Goal: Task Accomplishment & Management: Use online tool/utility

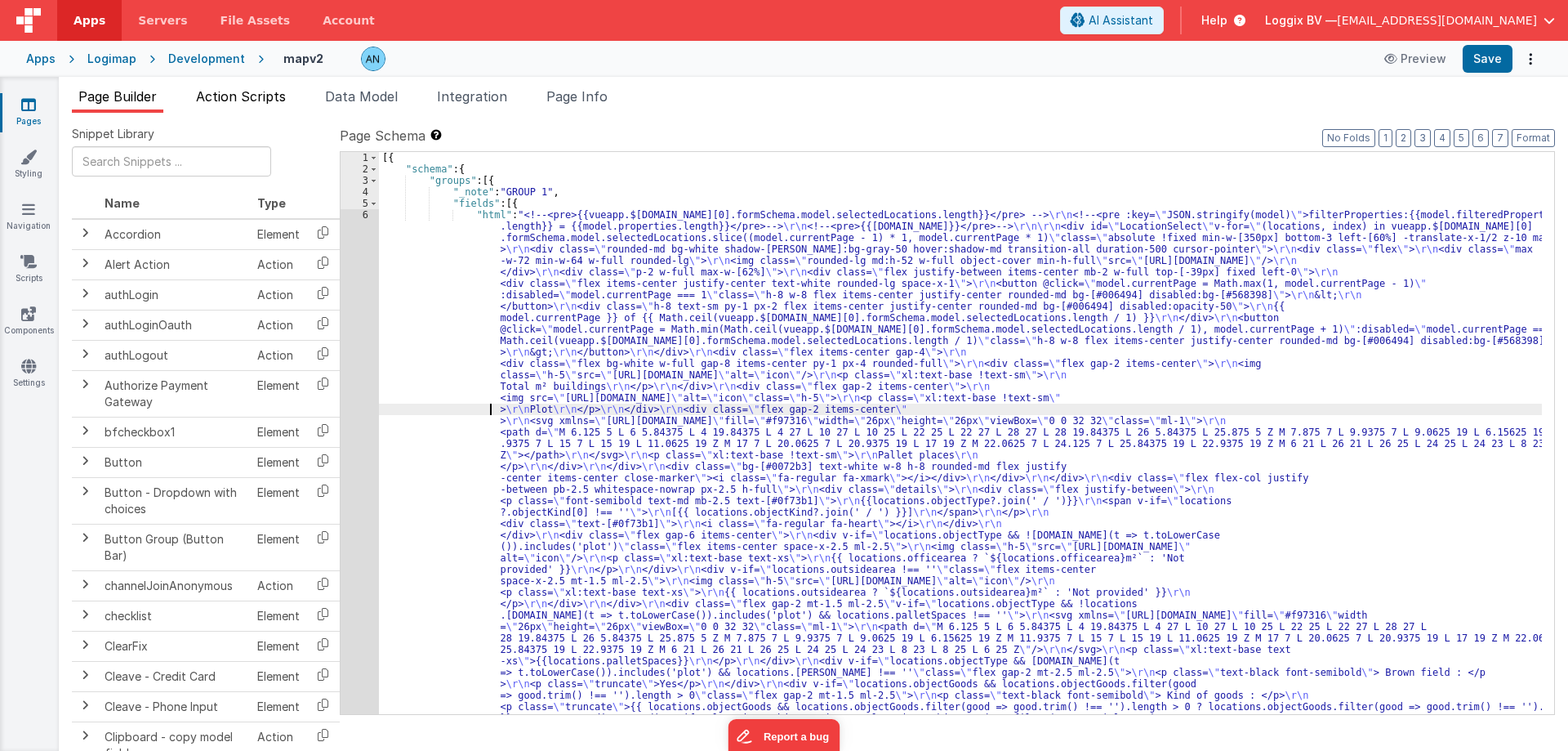
click at [244, 96] on span "Action Scripts" at bounding box center [241, 97] width 90 height 17
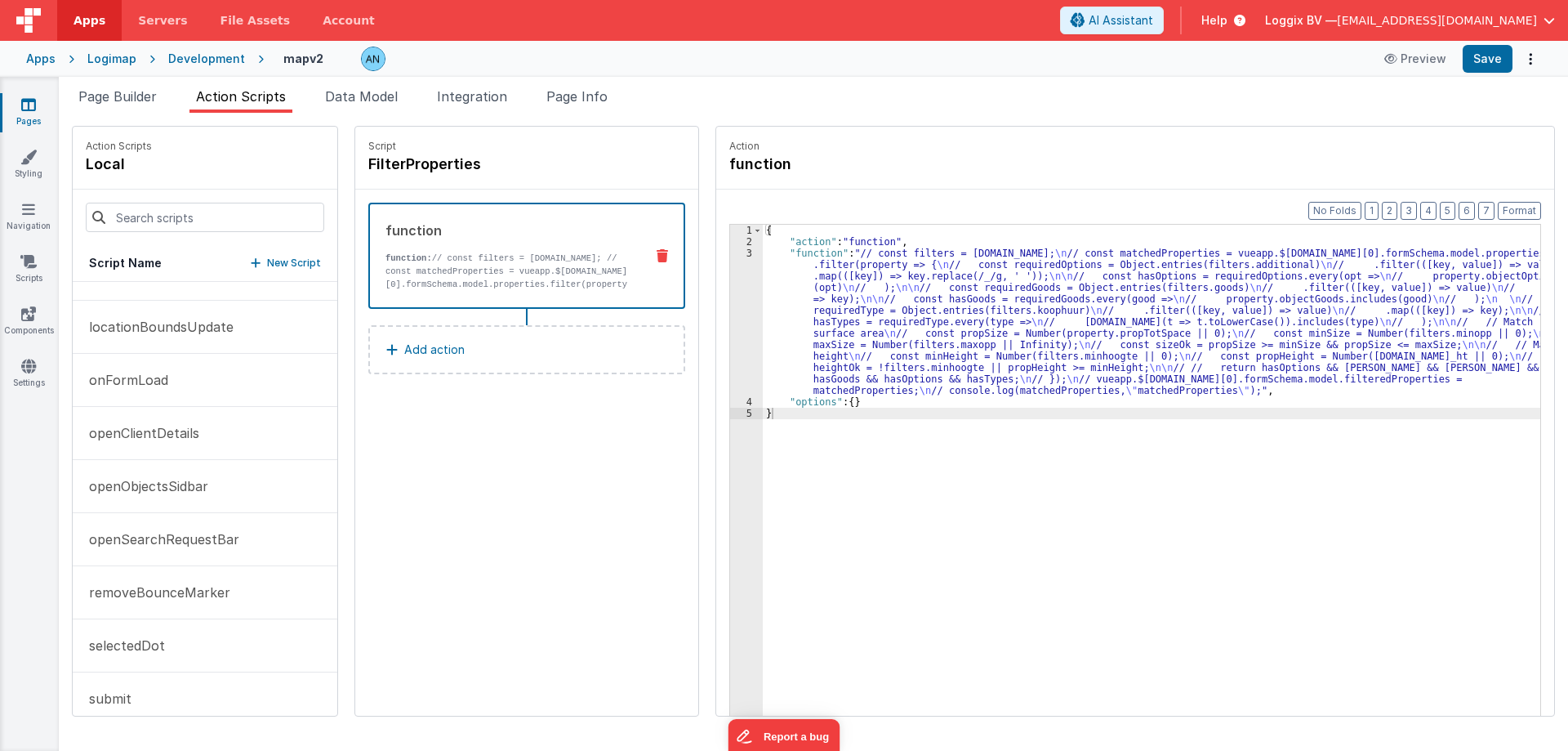
scroll to position [327, 0]
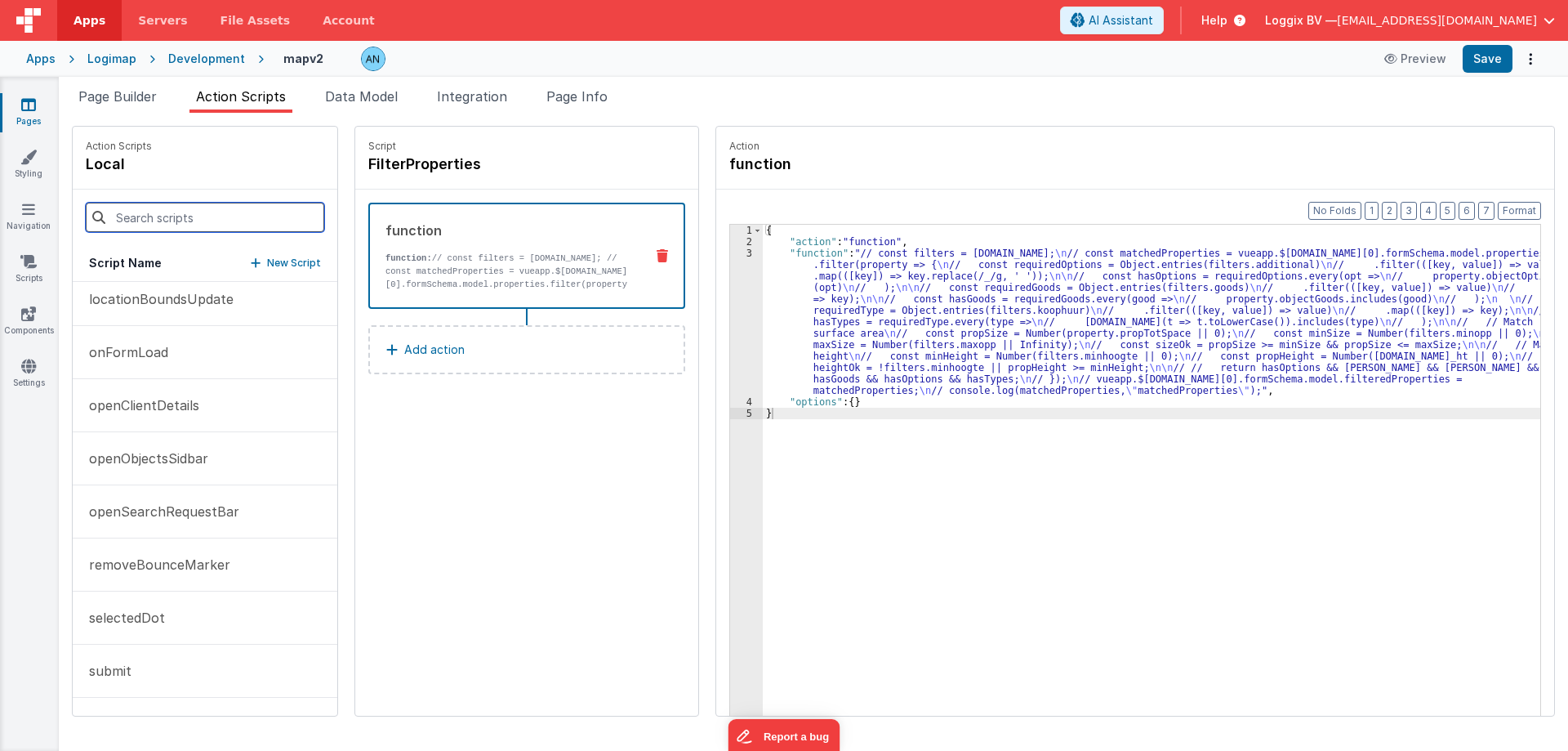
click at [137, 223] on input at bounding box center [205, 218] width 238 height 30
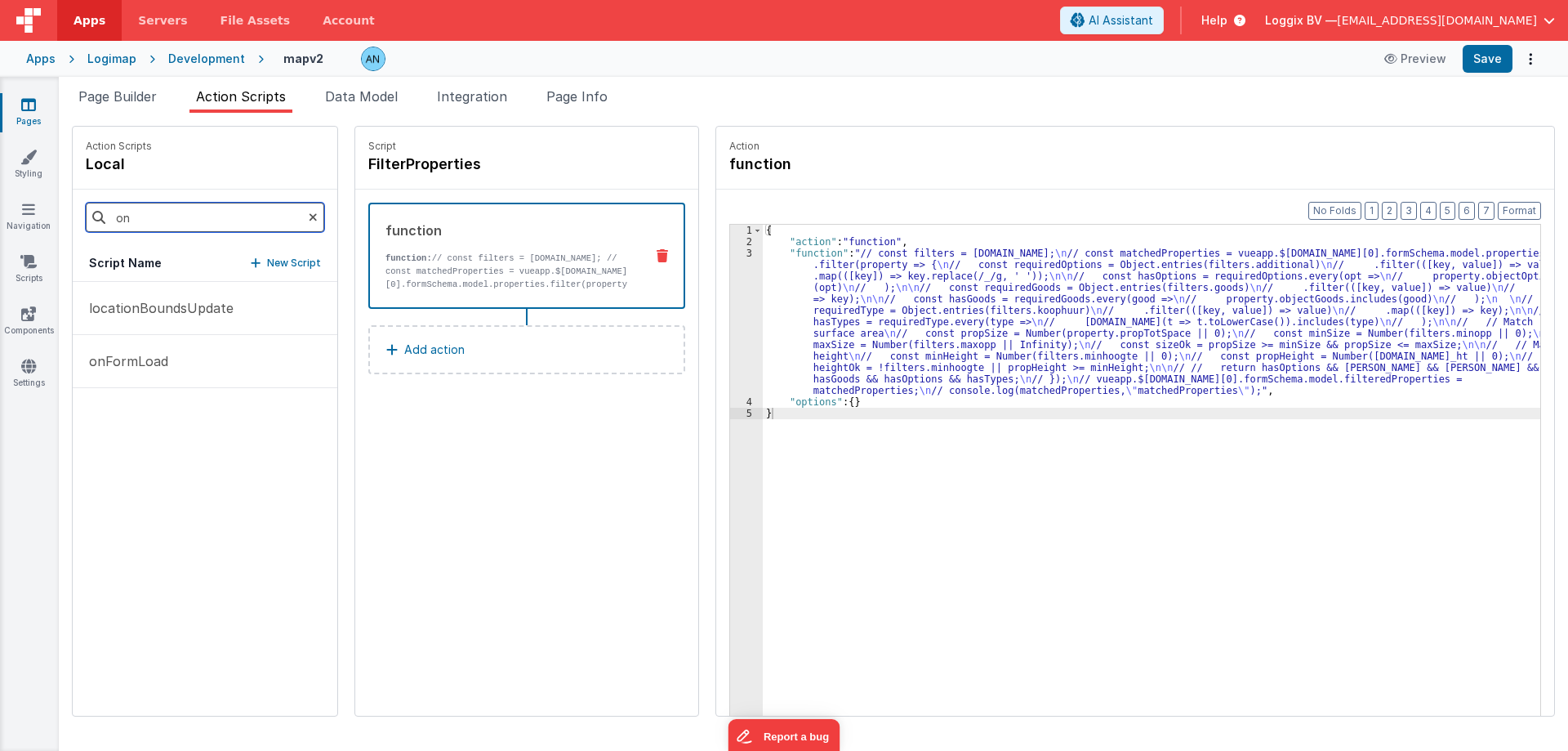
scroll to position [0, 0]
type input "on"
click at [182, 353] on button "onFormLoad" at bounding box center [205, 361] width 265 height 53
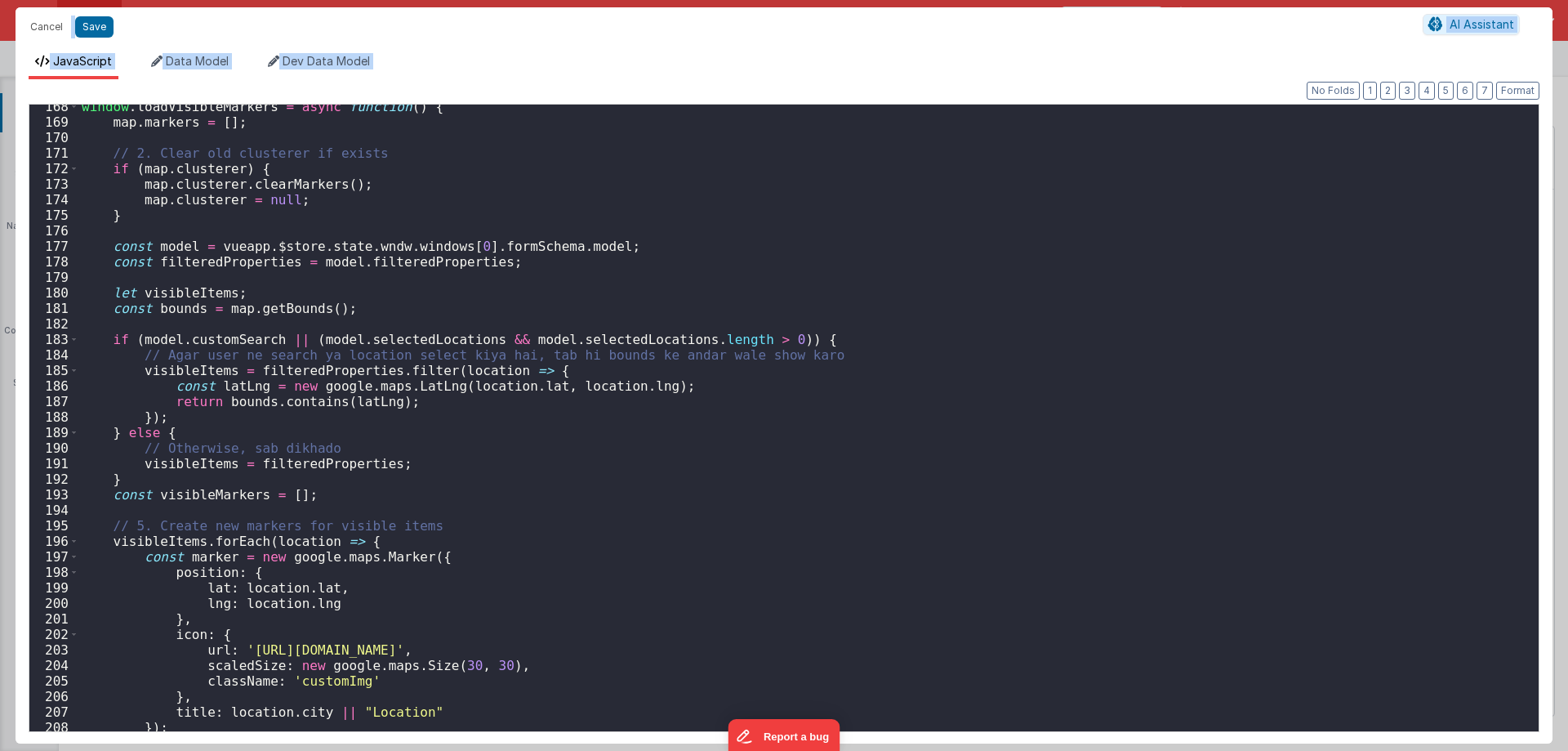
scroll to position [2941, 0]
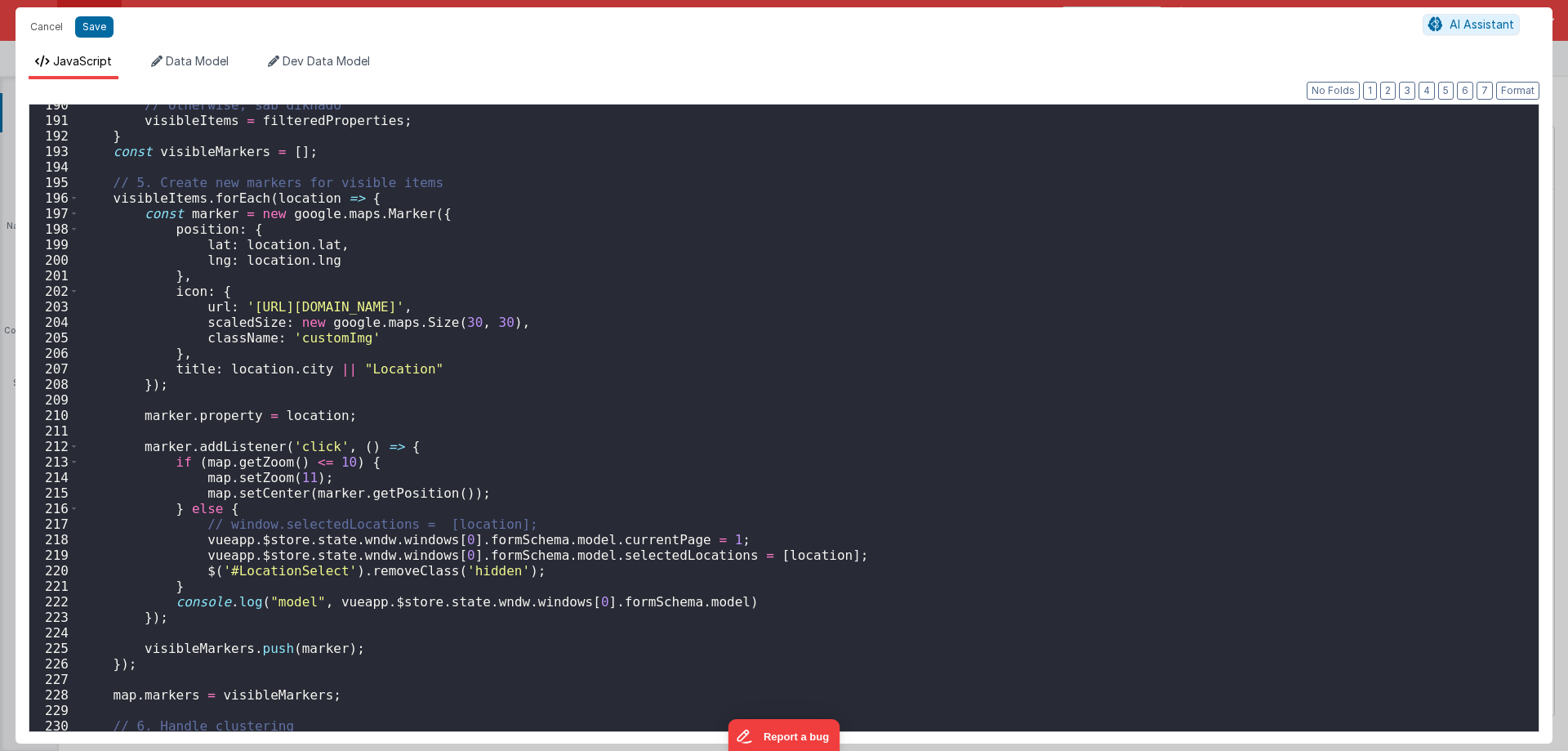
click at [532, 552] on div "// Otherwise, sab dikhado visibleItems = filteredProperties ; } const visibleMa…" at bounding box center [802, 426] width 1448 height 657
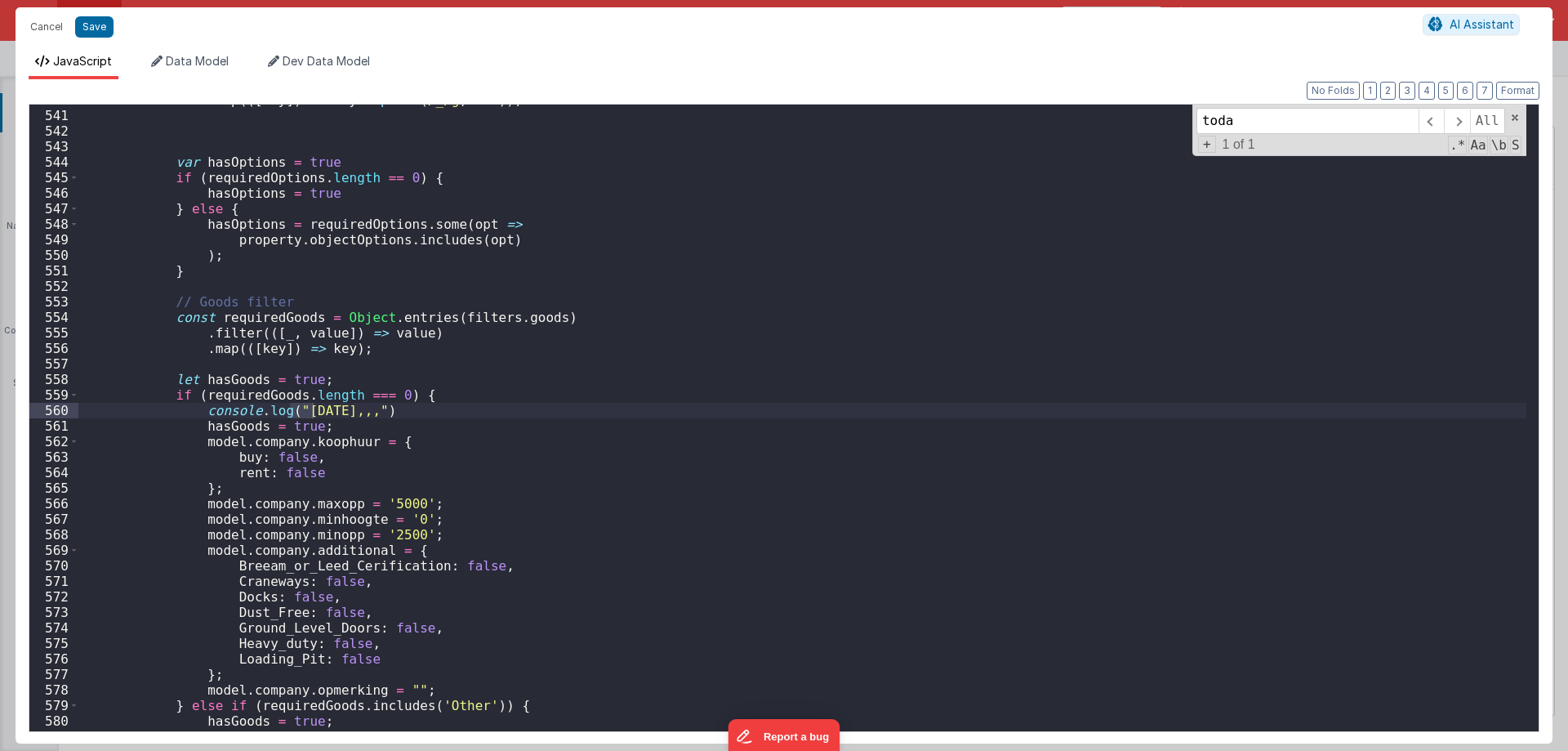
scroll to position [8379, 0]
type input "[DATE]"
click at [207, 398] on div ". map (([ key ]) => key . replace ( /_/g , ' ' )) ; var hasOptions = true if ( …" at bounding box center [802, 421] width 1448 height 657
click at [233, 318] on div ". map (([ key ]) => key . replace ( /_/g , ' ' )) ; var hasOptions = true if ( …" at bounding box center [802, 421] width 1448 height 657
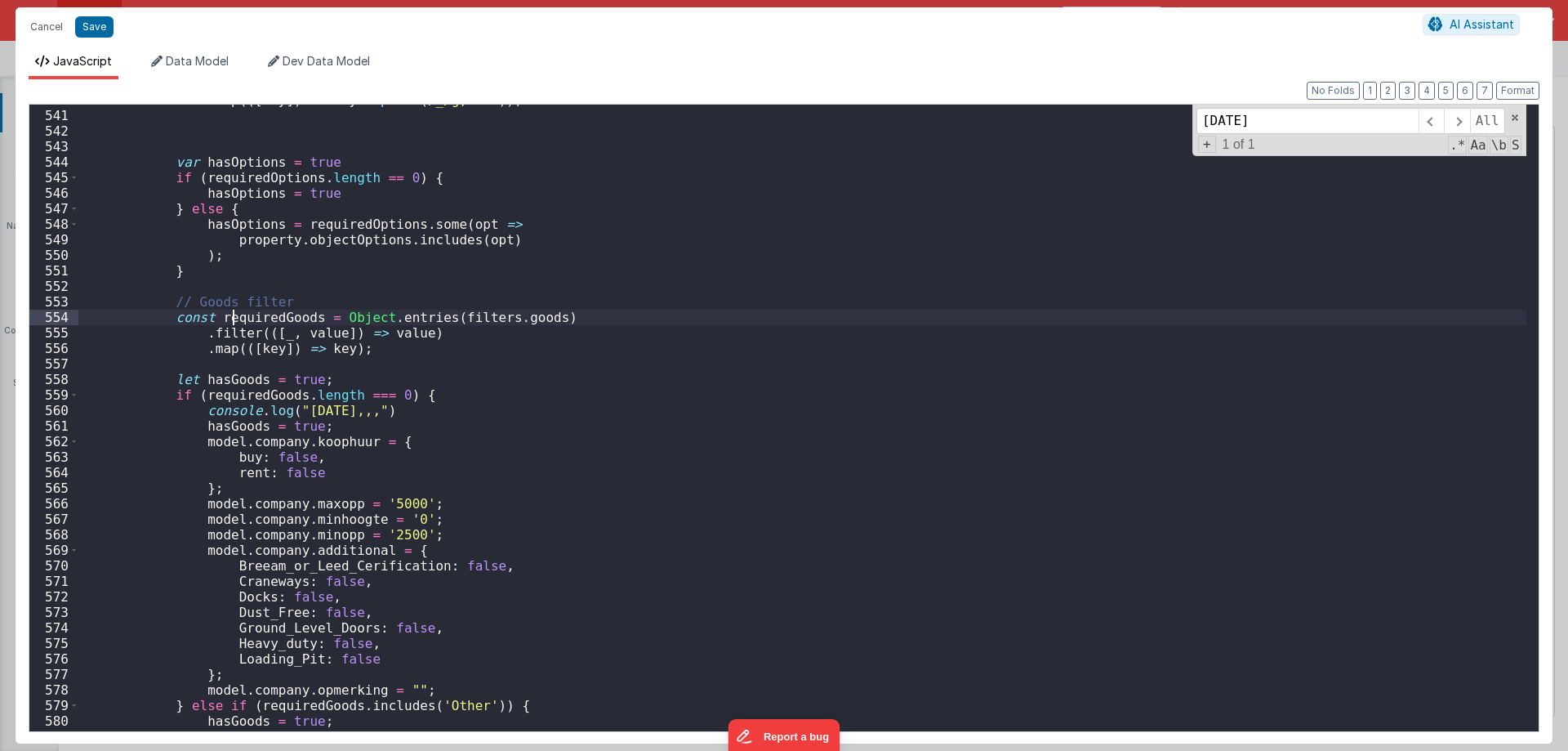
click at [233, 318] on div ". map (([ key ]) => key . replace ( /_/g , ' ' )) ; var hasOptions = true if ( …" at bounding box center [802, 421] width 1448 height 657
click at [384, 349] on div ". map (([ key ]) => key . replace ( /_/g , ' ' )) ; var hasOptions = true if ( …" at bounding box center [802, 421] width 1448 height 657
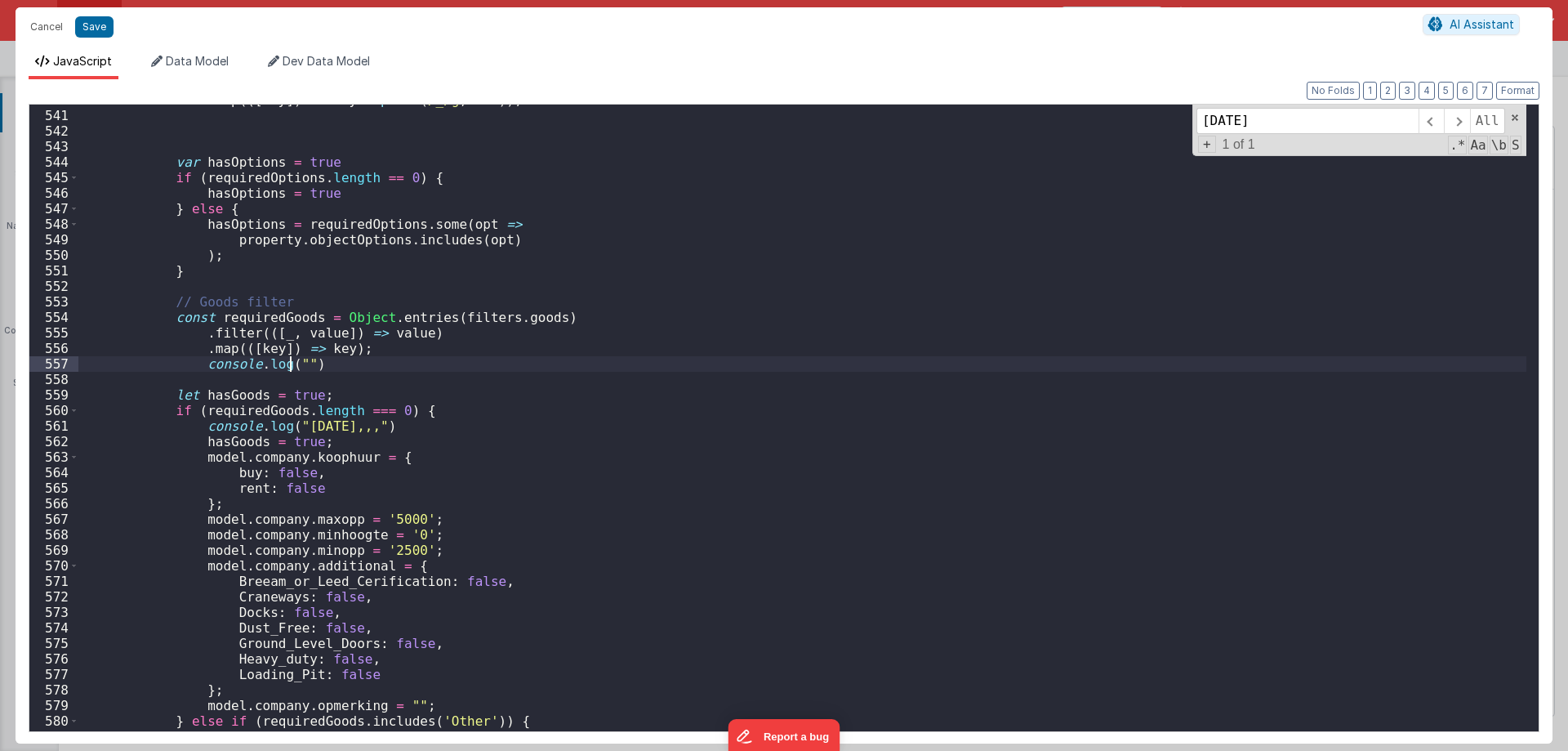
paste textarea
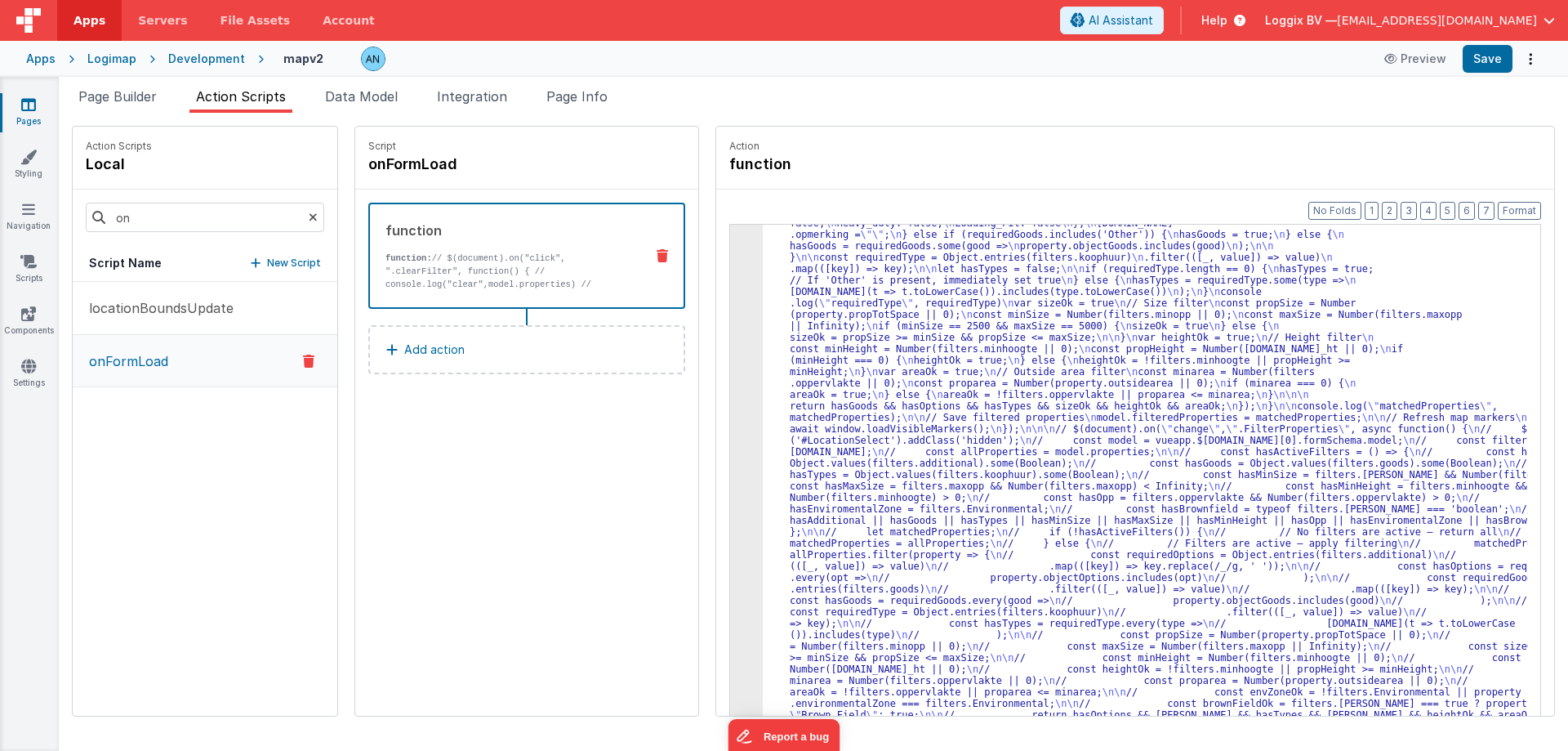
scroll to position [2020, 0]
click at [1483, 55] on button "Save" at bounding box center [1488, 59] width 50 height 28
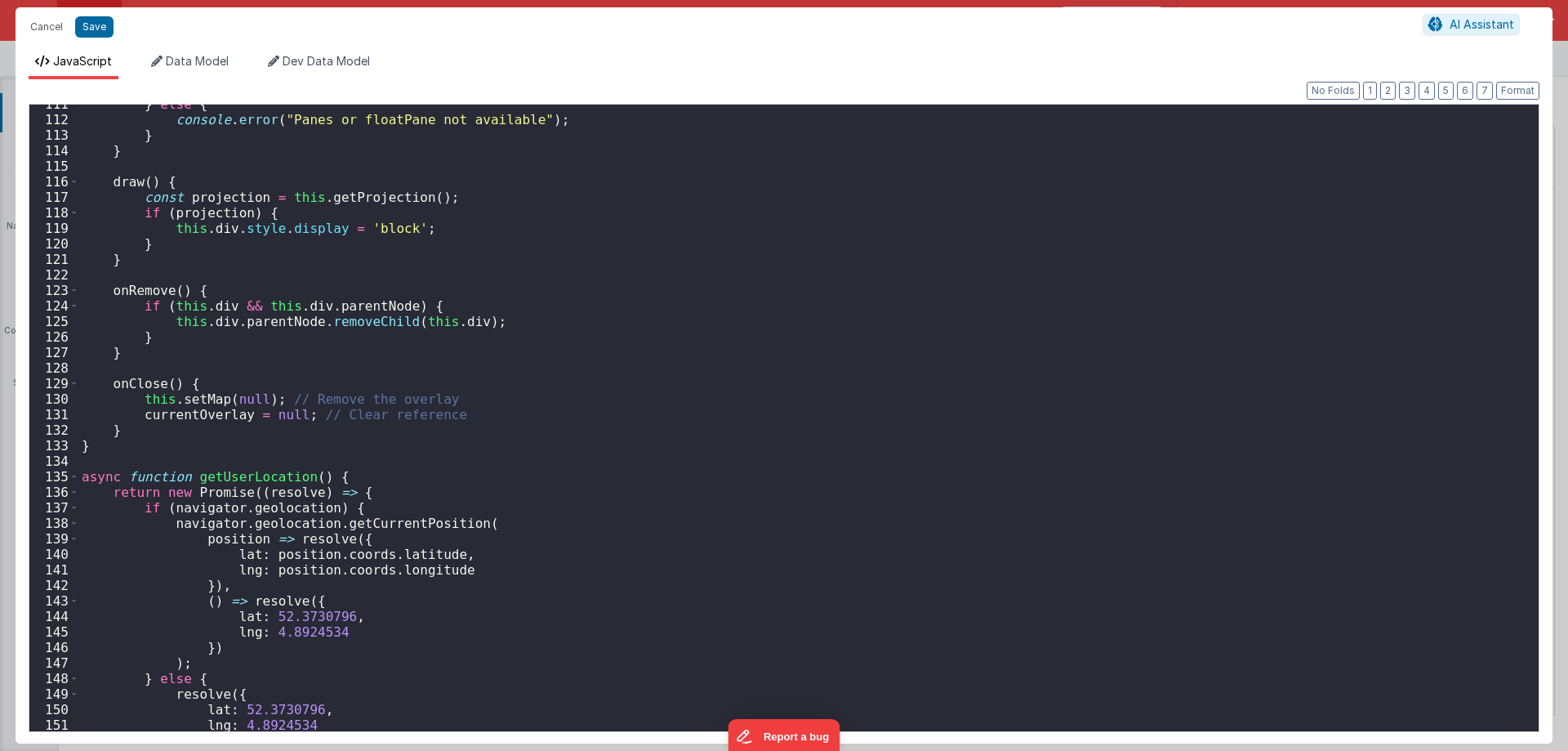
scroll to position [2058, 0]
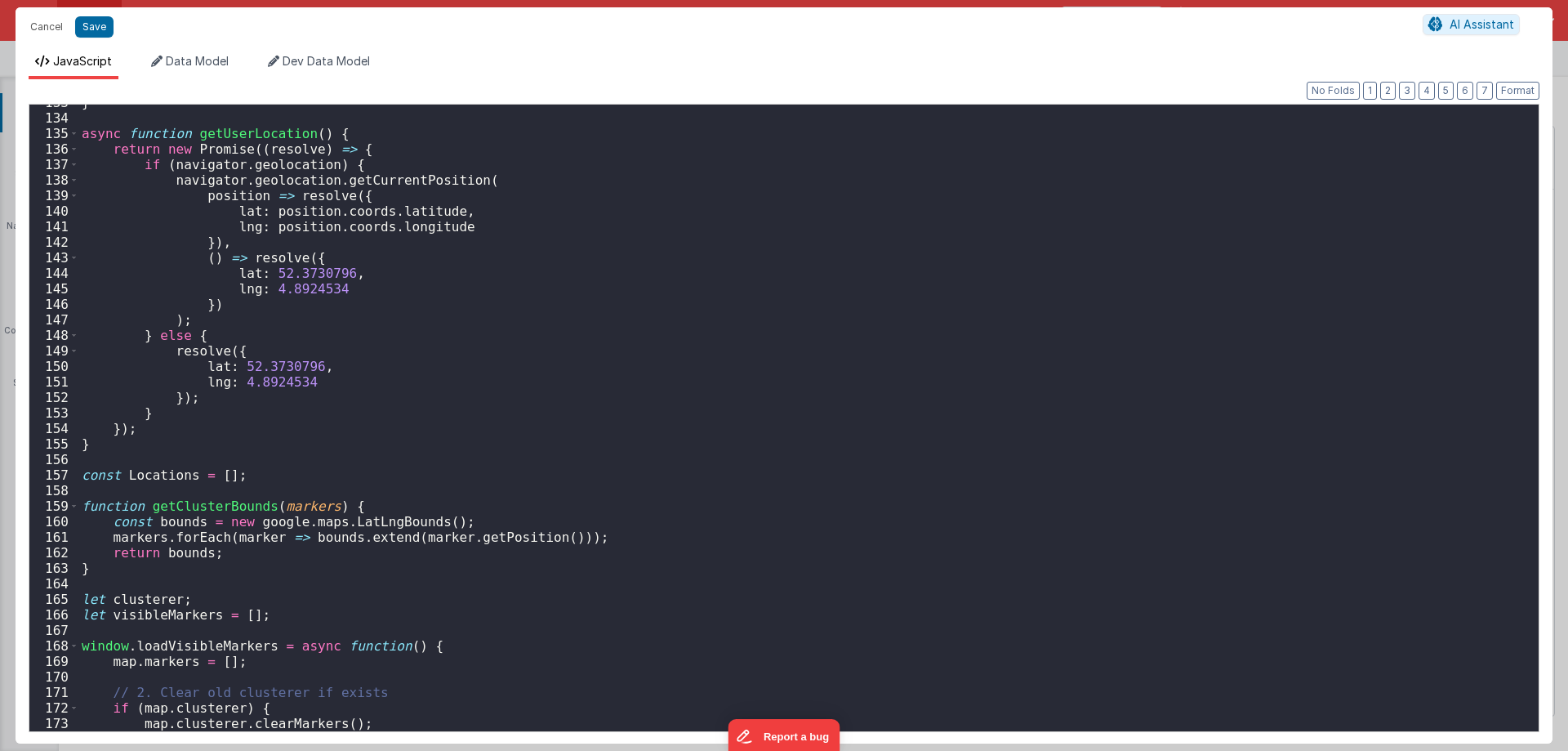
click at [462, 527] on div "} async function getUserLocation ( ) { return new Promise (( resolve ) => { if …" at bounding box center [802, 423] width 1448 height 657
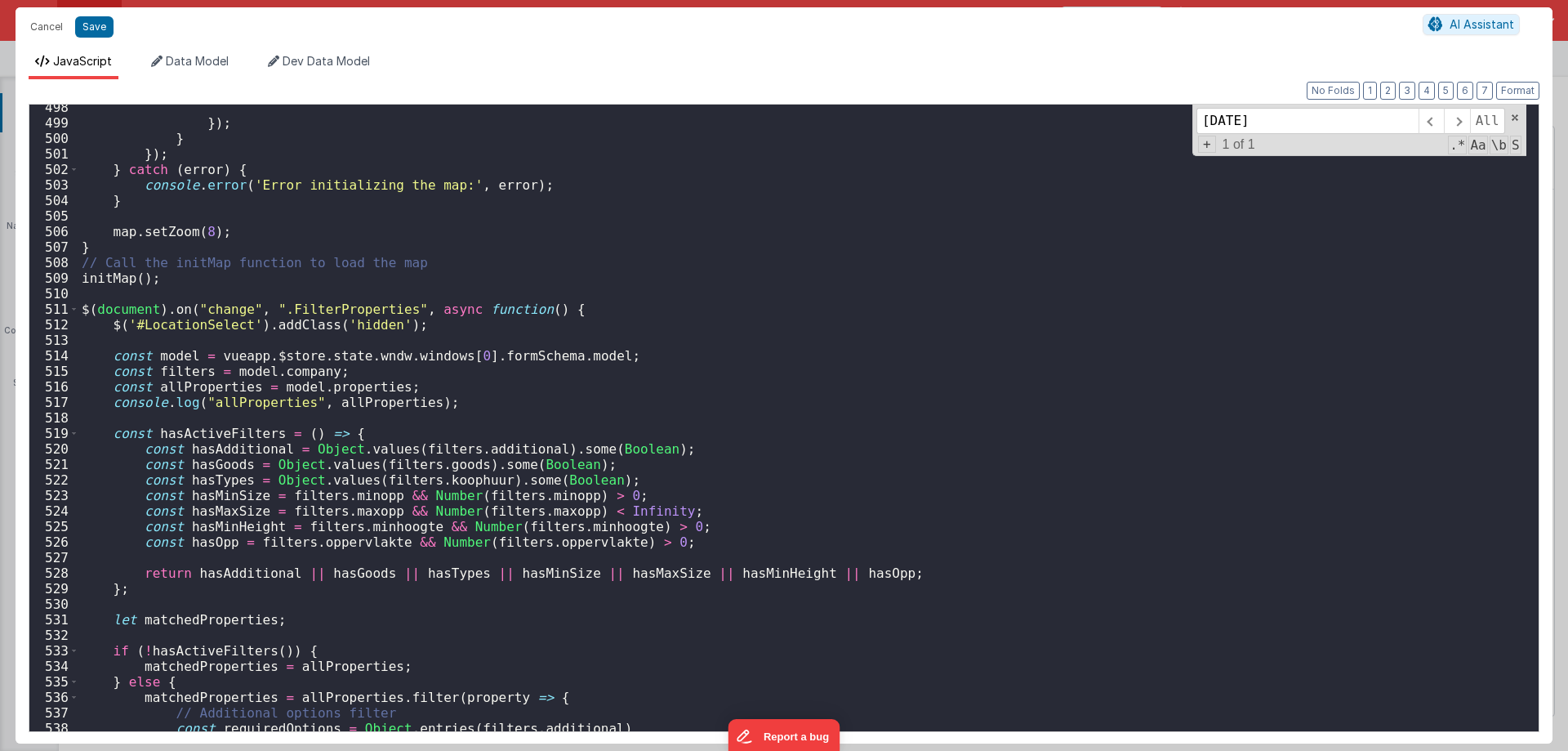
scroll to position [7719, 0]
click at [532, 306] on div "}) ; } }) ; } catch ( error ) { console . error ( 'Error initializing the map:'…" at bounding box center [802, 428] width 1448 height 657
paste input "matchedProperties"
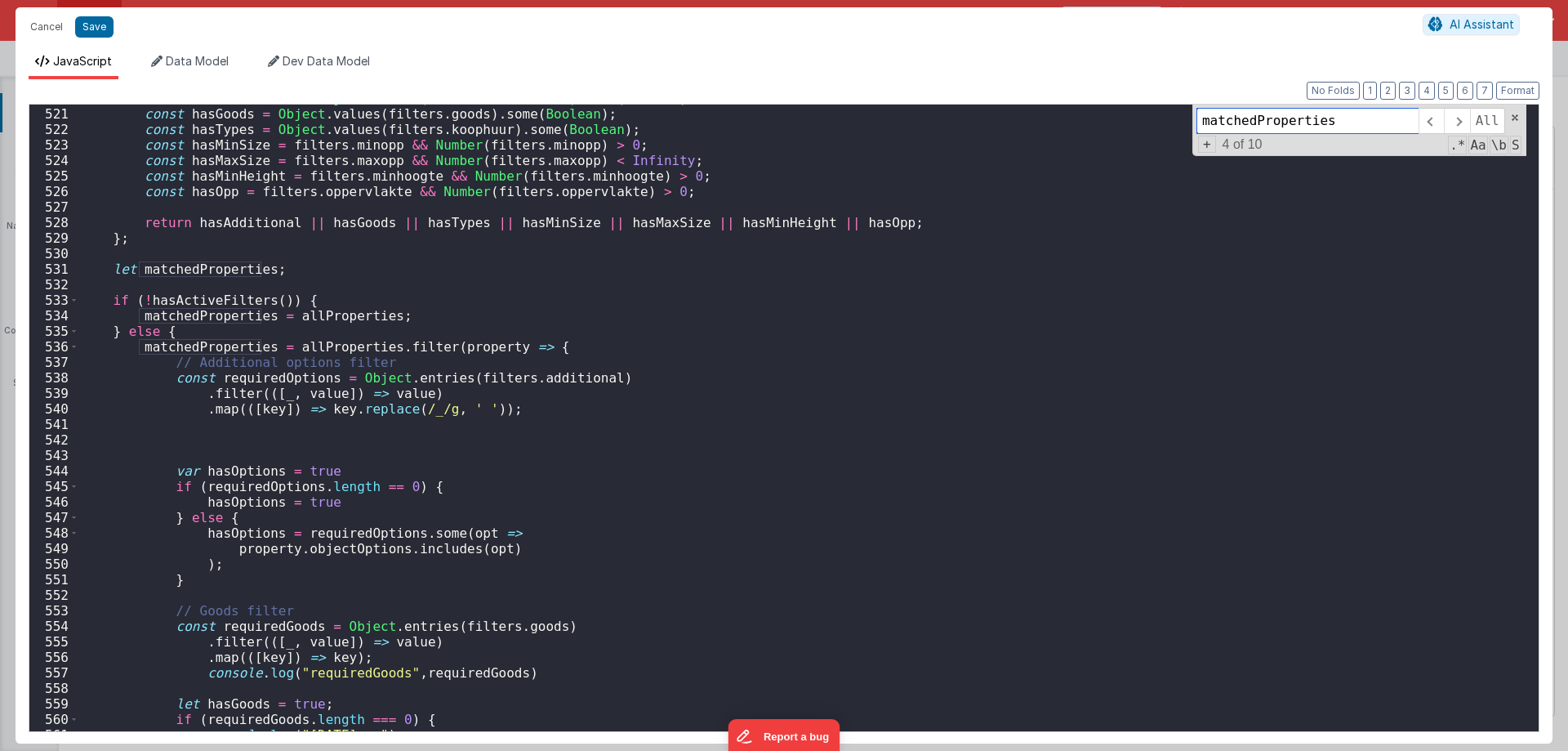
scroll to position [8070, 0]
type input "matchedProperties"
click at [72, 332] on span at bounding box center [74, 331] width 9 height 16
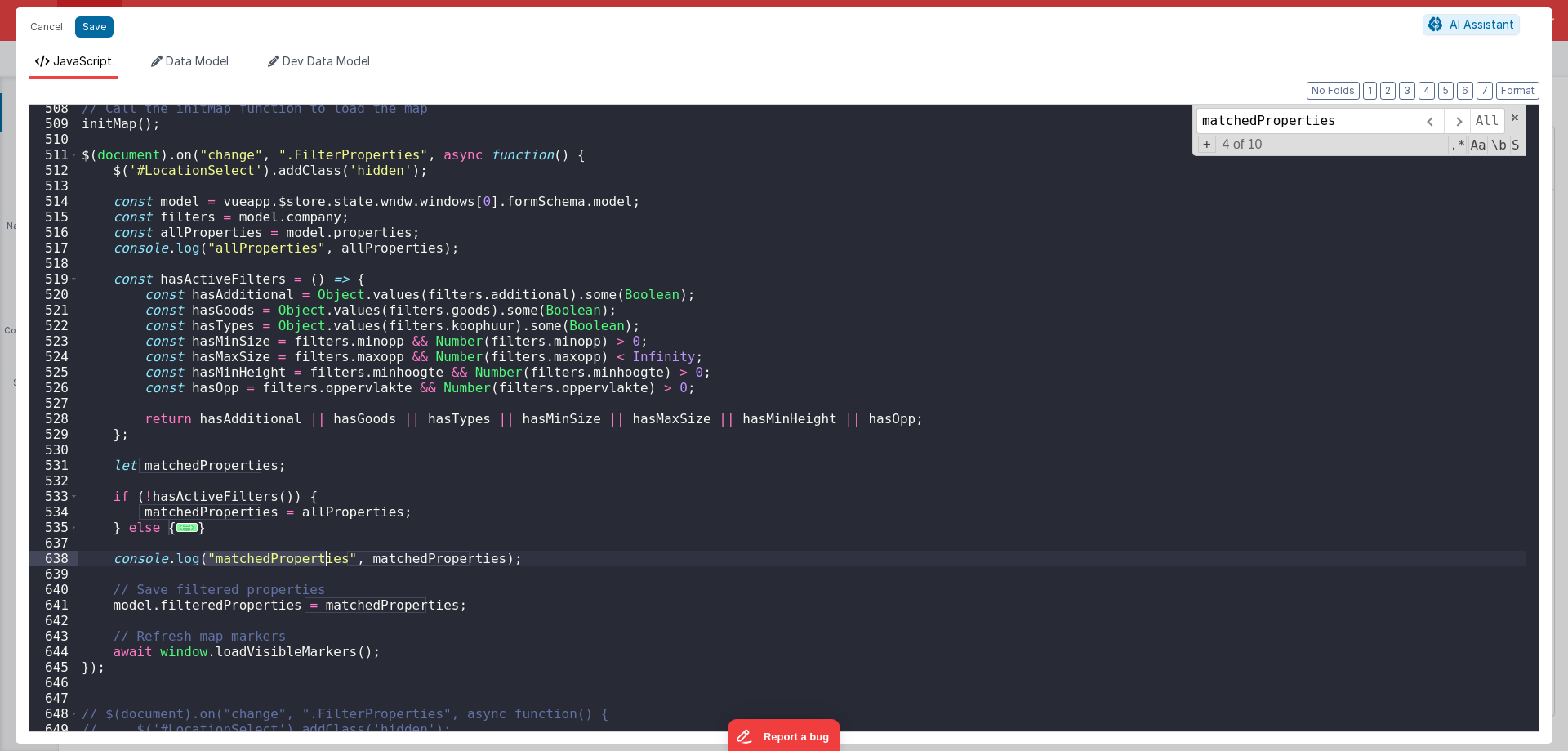
scroll to position [7874, 0]
click at [194, 498] on div "// Call the initMap function to load the map initMap ( ) ; $ ( document ) . on …" at bounding box center [802, 429] width 1448 height 657
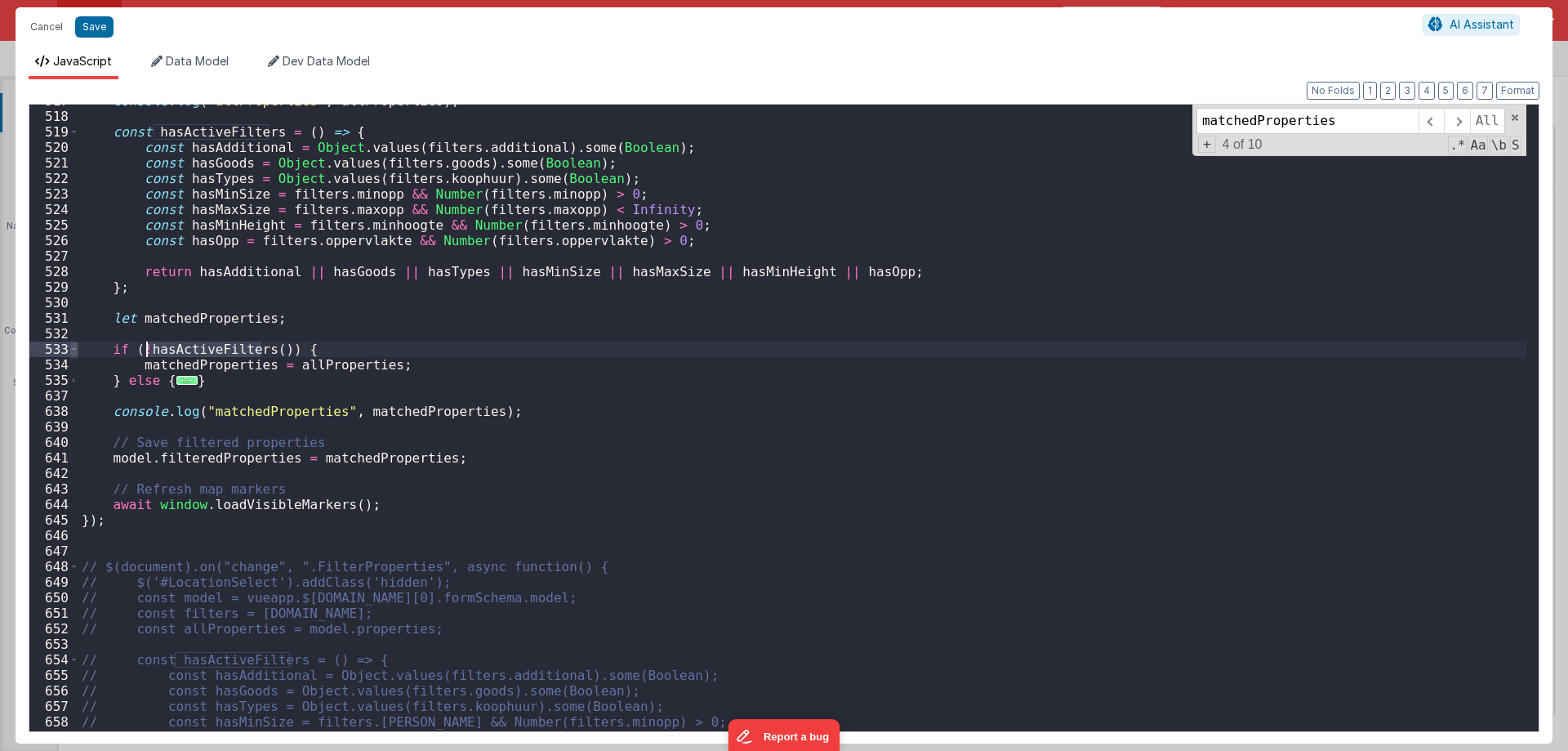
click at [73, 346] on span at bounding box center [74, 349] width 9 height 16
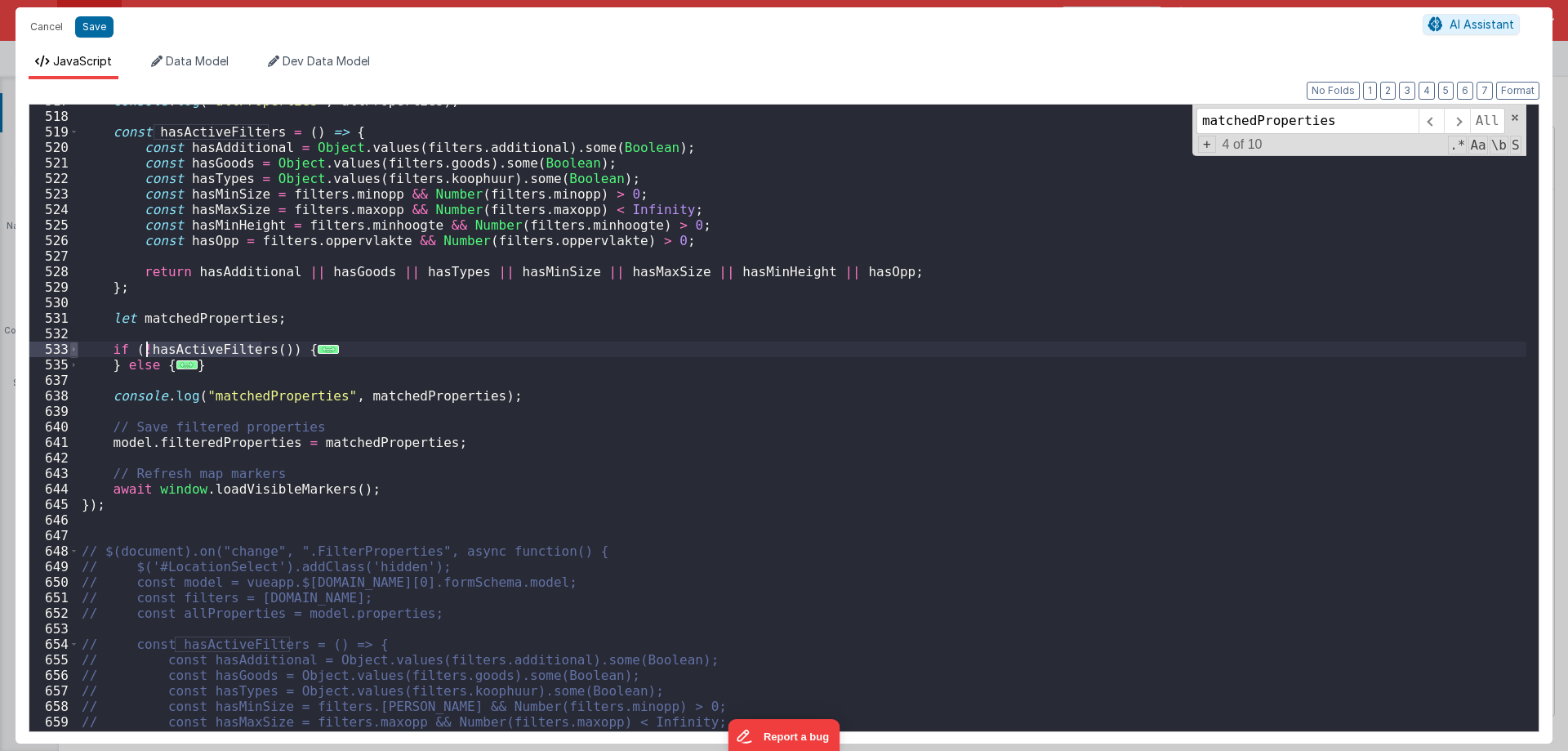
click at [75, 346] on span at bounding box center [74, 349] width 9 height 16
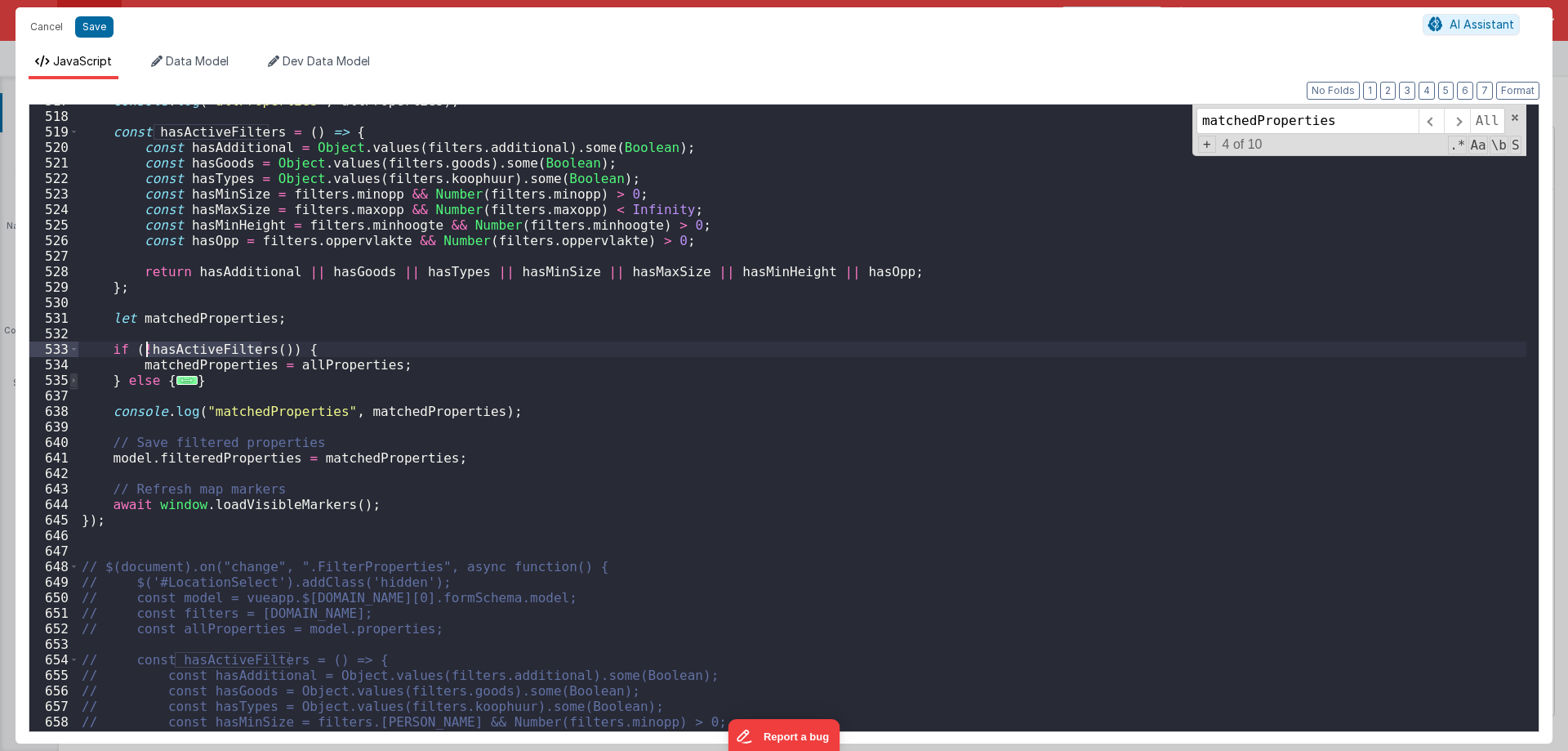
click at [72, 374] on span at bounding box center [74, 380] width 9 height 16
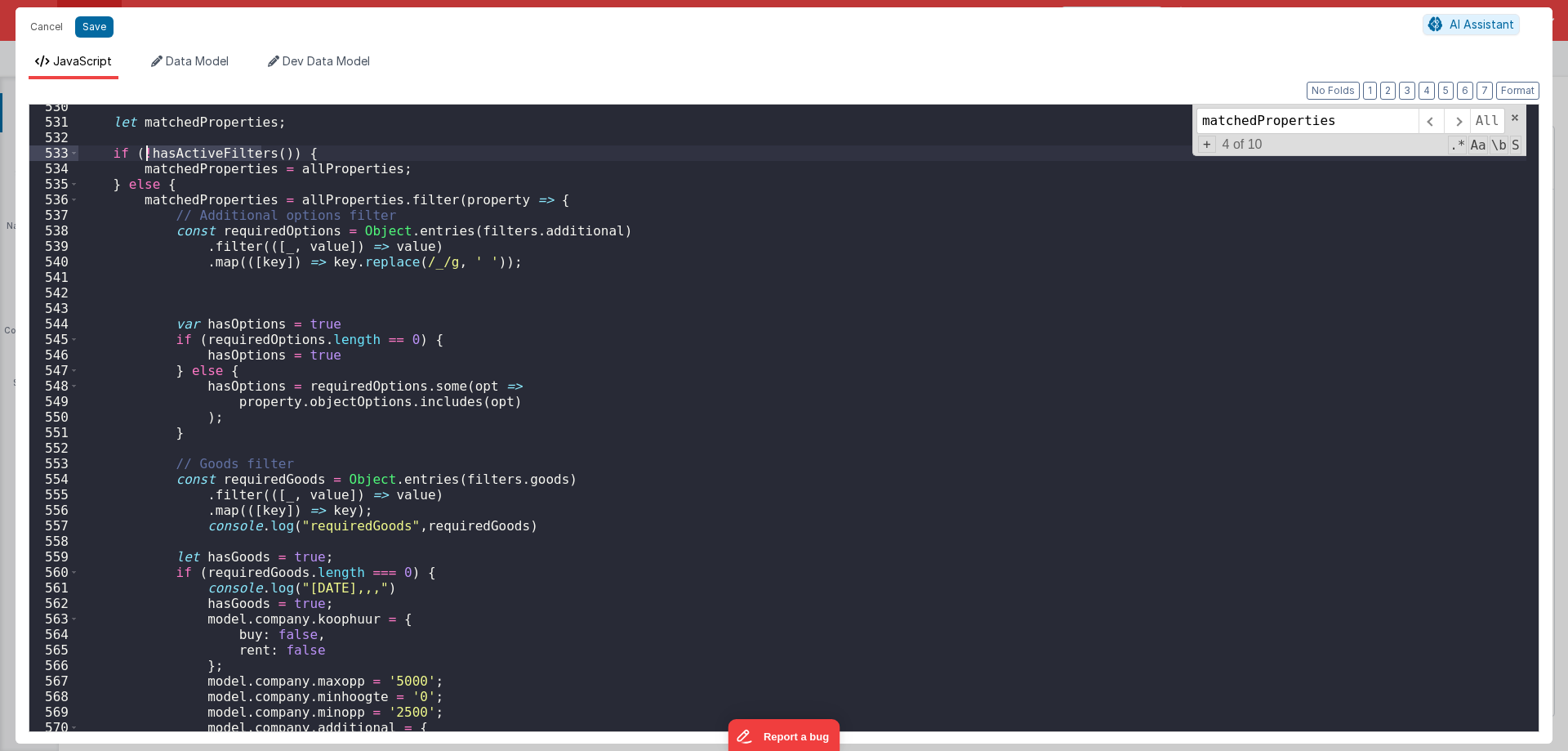
scroll to position [8413, 0]
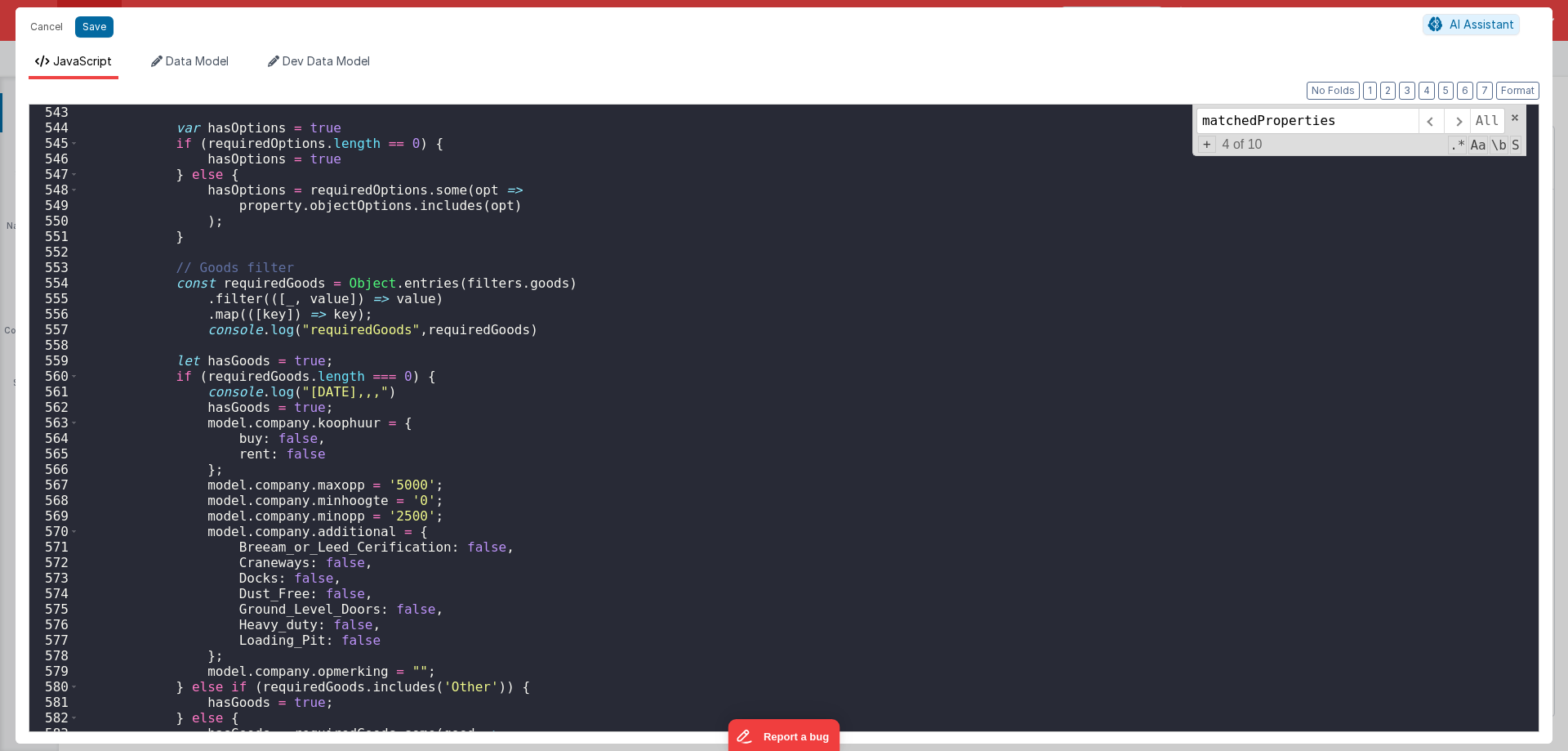
click at [241, 373] on div "var hasOptions = true if ( requiredOptions . length == 0 ) { hasOptions = true …" at bounding box center [802, 433] width 1448 height 657
click at [234, 371] on div "var hasOptions = true if ( requiredOptions . length == 0 ) { hasOptions = true …" at bounding box center [802, 417] width 1448 height 627
click at [234, 371] on div "var hasOptions = true if ( requiredOptions . length == 0 ) { hasOptions = true …" at bounding box center [802, 433] width 1448 height 657
click at [244, 376] on div "var hasOptions = true if ( requiredOptions . length == 0 ) { hasOptions = true …" at bounding box center [802, 417] width 1448 height 627
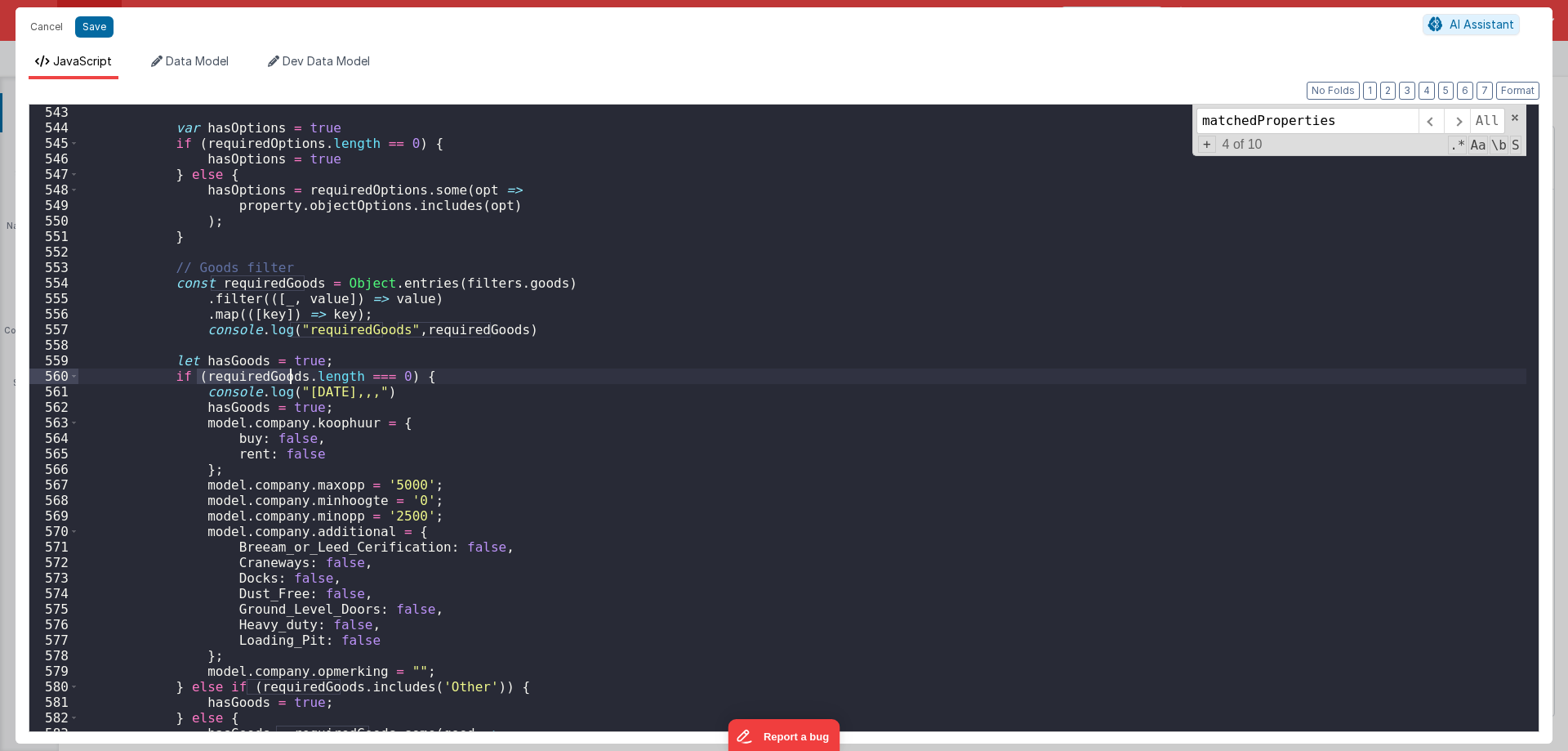
click at [244, 376] on div "var hasOptions = true if ( requiredOptions . length == 0 ) { hasOptions = true …" at bounding box center [802, 433] width 1448 height 657
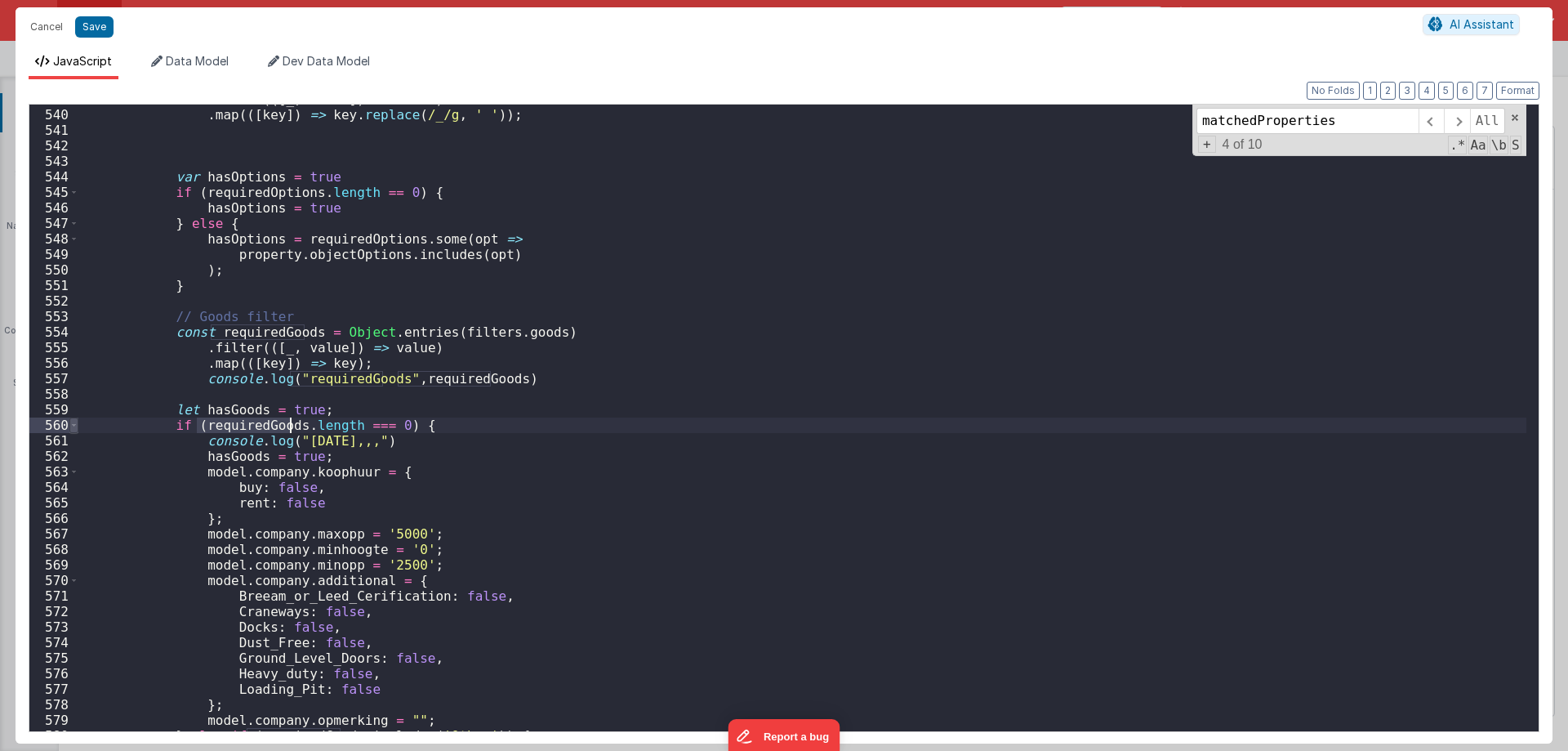
click at [71, 426] on span at bounding box center [74, 425] width 9 height 16
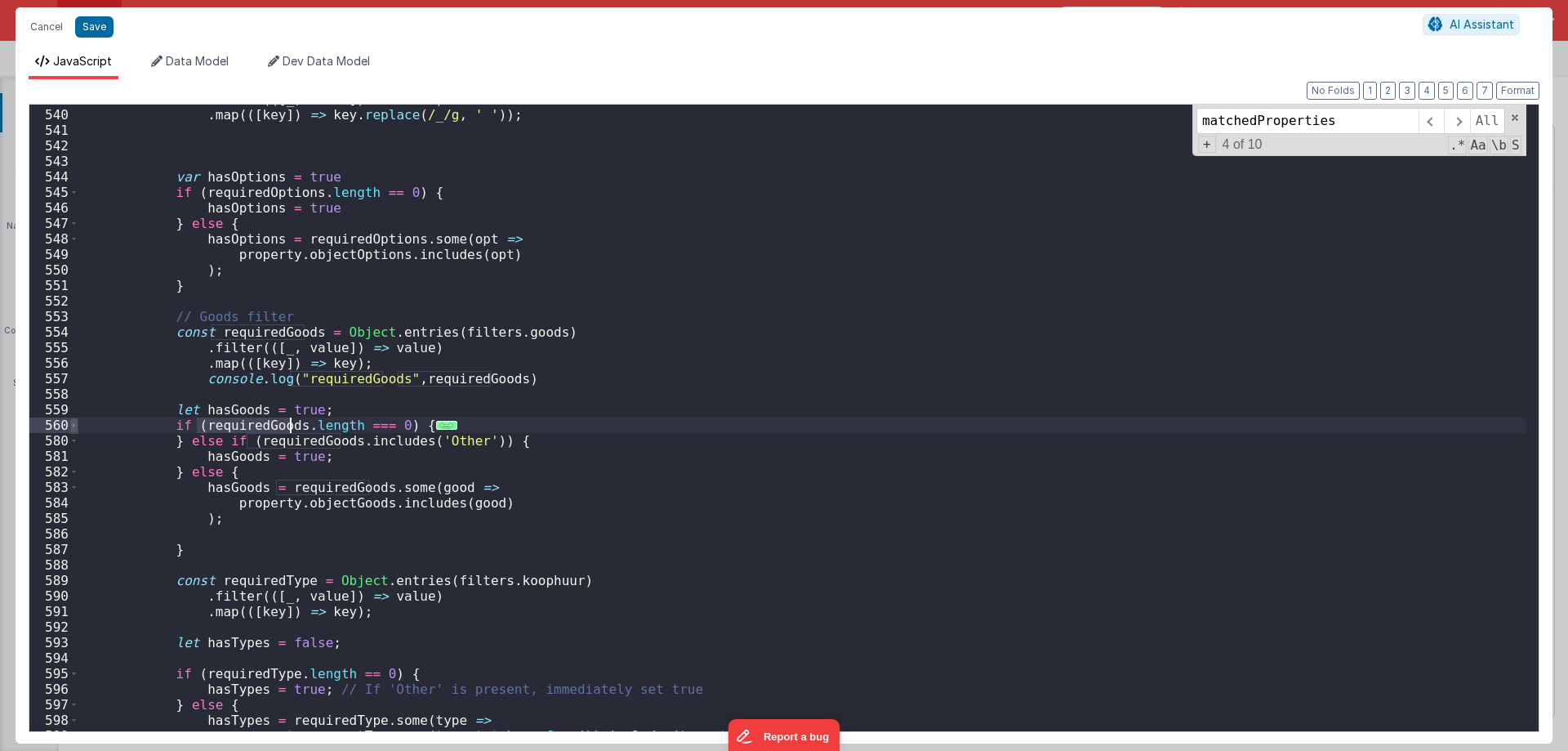
click at [71, 423] on span at bounding box center [74, 425] width 9 height 16
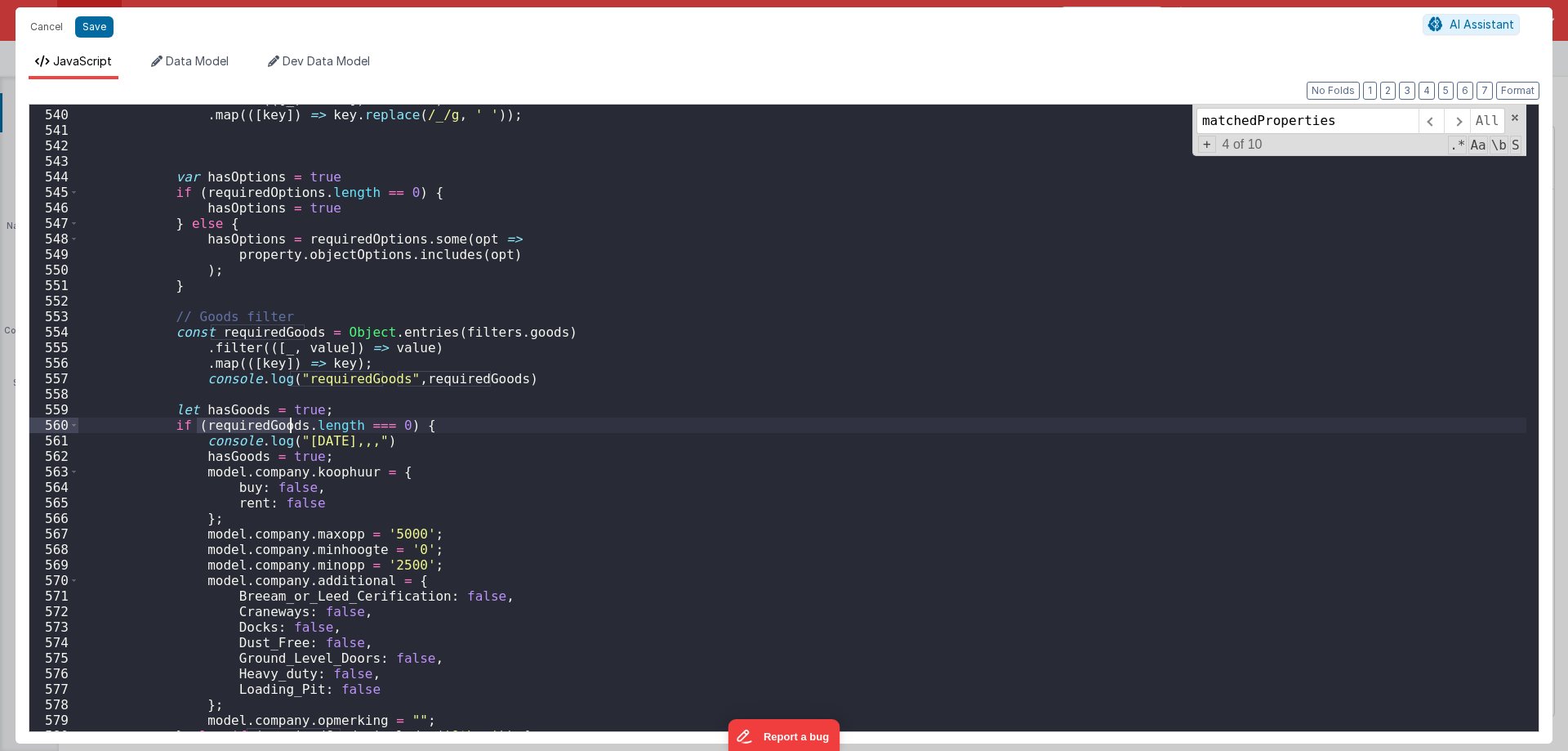
scroll to position [8413, 0]
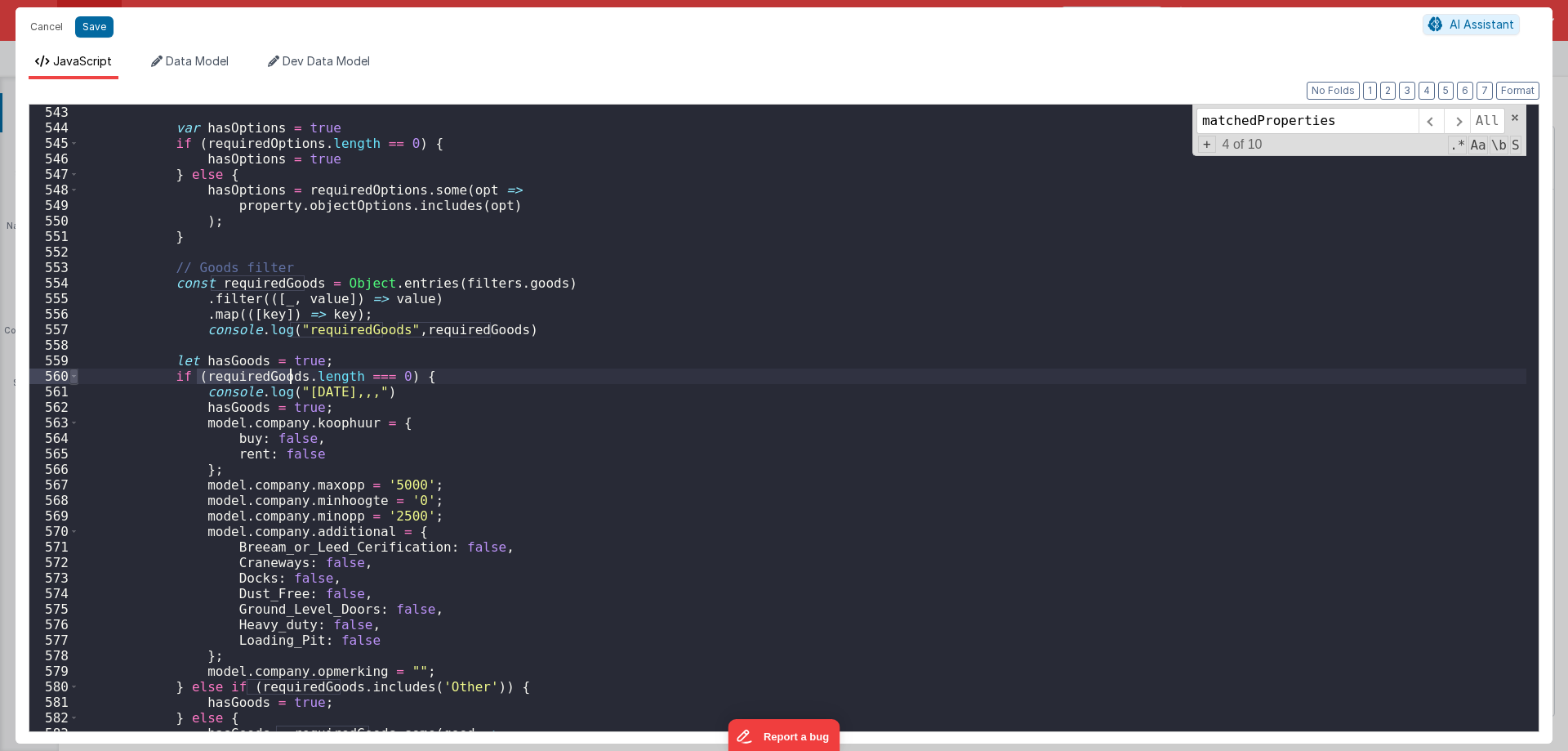
click at [74, 378] on span at bounding box center [74, 376] width 9 height 16
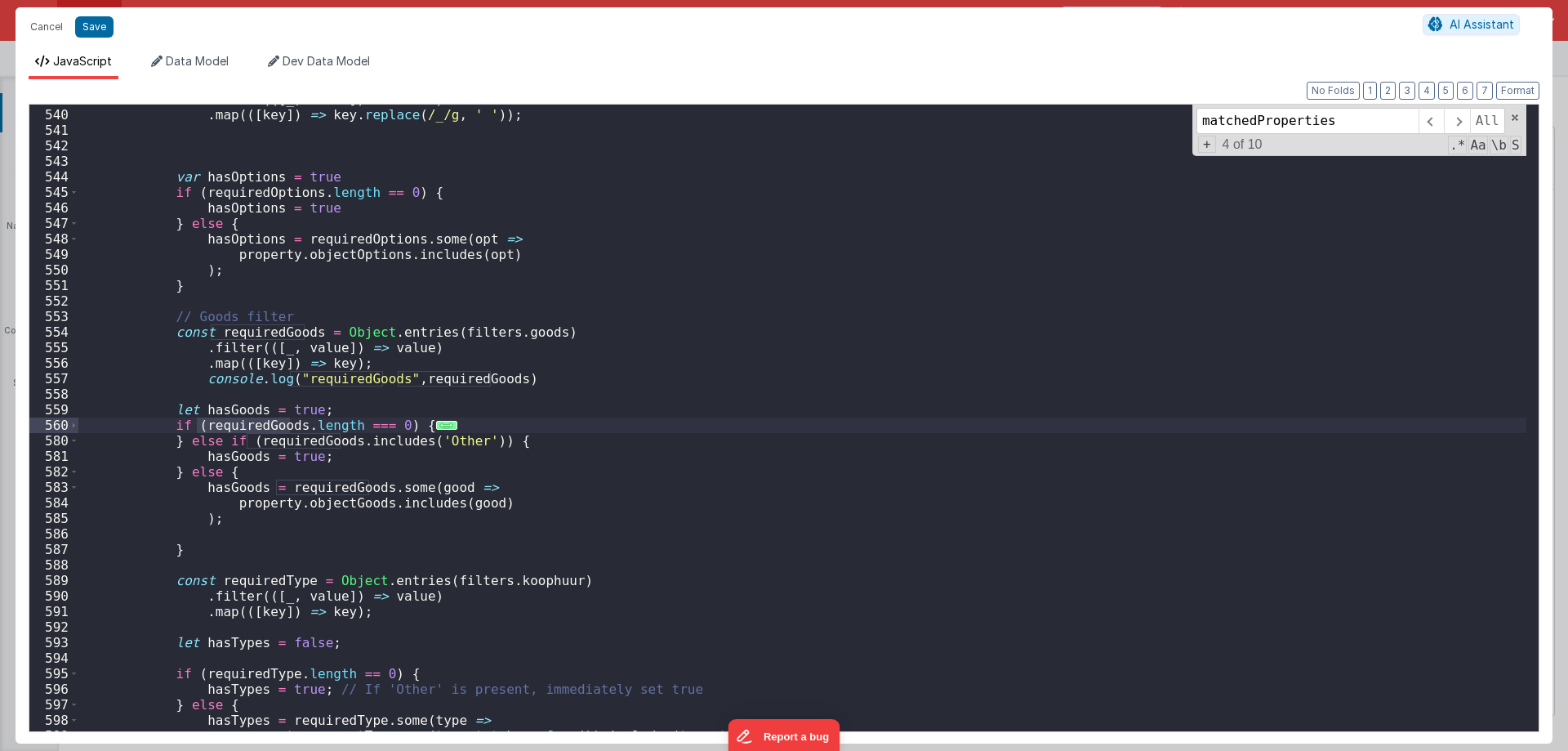
scroll to position [8462, 0]
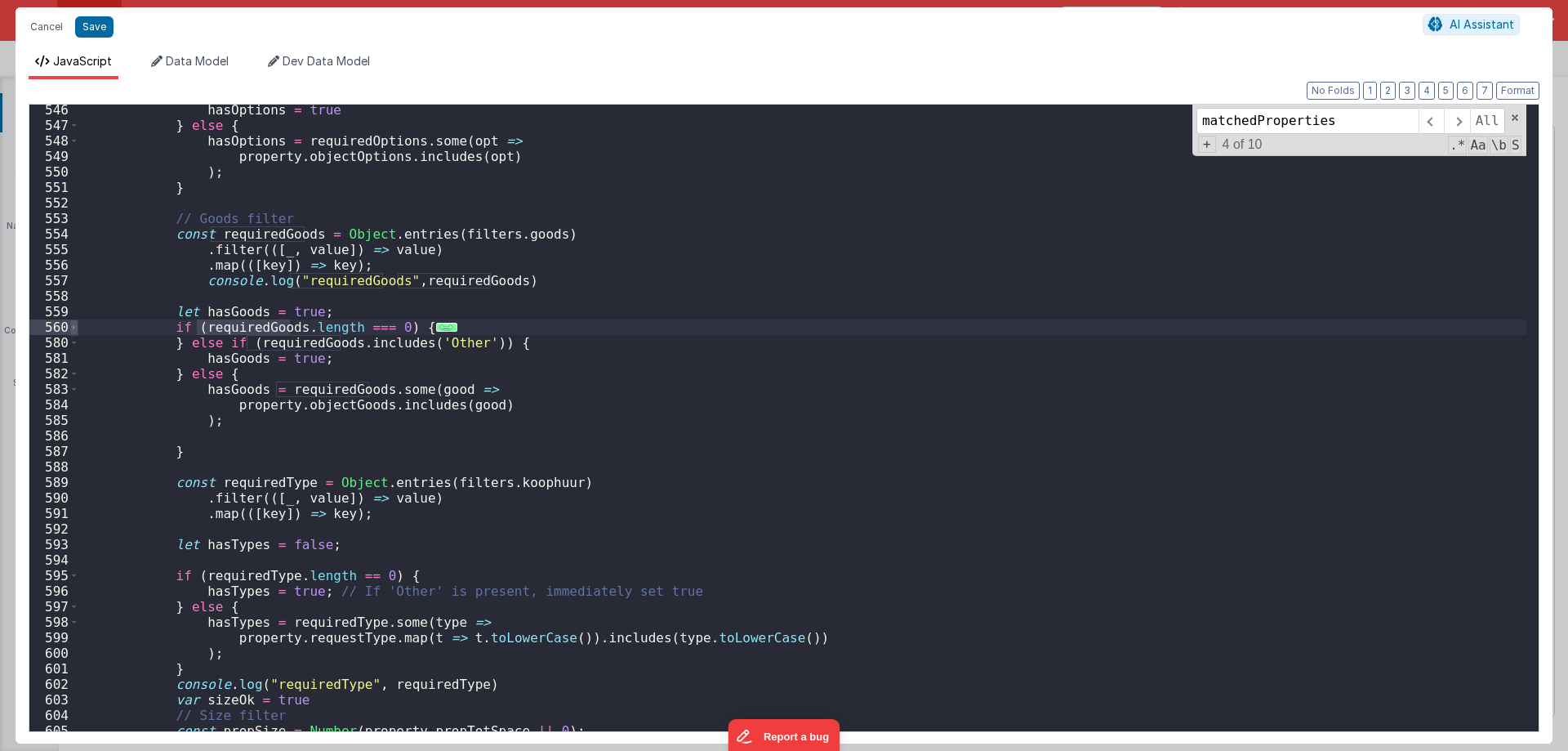
click at [73, 330] on span at bounding box center [74, 327] width 9 height 16
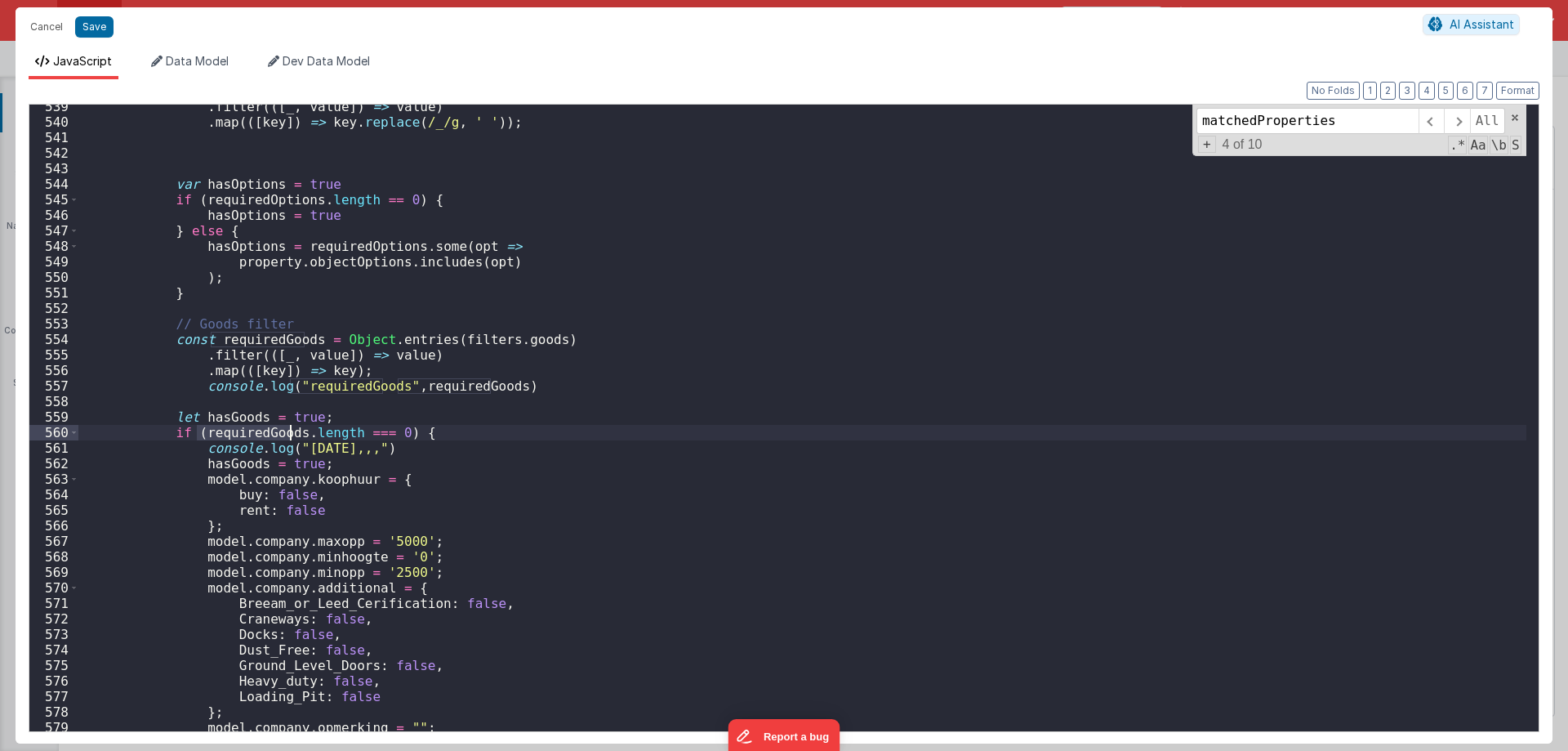
scroll to position [8405, 0]
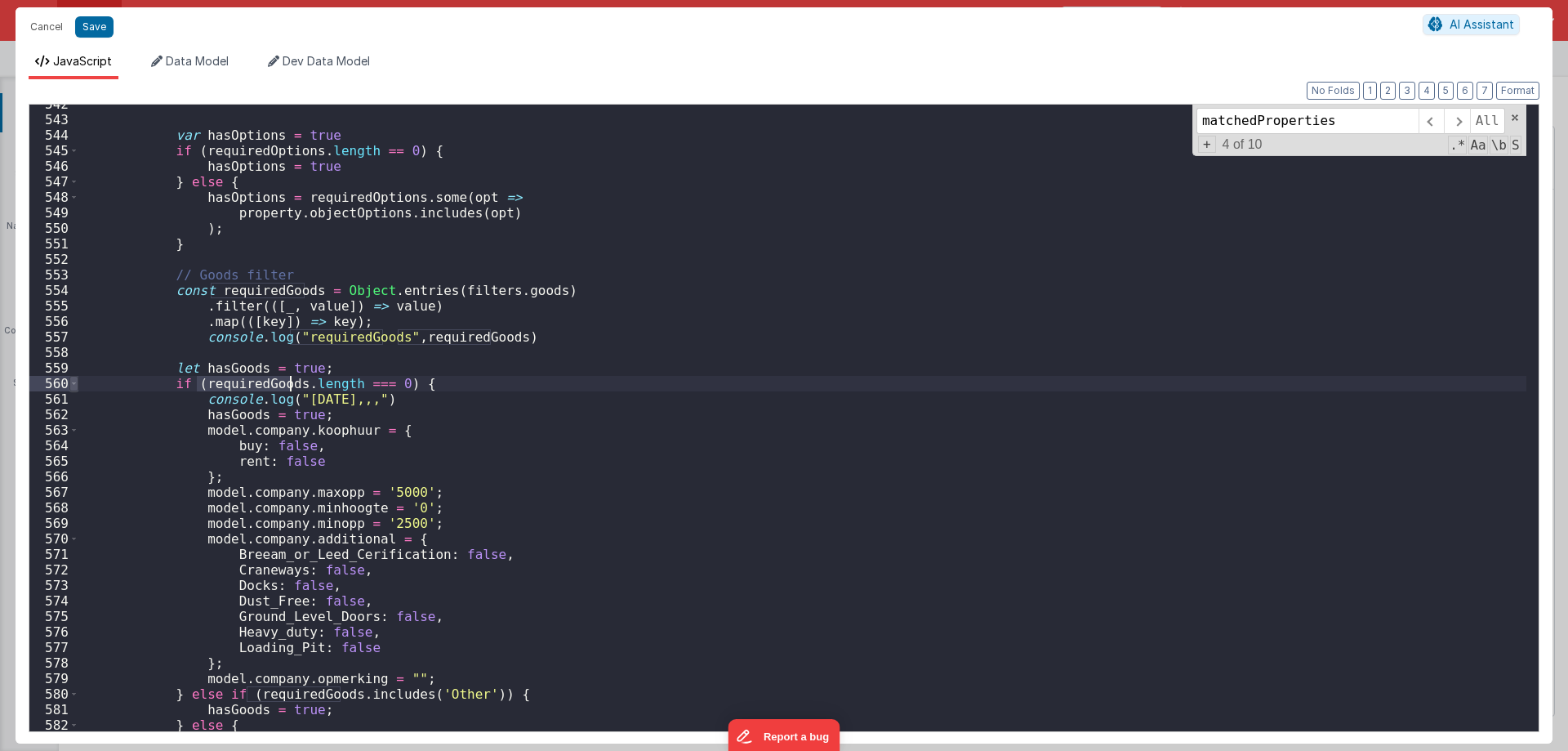
click at [75, 381] on span at bounding box center [74, 383] width 9 height 16
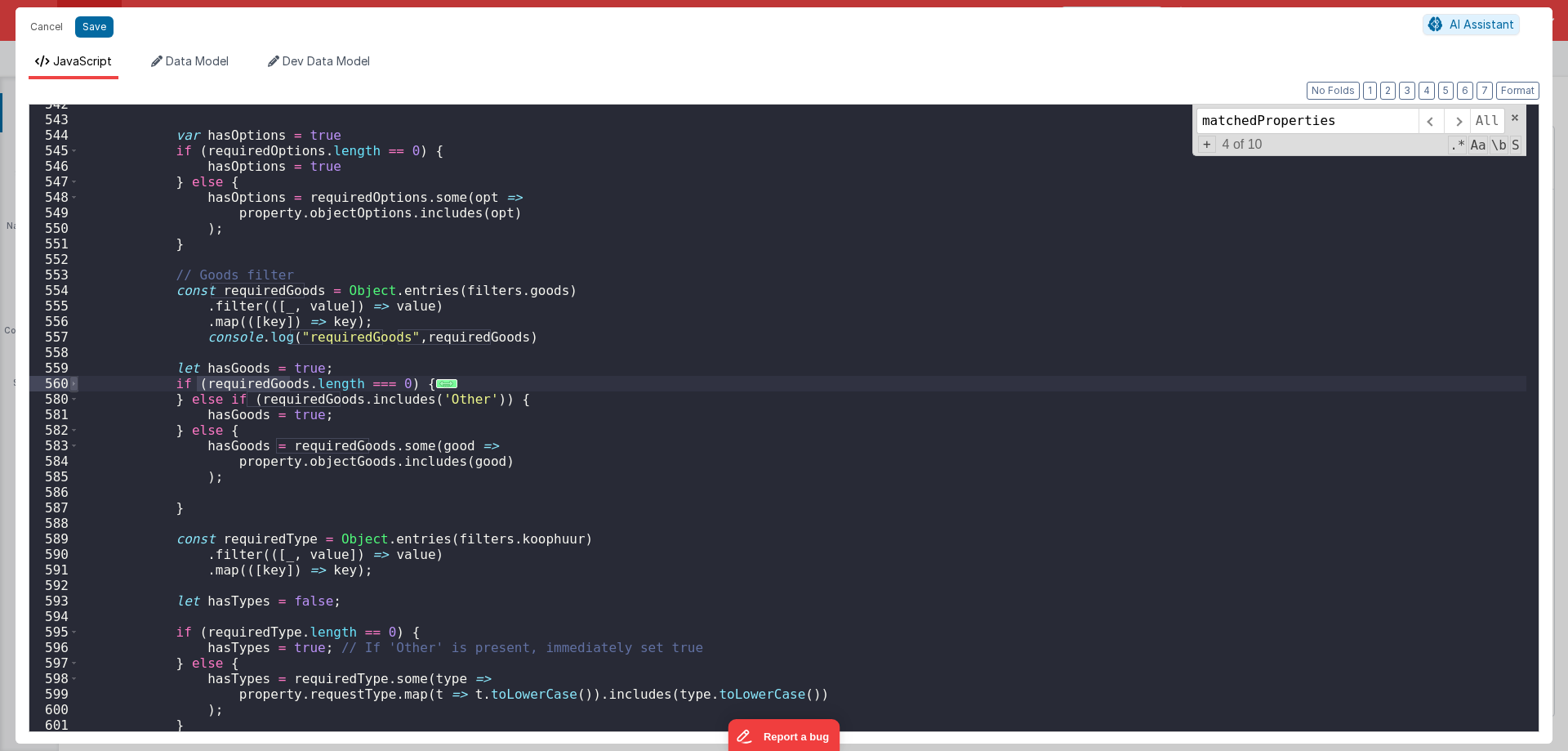
click at [74, 380] on span at bounding box center [74, 383] width 9 height 16
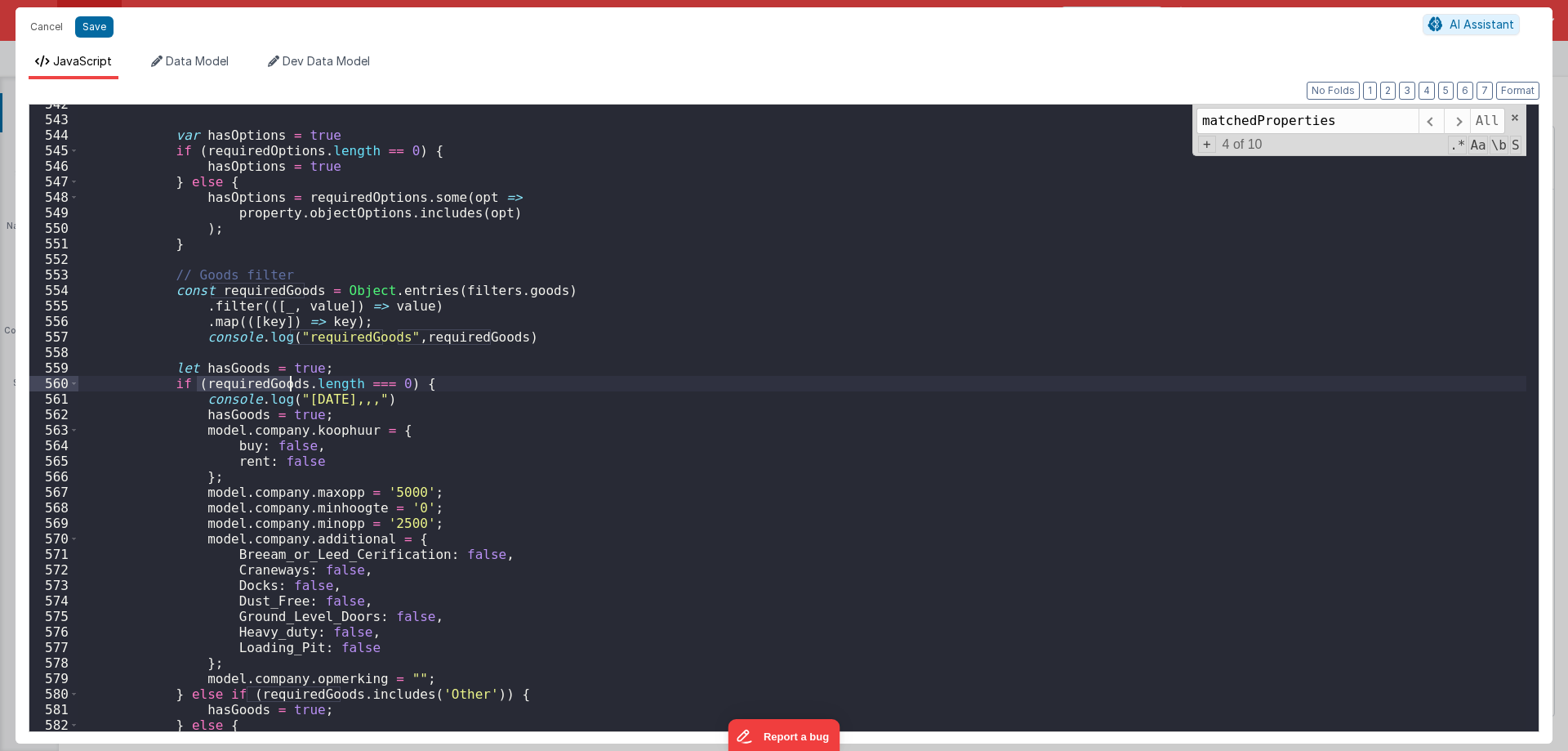
click at [240, 382] on div "var hasOptions = true if ( requiredOptions . length == 0 ) { hasOptions = true …" at bounding box center [802, 417] width 1448 height 627
click at [240, 382] on div "var hasOptions = true if ( requiredOptions . length == 0 ) { hasOptions = true …" at bounding box center [802, 425] width 1448 height 657
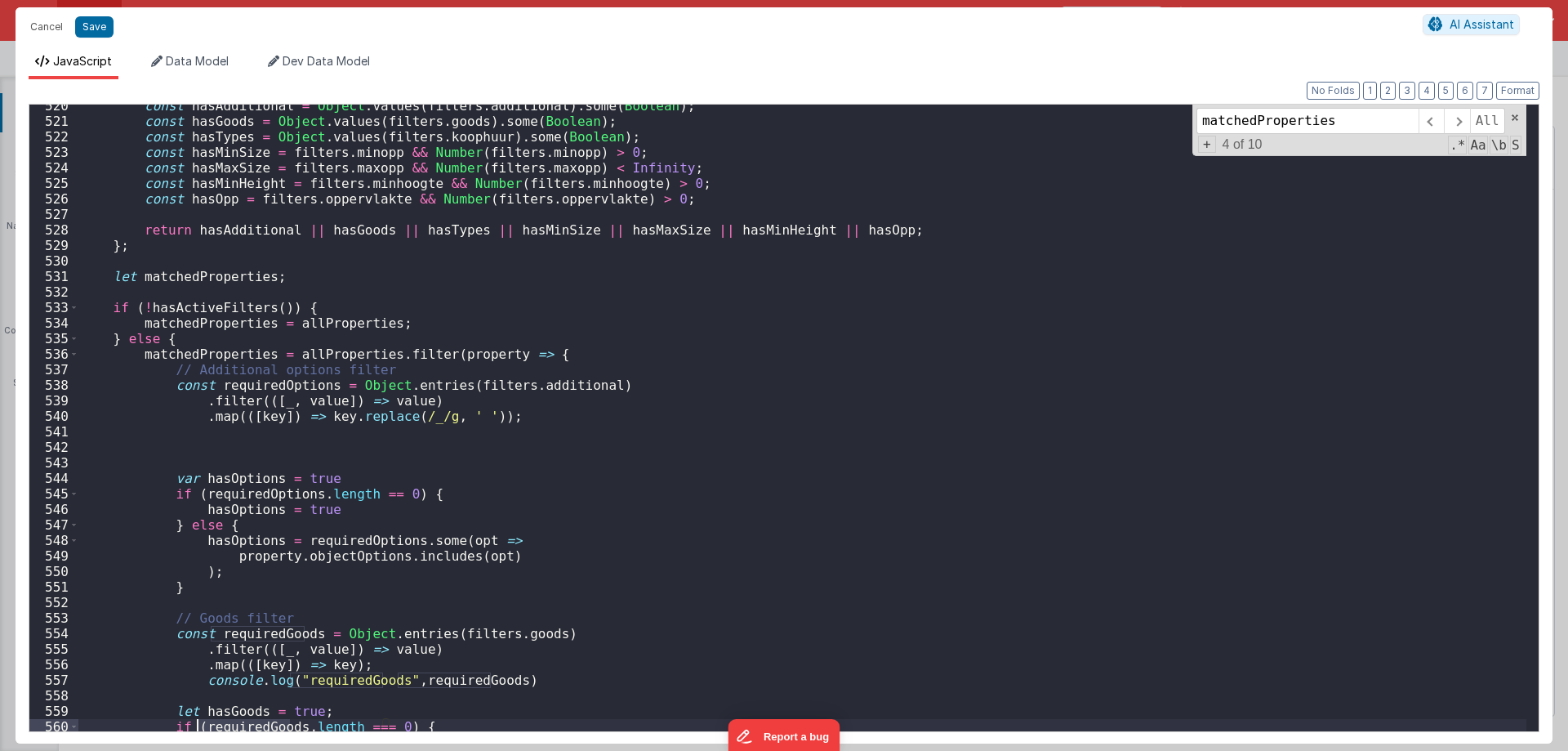
scroll to position [8013, 0]
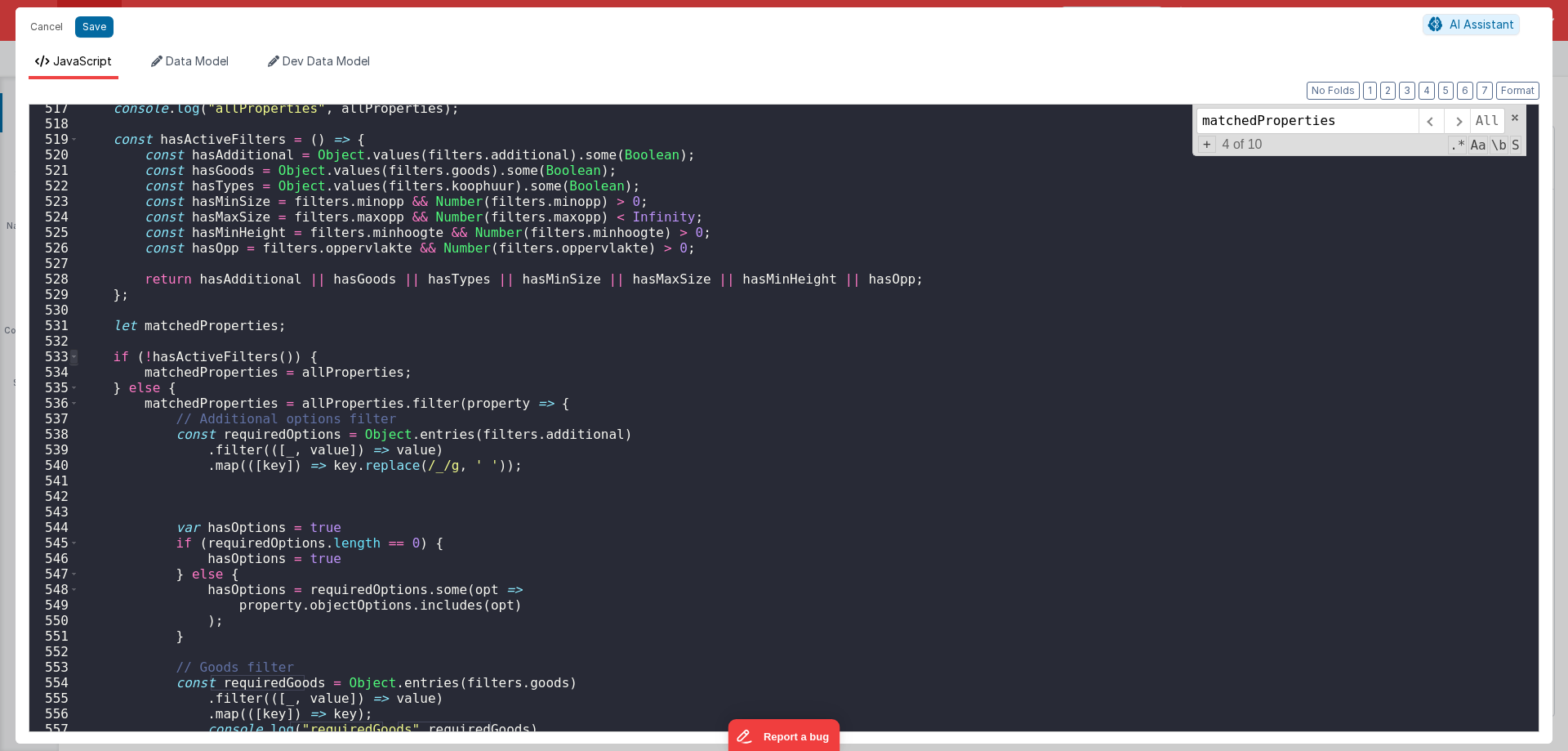
click at [72, 355] on span at bounding box center [74, 356] width 9 height 16
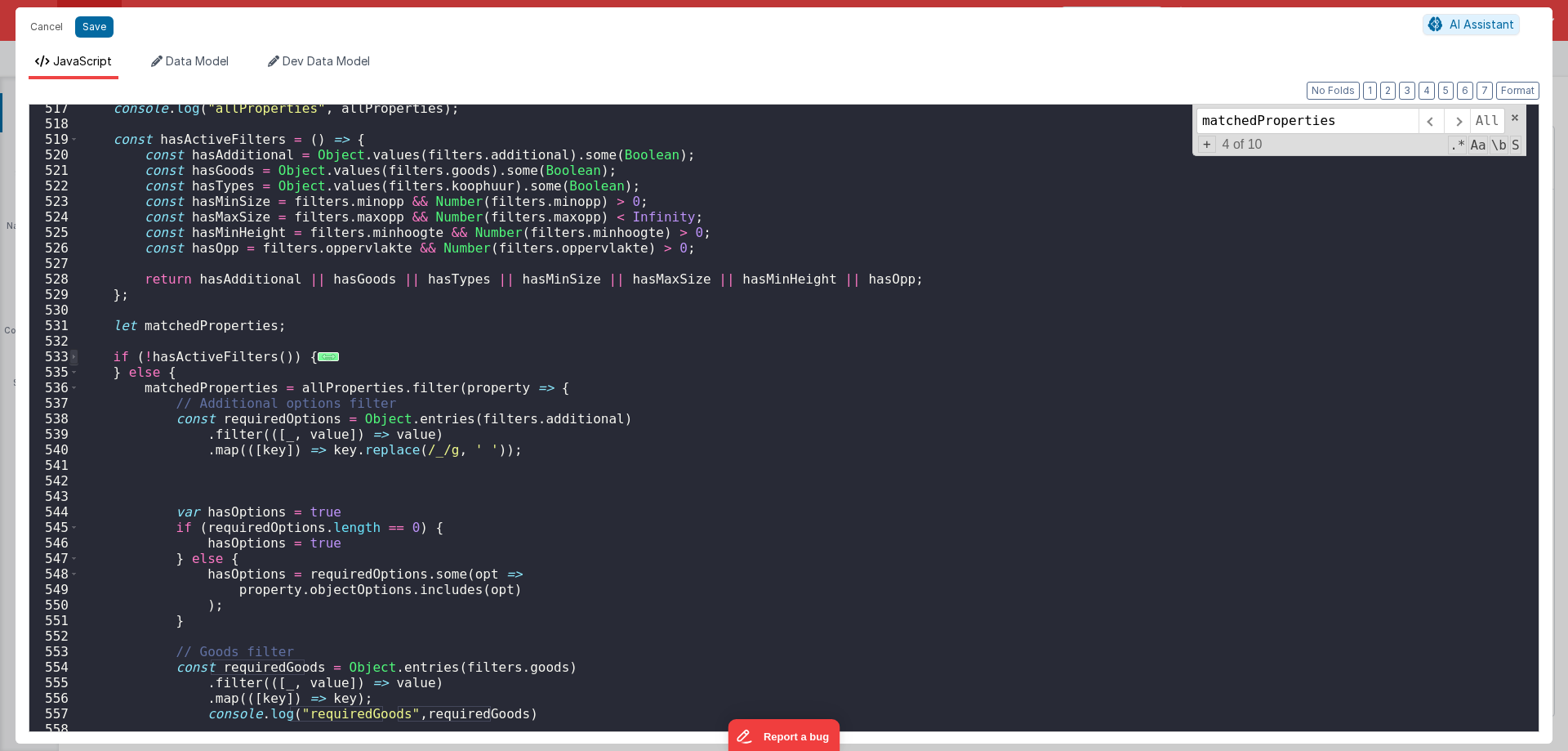
click at [71, 355] on span at bounding box center [74, 356] width 9 height 16
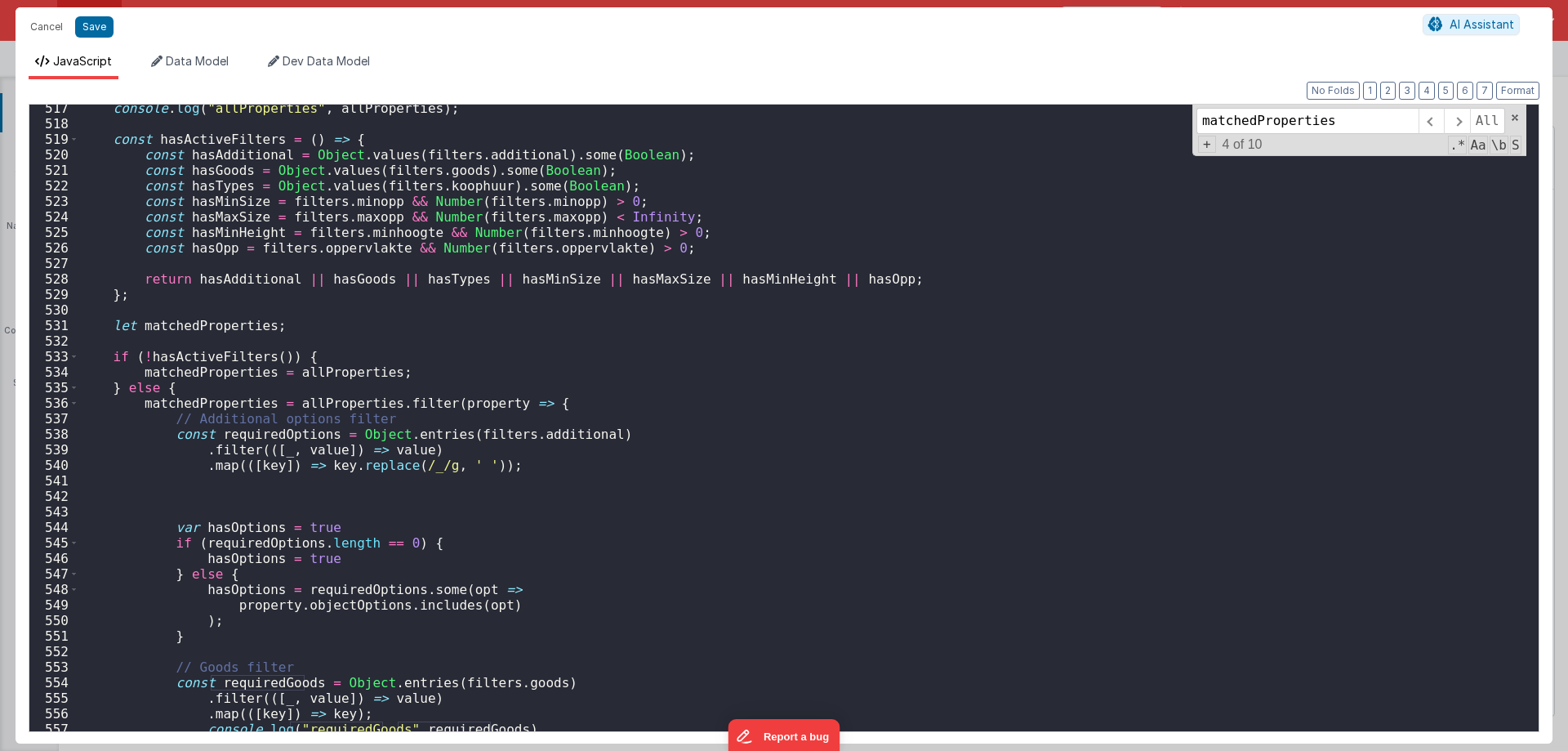
click at [156, 357] on div "console . log ( "allProperties" , allProperties ) ; const hasActiveFilters = ( …" at bounding box center [802, 429] width 1448 height 657
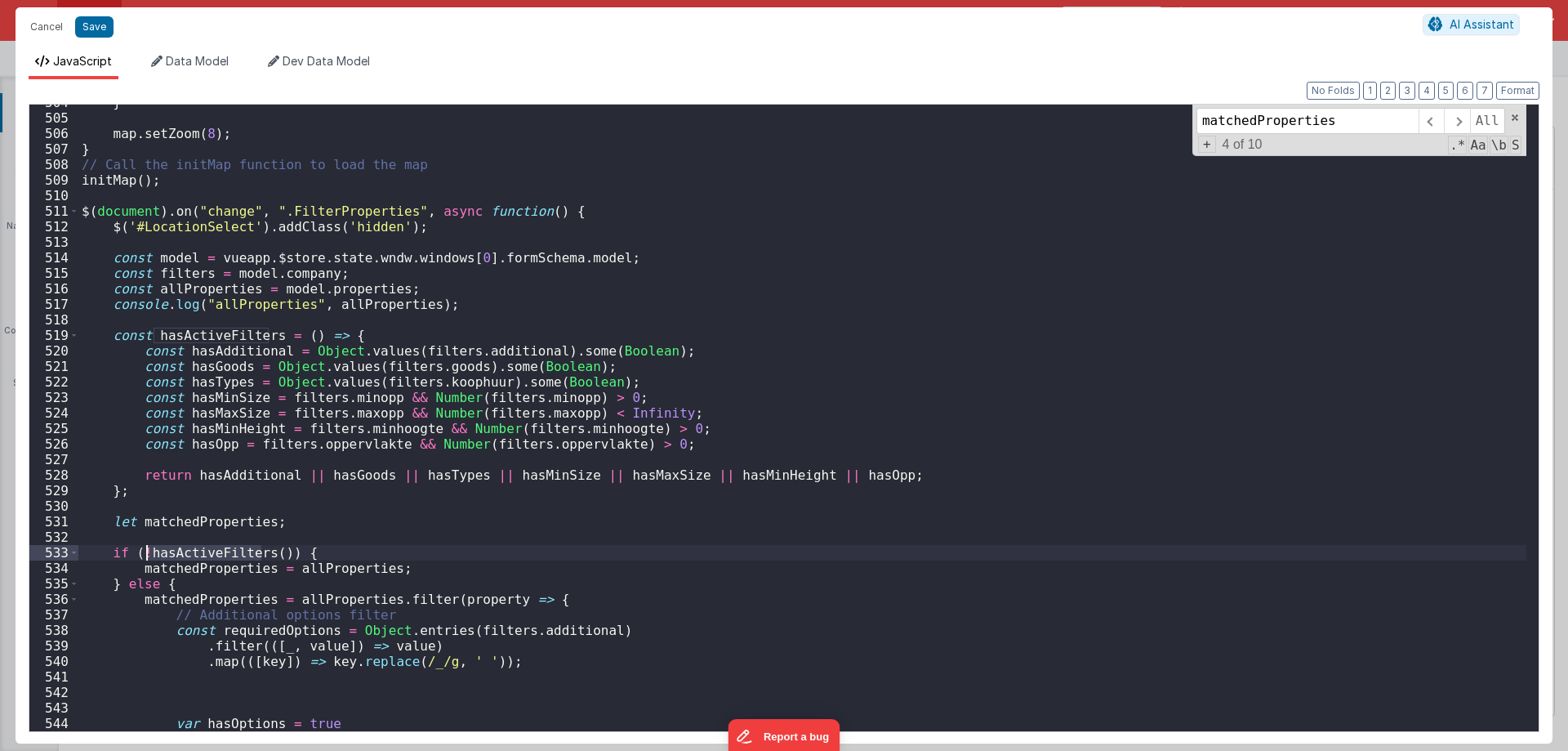
scroll to position [7816, 0]
click at [70, 210] on span at bounding box center [74, 211] width 9 height 16
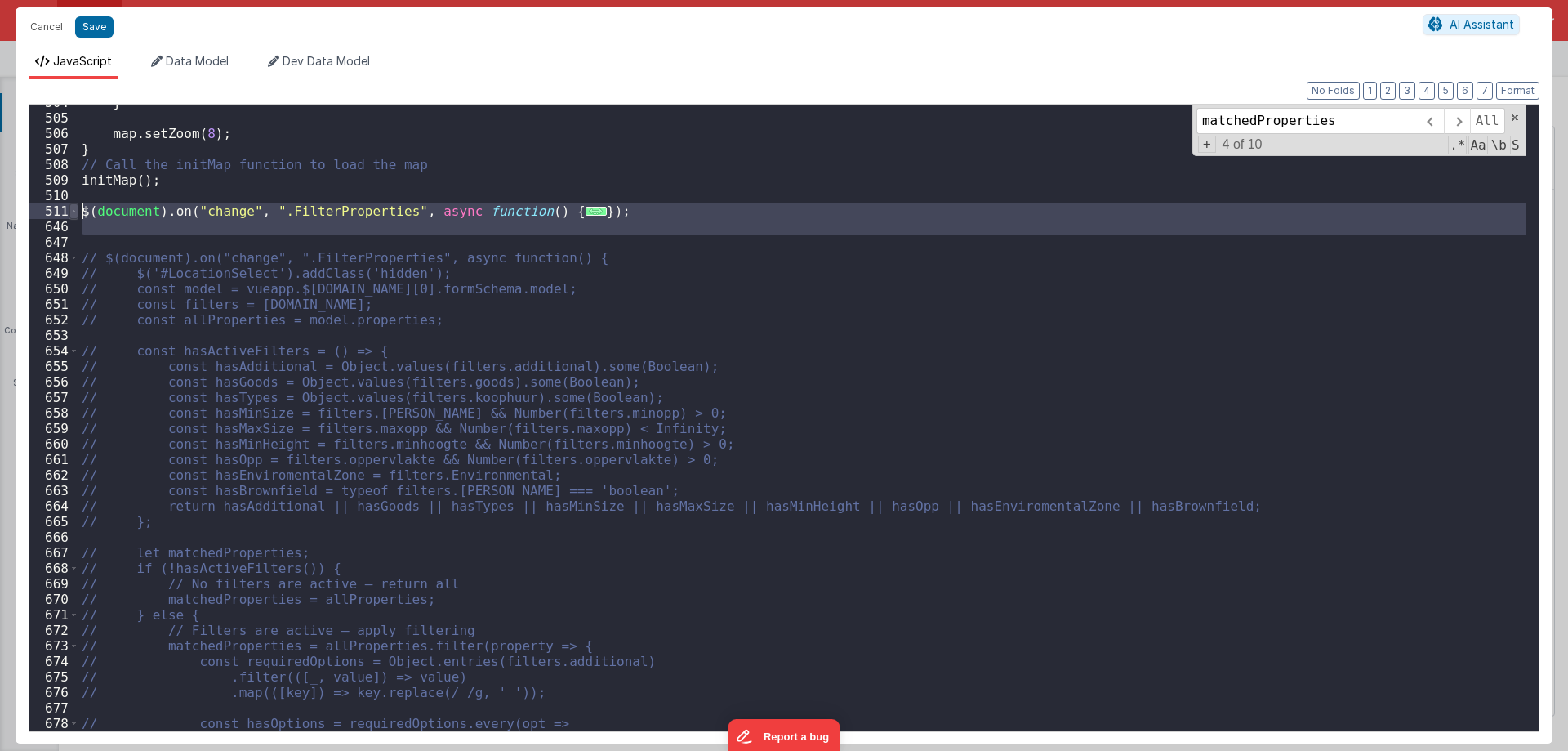
drag, startPoint x: 94, startPoint y: 235, endPoint x: 72, endPoint y: 204, distance: 38.0
click at [72, 204] on div "504 505 506 507 508 509 510 511 646 647 648 649 650 651 652 653 654 655 656 657…" at bounding box center [784, 417] width 1511 height 628
click at [72, 205] on span at bounding box center [74, 211] width 9 height 16
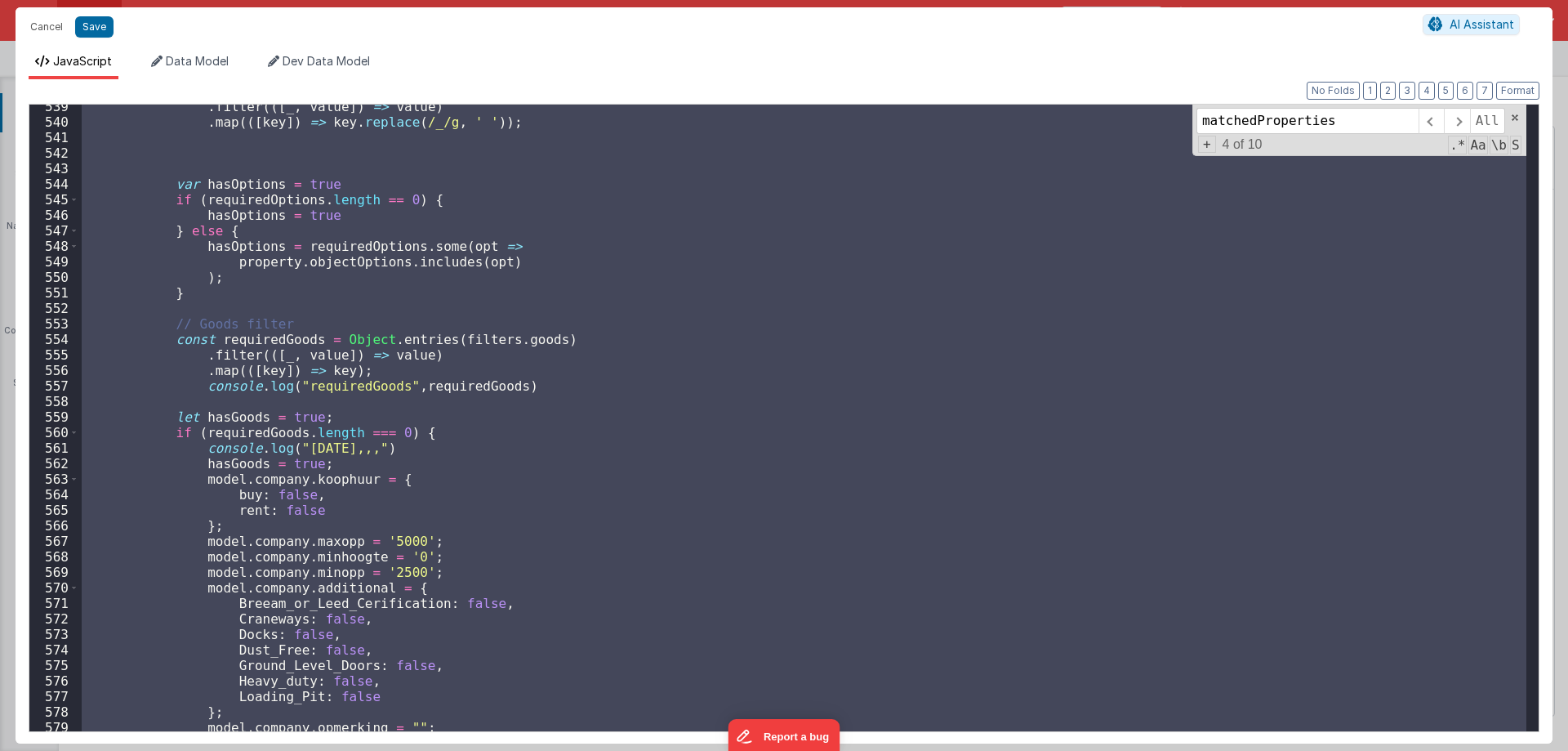
scroll to position [8405, 0]
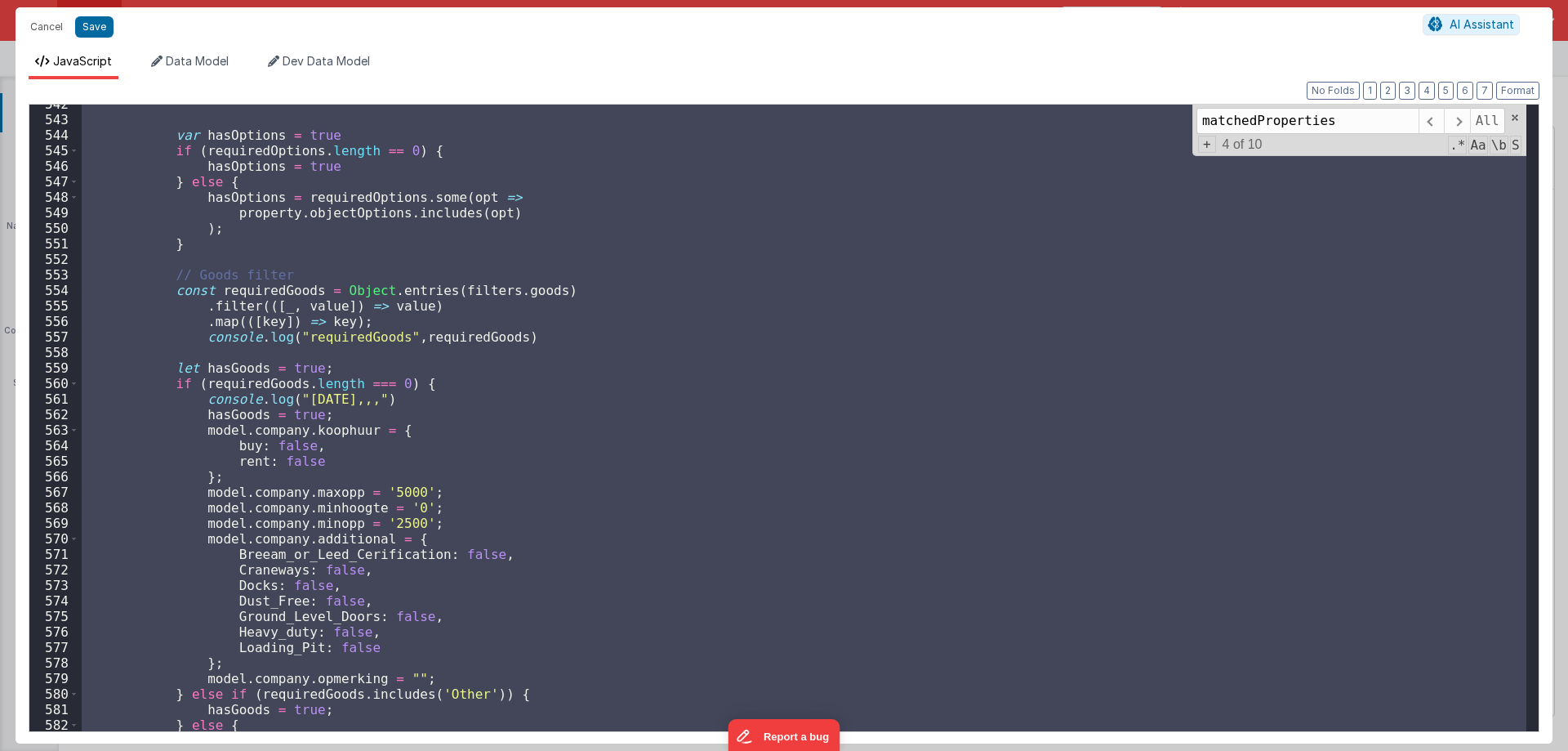
click at [191, 489] on div "var hasOptions = true if ( requiredOptions . length == 0 ) { hasOptions = true …" at bounding box center [802, 417] width 1448 height 627
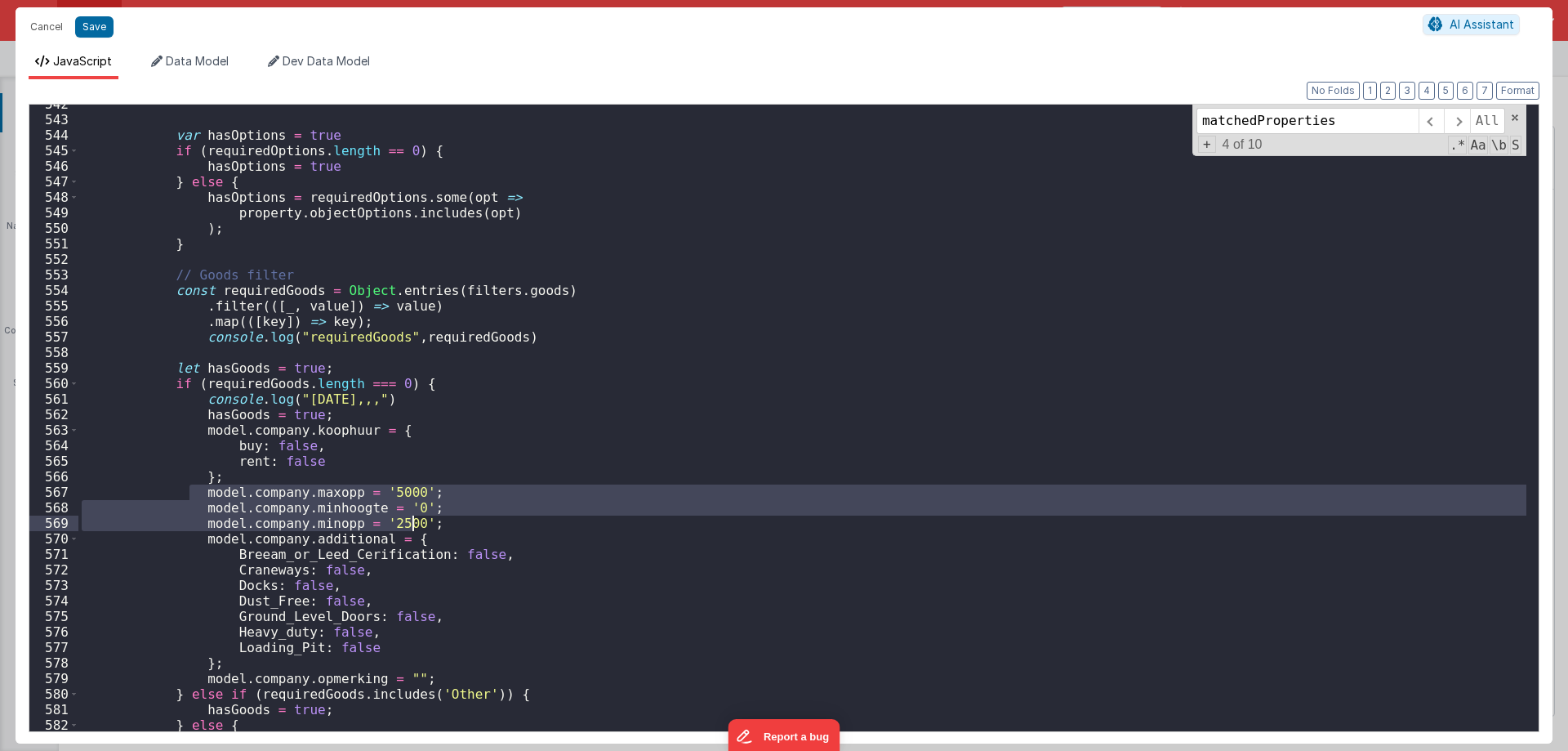
click at [421, 518] on div "var hasOptions = true if ( requiredOptions . length == 0 ) { hasOptions = true …" at bounding box center [802, 425] width 1448 height 657
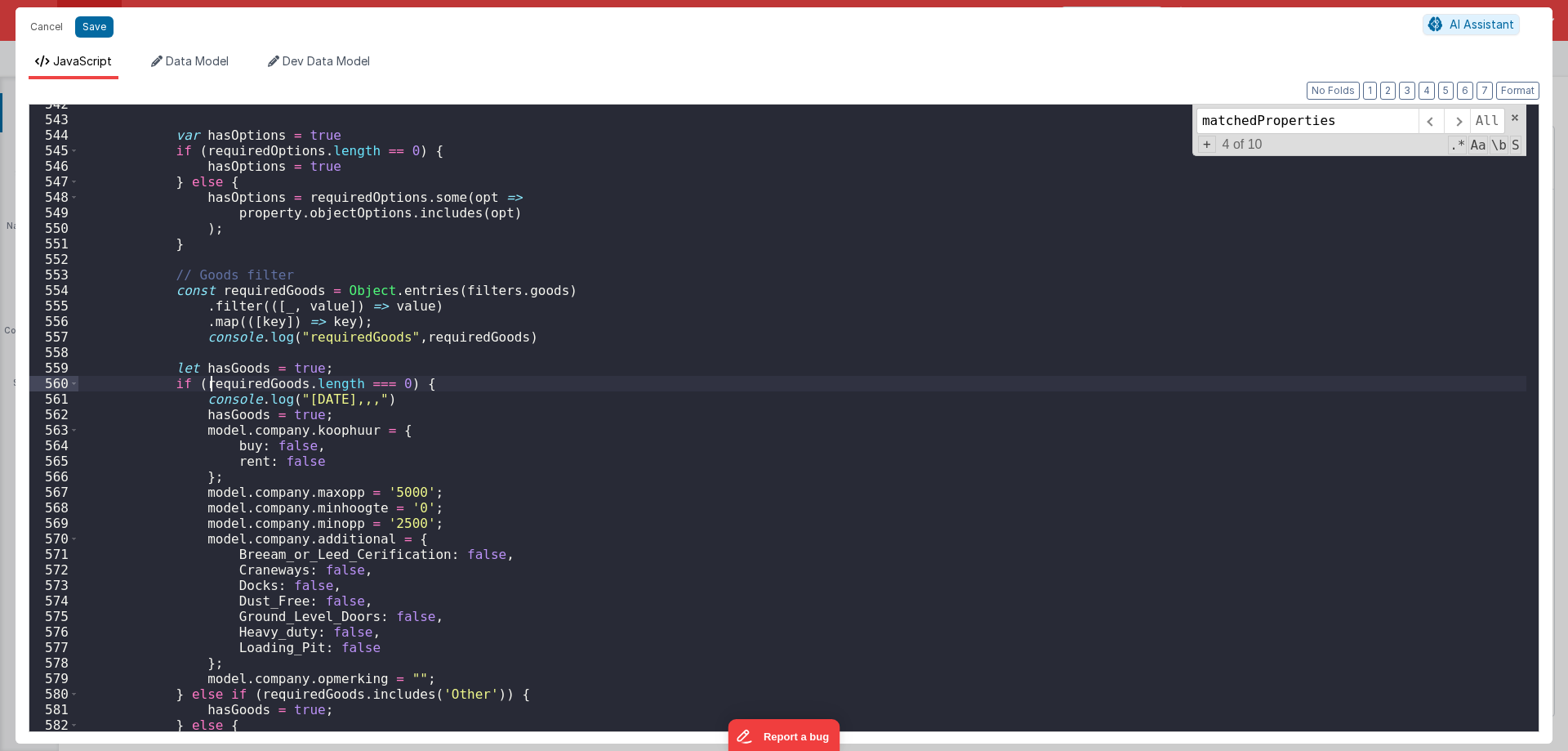
click at [212, 385] on div "var hasOptions = true if ( requiredOptions . length == 0 ) { hasOptions = true …" at bounding box center [802, 425] width 1448 height 657
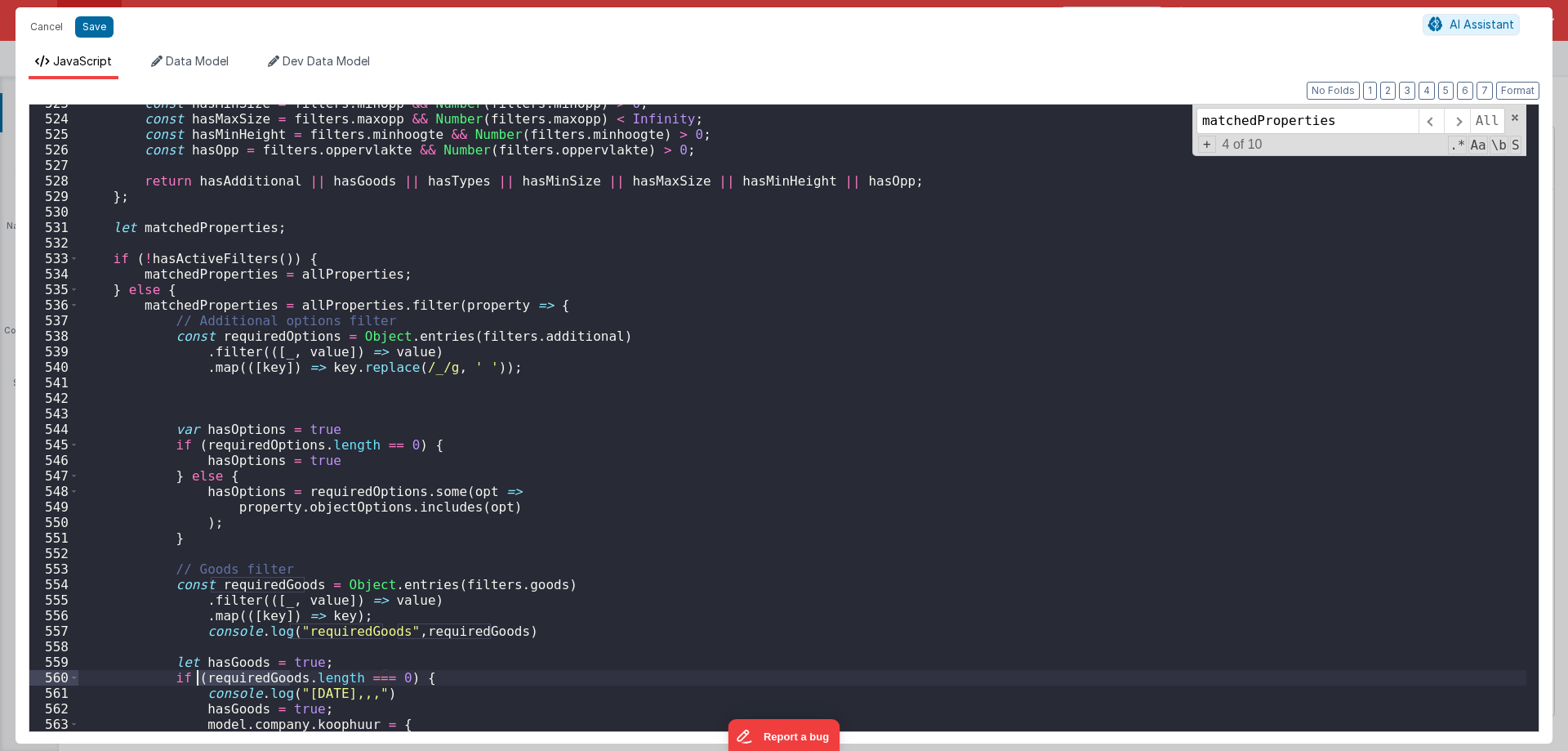
scroll to position [8111, 0]
drag, startPoint x: 139, startPoint y: 255, endPoint x: 272, endPoint y: 258, distance: 133.0
click at [272, 258] on div "const hasMinSize = filters . minopp && Number ( filters . minopp ) > 0 ; const …" at bounding box center [802, 424] width 1448 height 657
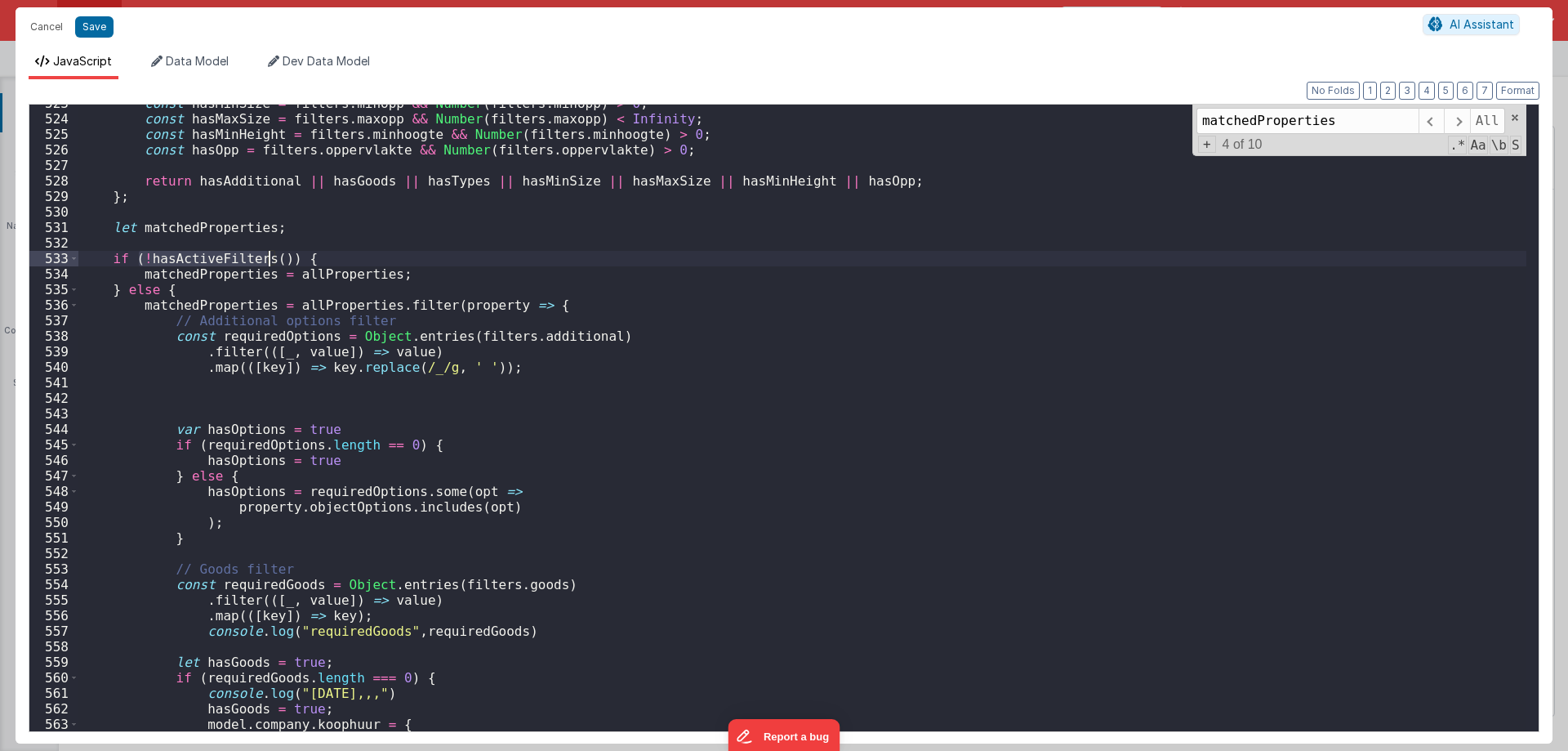
click at [233, 260] on div "const hasMinSize = filters . minopp && Number ( filters . minopp ) > 0 ; const …" at bounding box center [802, 417] width 1448 height 627
click at [233, 260] on div "const hasMinSize = filters . minopp && Number ( filters . minopp ) > 0 ; const …" at bounding box center [802, 424] width 1448 height 657
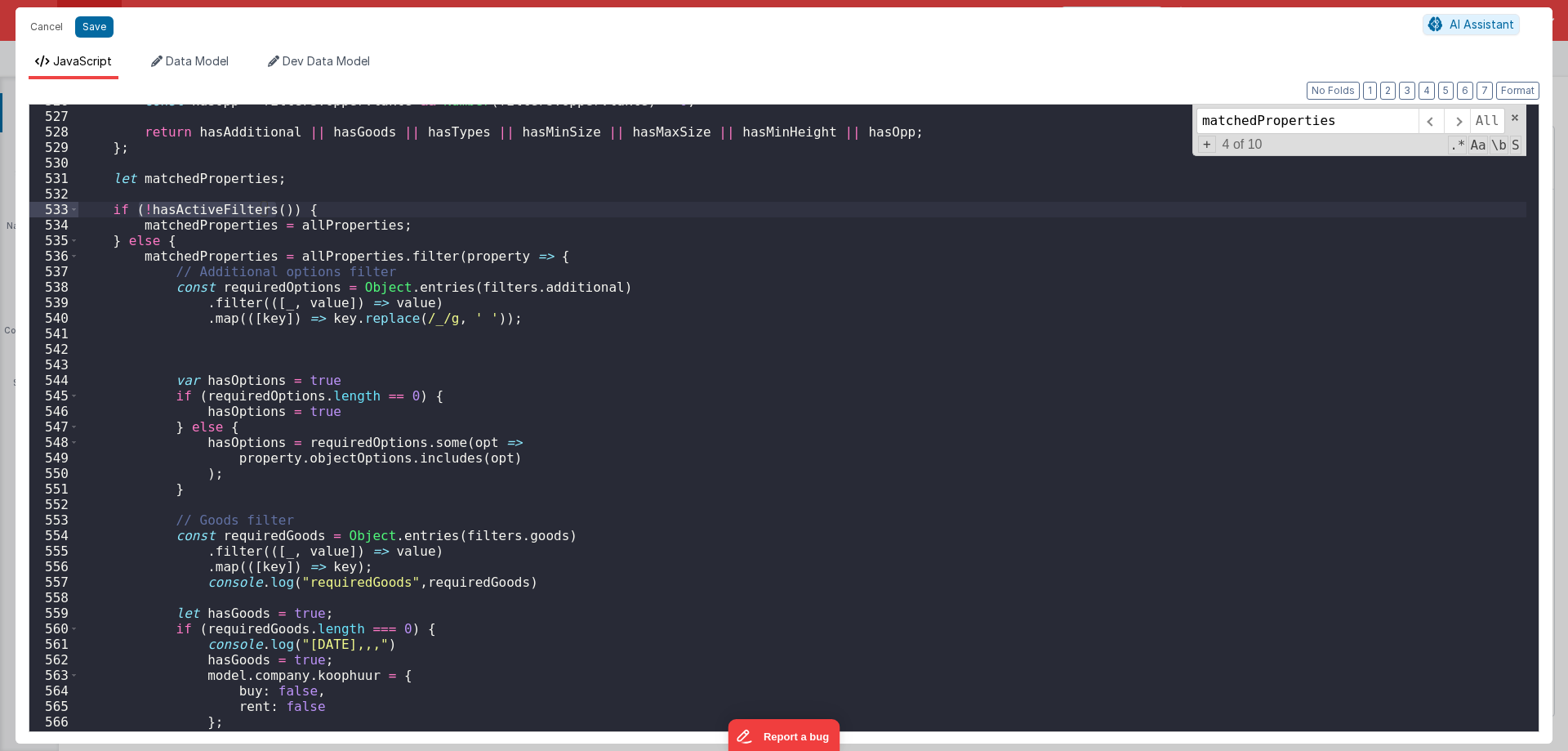
scroll to position [8307, 0]
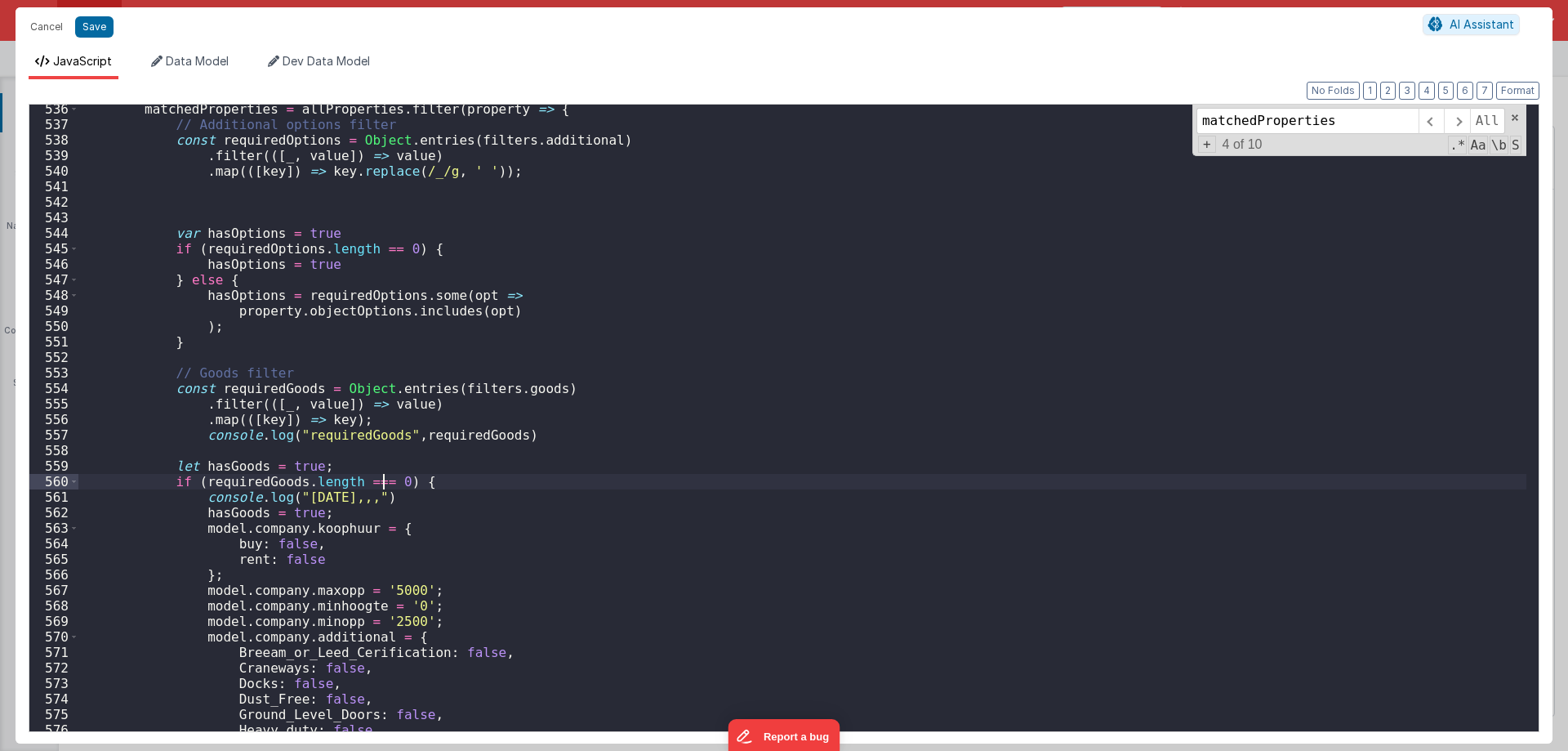
click at [384, 476] on div "matchedProperties = allProperties . filter ( property => { // Additional option…" at bounding box center [802, 430] width 1448 height 657
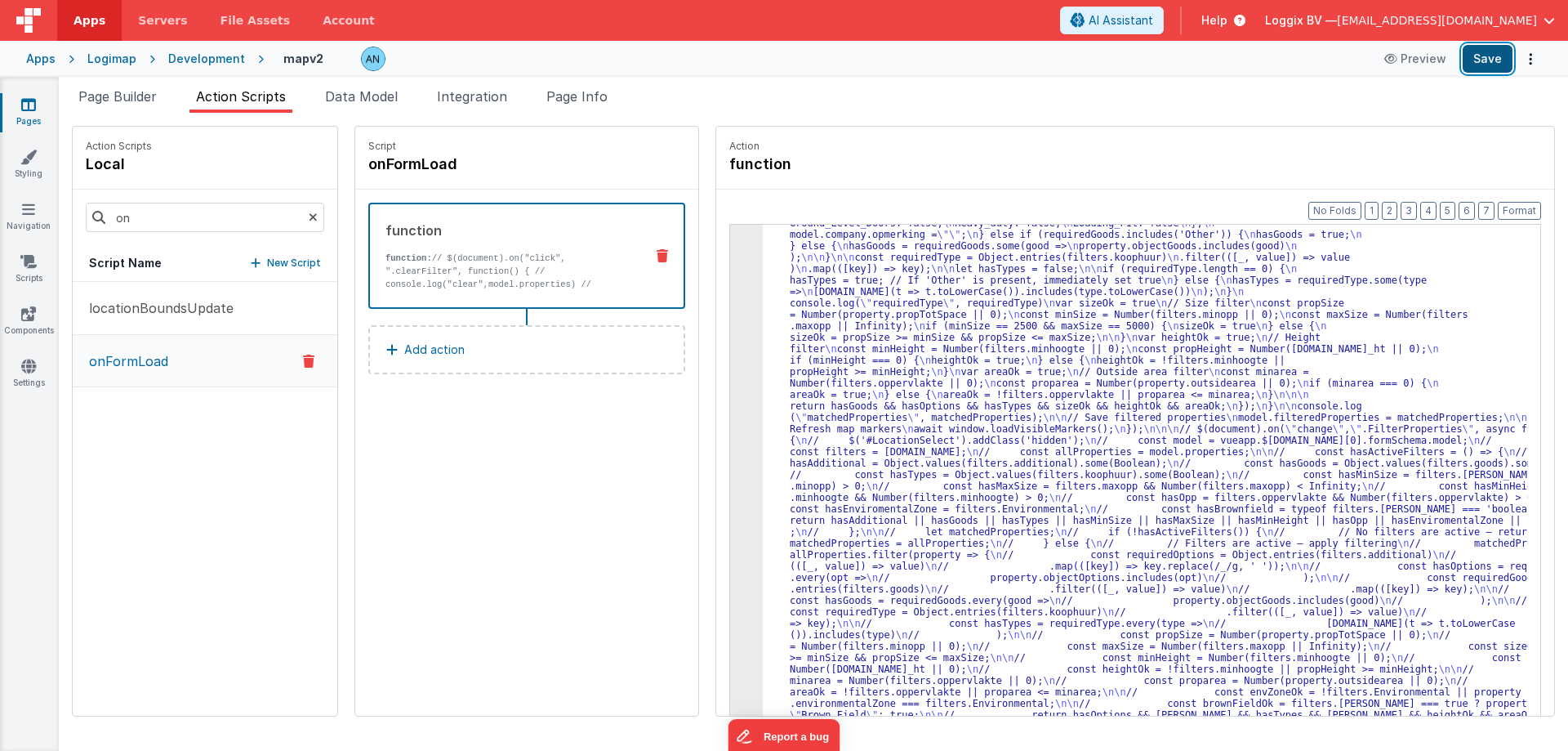
click at [1492, 64] on button "Save" at bounding box center [1488, 59] width 50 height 28
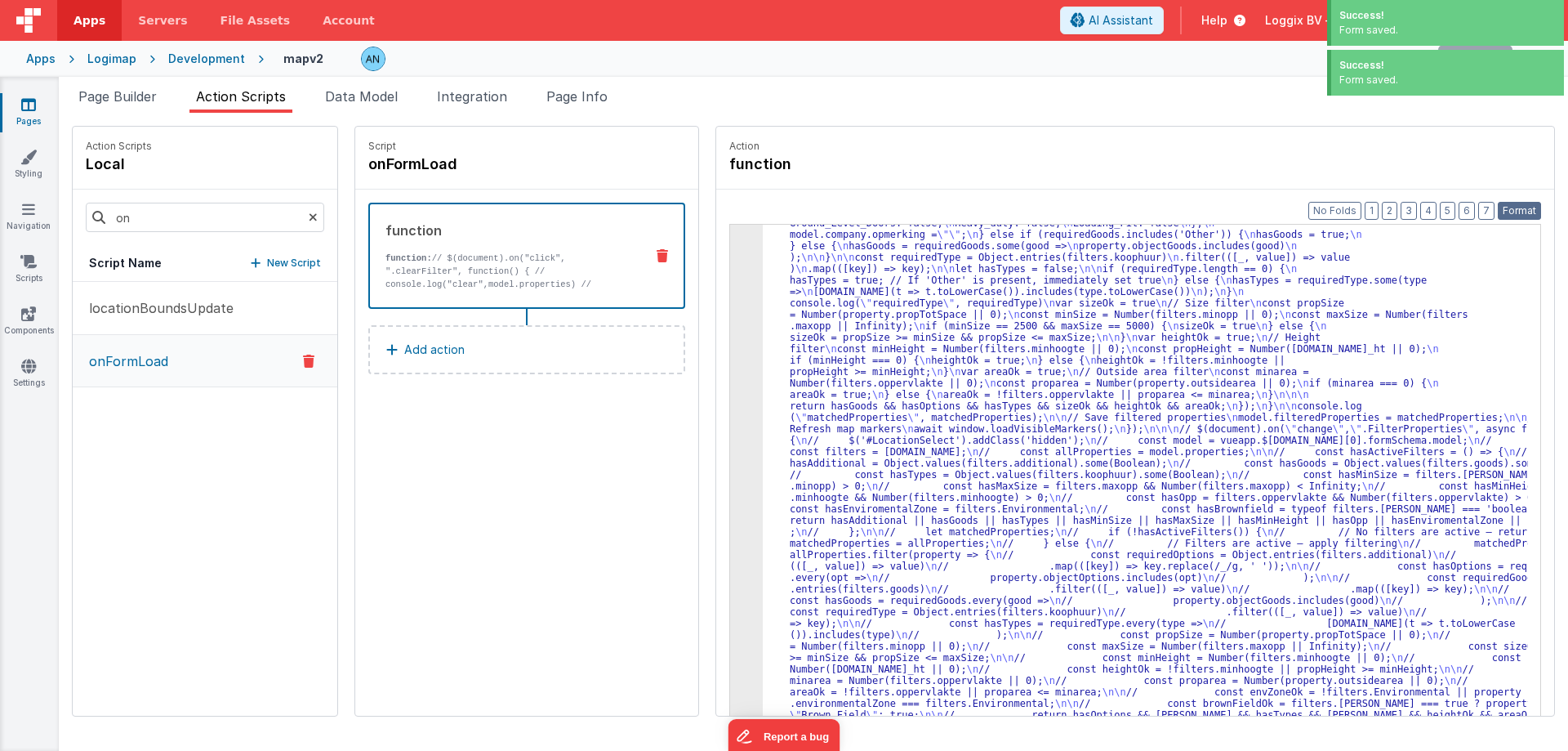
click at [1534, 206] on button "Format" at bounding box center [1519, 211] width 43 height 18
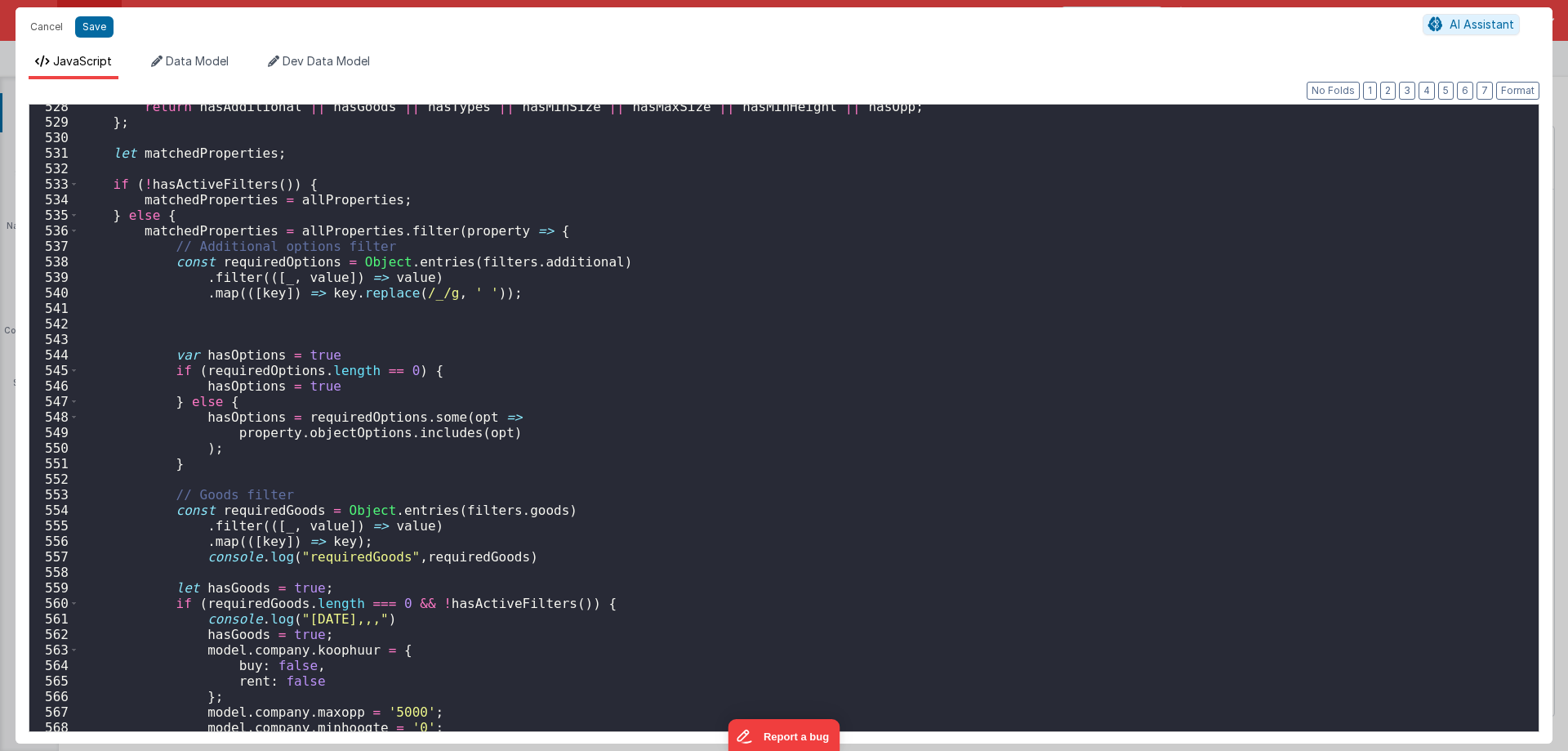
scroll to position [8381, 0]
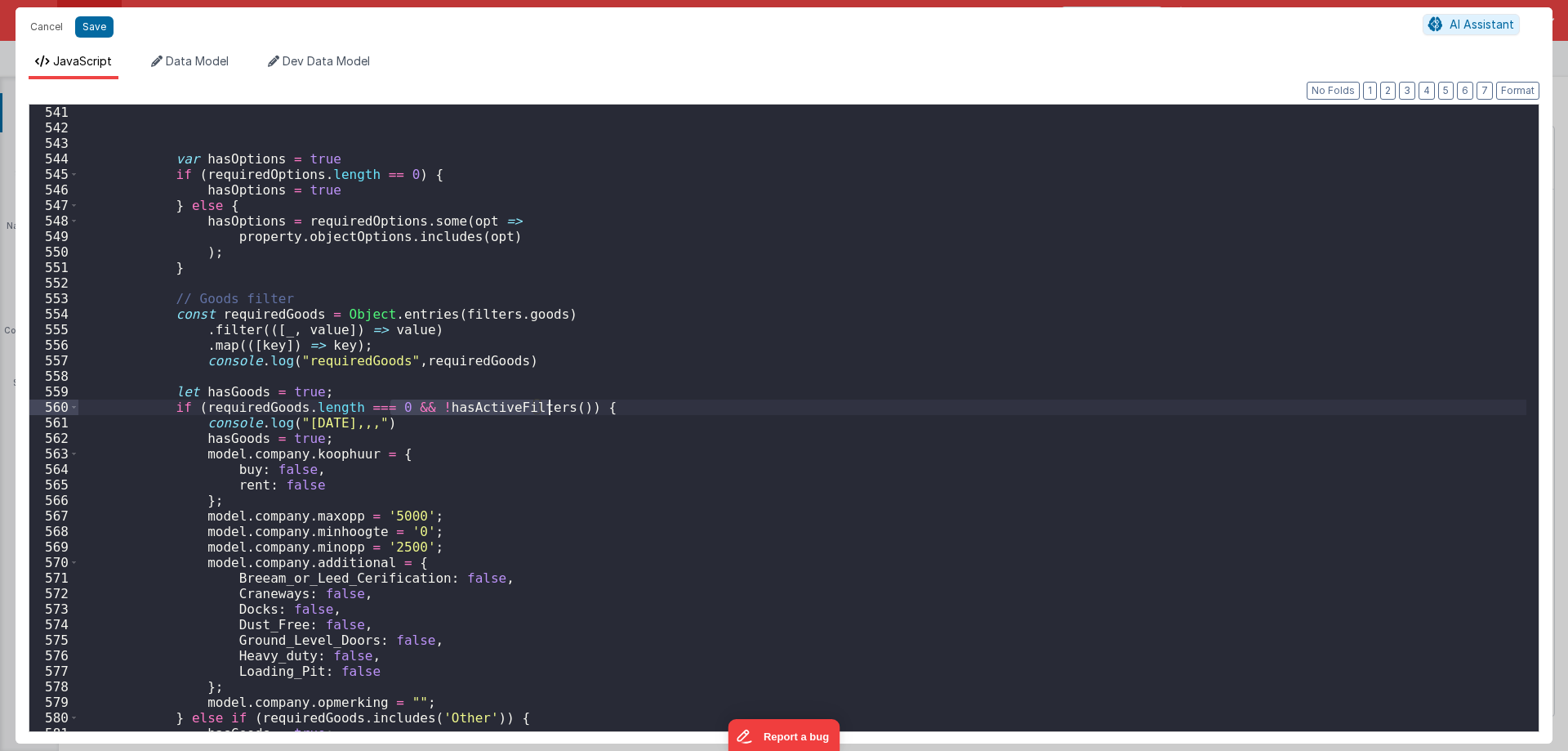
drag, startPoint x: 389, startPoint y: 404, endPoint x: 549, endPoint y: 408, distance: 160.0
click at [549, 408] on div "var hasOptions = true if ( requiredOptions . length == 0 ) { hasOptions = true …" at bounding box center [802, 433] width 1448 height 657
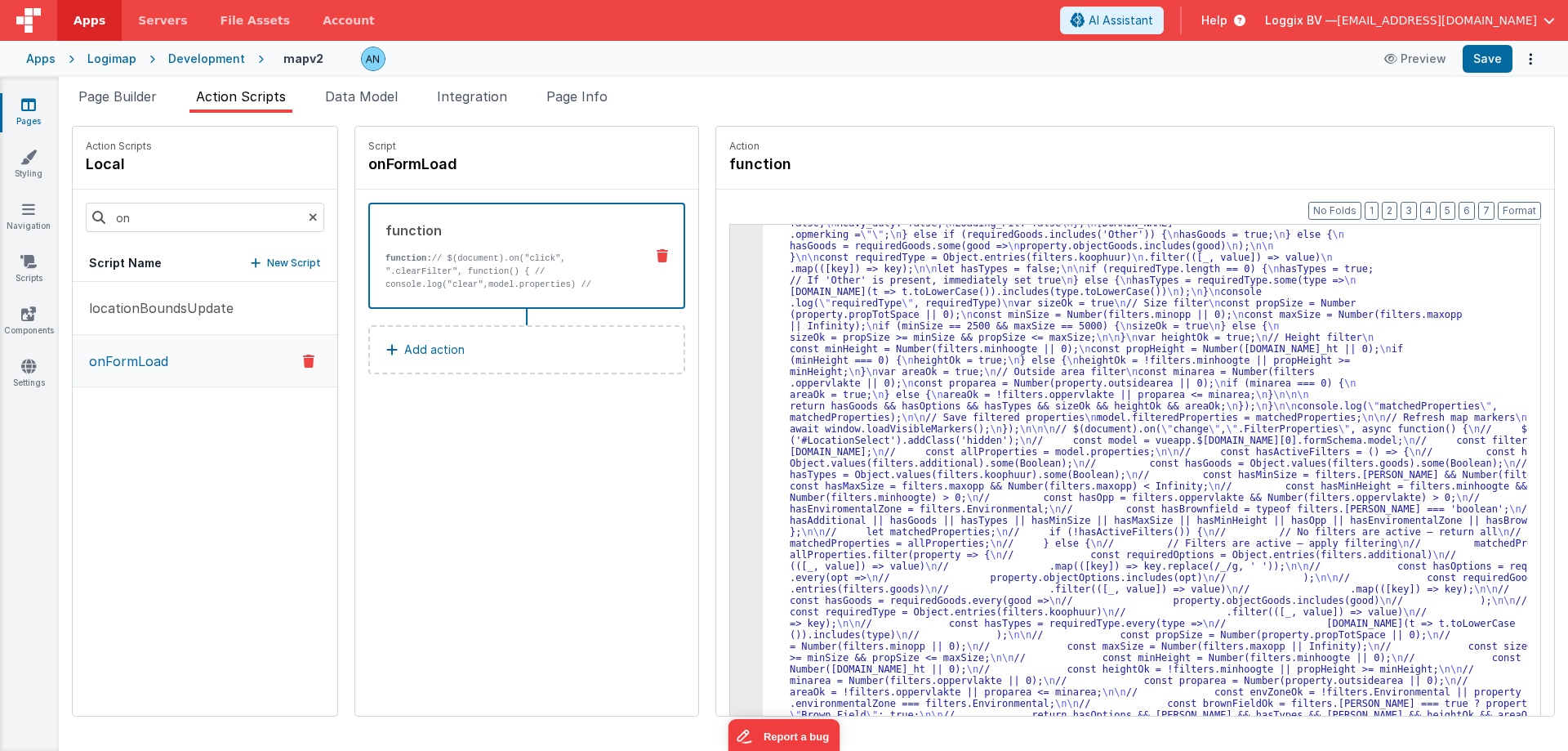
scroll to position [2020, 0]
click at [1493, 68] on button "Save" at bounding box center [1488, 59] width 50 height 28
click at [700, 351] on div "Action function Format 7 6 5 4 3 2 1 No Folds 3 4 5 "function" : "// $(document…" at bounding box center [1128, 421] width 856 height 590
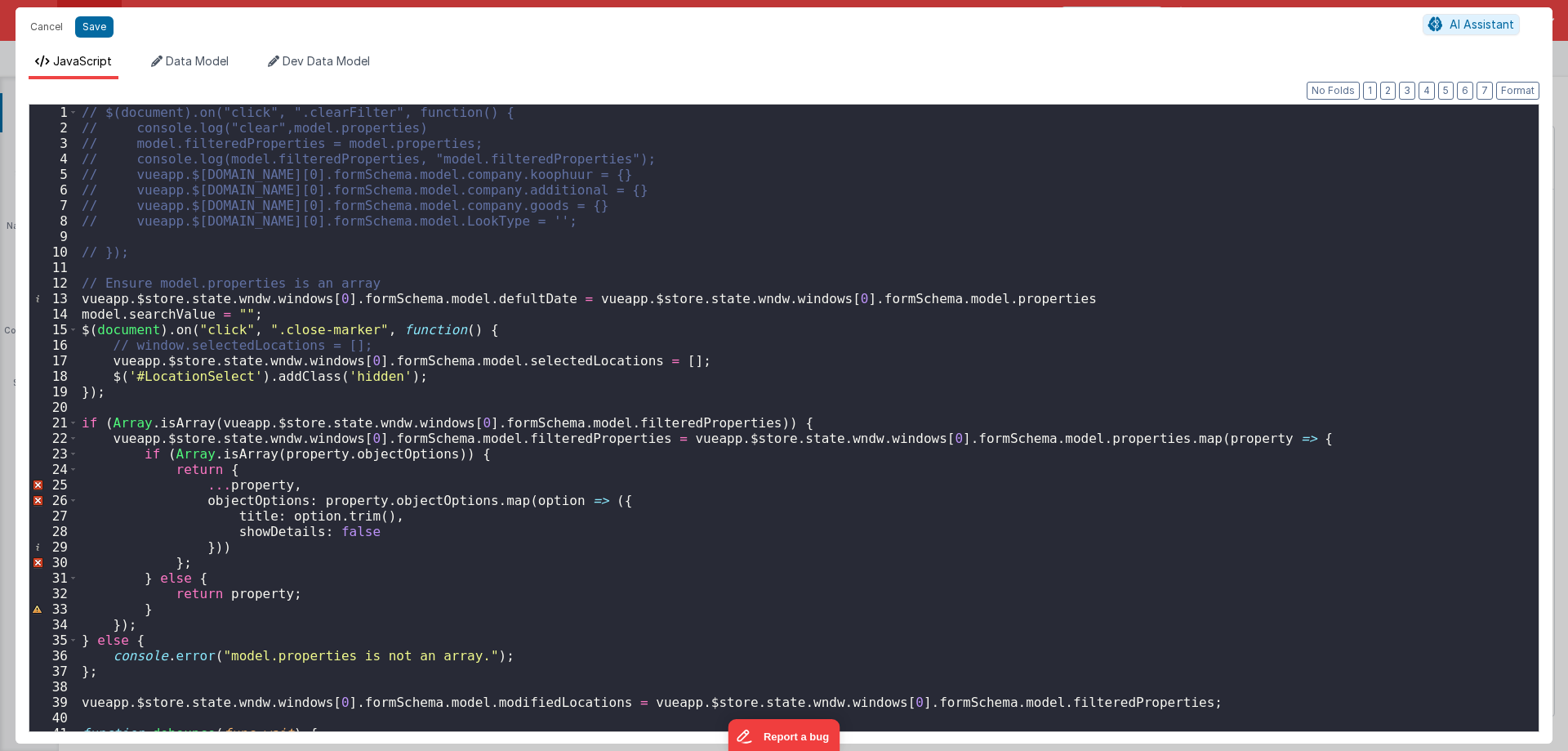
click at [734, 320] on div "// $(document).on("click", ".clearFilter", function() { // console.log("clear",…" at bounding box center [802, 433] width 1448 height 657
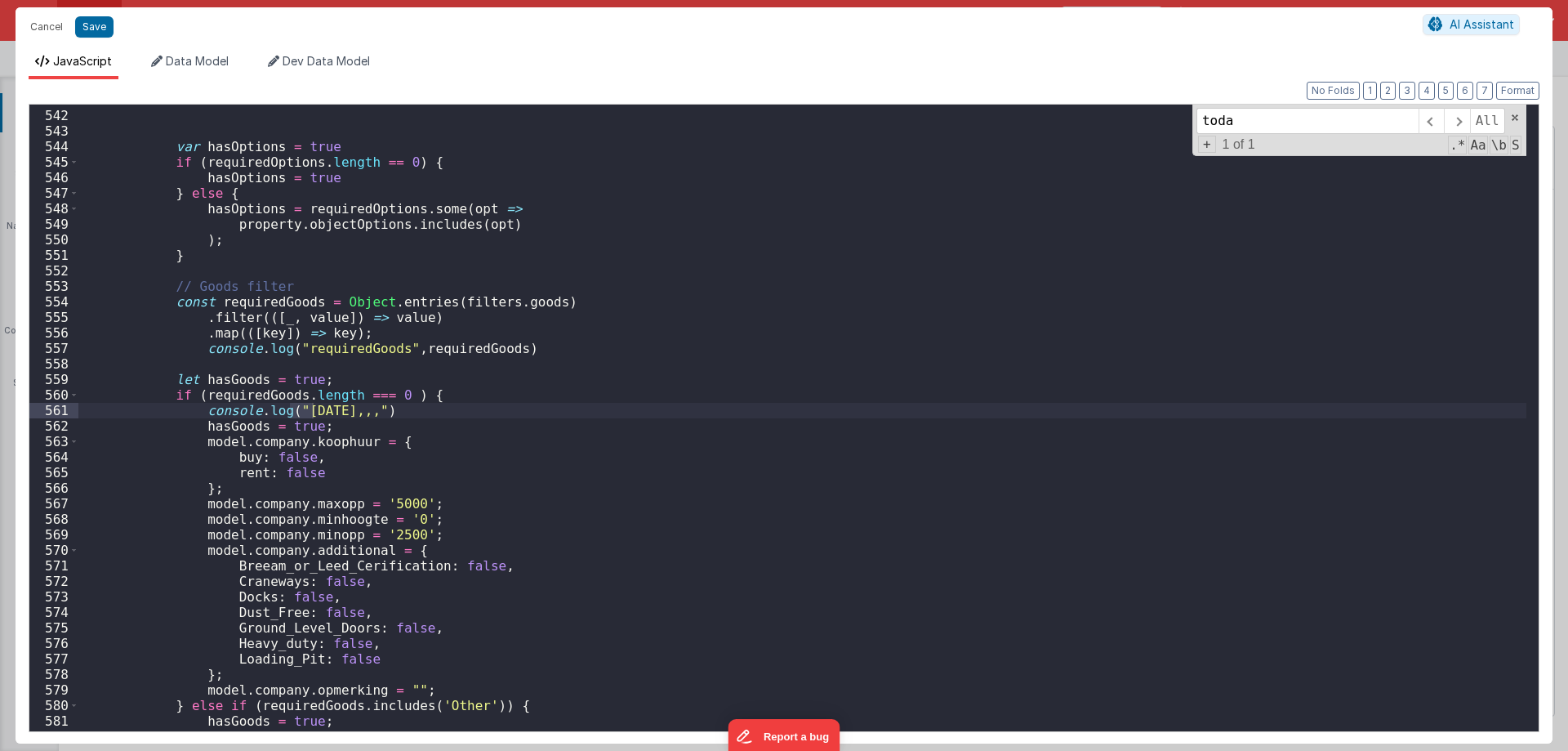
scroll to position [8394, 0]
type input "today"
click at [329, 507] on div "var hasOptions = true if ( requiredOptions . length == 0 ) { hasOptions = true …" at bounding box center [802, 421] width 1448 height 657
click at [380, 503] on div "var hasOptions = true if ( requiredOptions . length == 0 ) { hasOptions = true …" at bounding box center [802, 421] width 1448 height 657
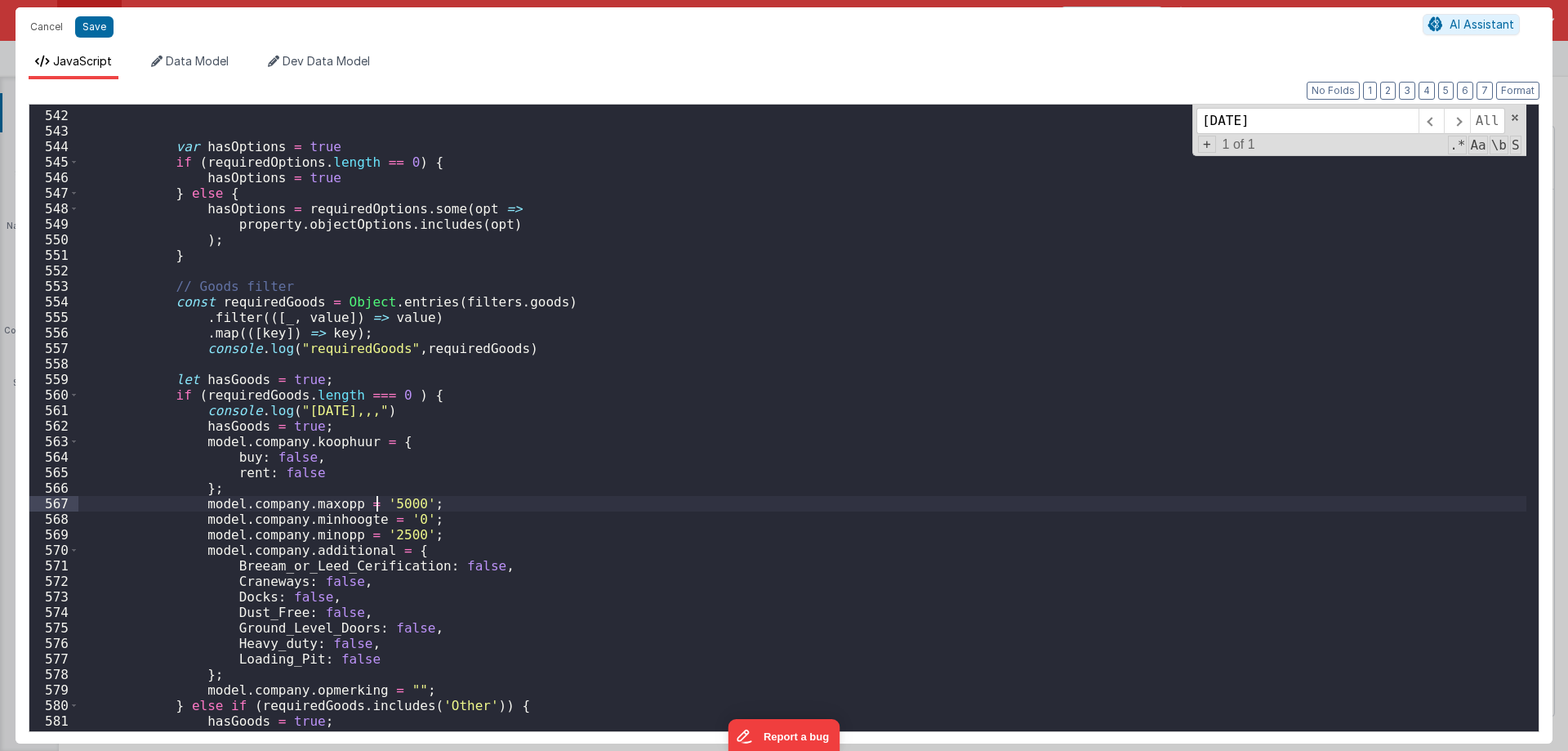
click at [380, 503] on div "var hasOptions = true if ( requiredOptions . length == 0 ) { hasOptions = true …" at bounding box center [802, 421] width 1448 height 657
click at [398, 524] on div "var hasOptions = true if ( requiredOptions . length == 0 ) { hasOptions = true …" at bounding box center [802, 421] width 1448 height 657
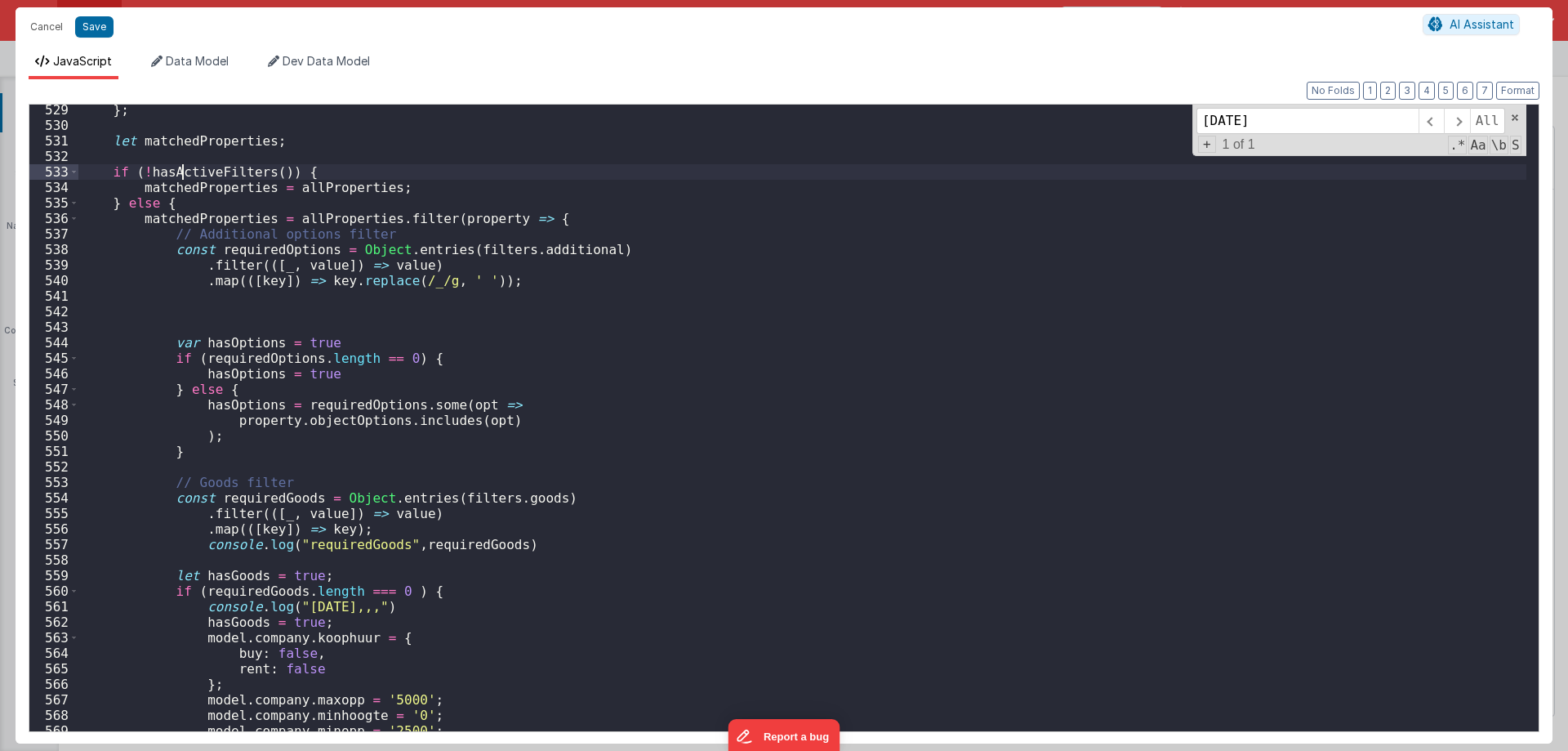
click at [180, 178] on div "} ; let matchedProperties ; if ( ! hasActiveFilters ( )) { matchedProperties = …" at bounding box center [802, 431] width 1448 height 657
click at [286, 157] on div "} ; let matchedProperties ; if ( ! hasActiveFilters ( )) { matchedProperties = …" at bounding box center [802, 431] width 1448 height 657
drag, startPoint x: 275, startPoint y: 170, endPoint x: 149, endPoint y: 171, distance: 126.0
click at [149, 171] on div "} ; let matchedProperties ; if ( ! hasActiveFilters ( )) { matchedProperties = …" at bounding box center [802, 431] width 1448 height 657
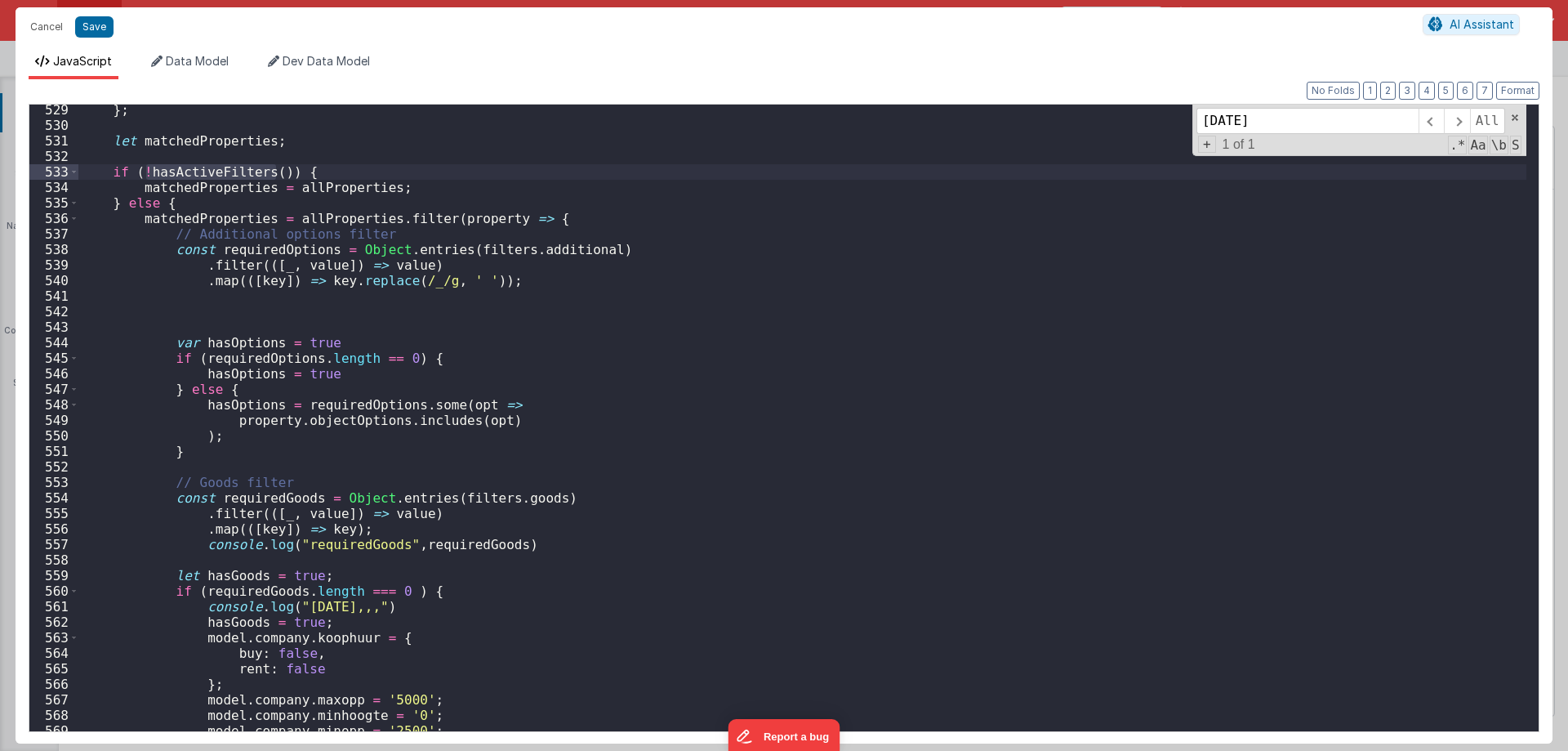
scroll to position [8443, 0]
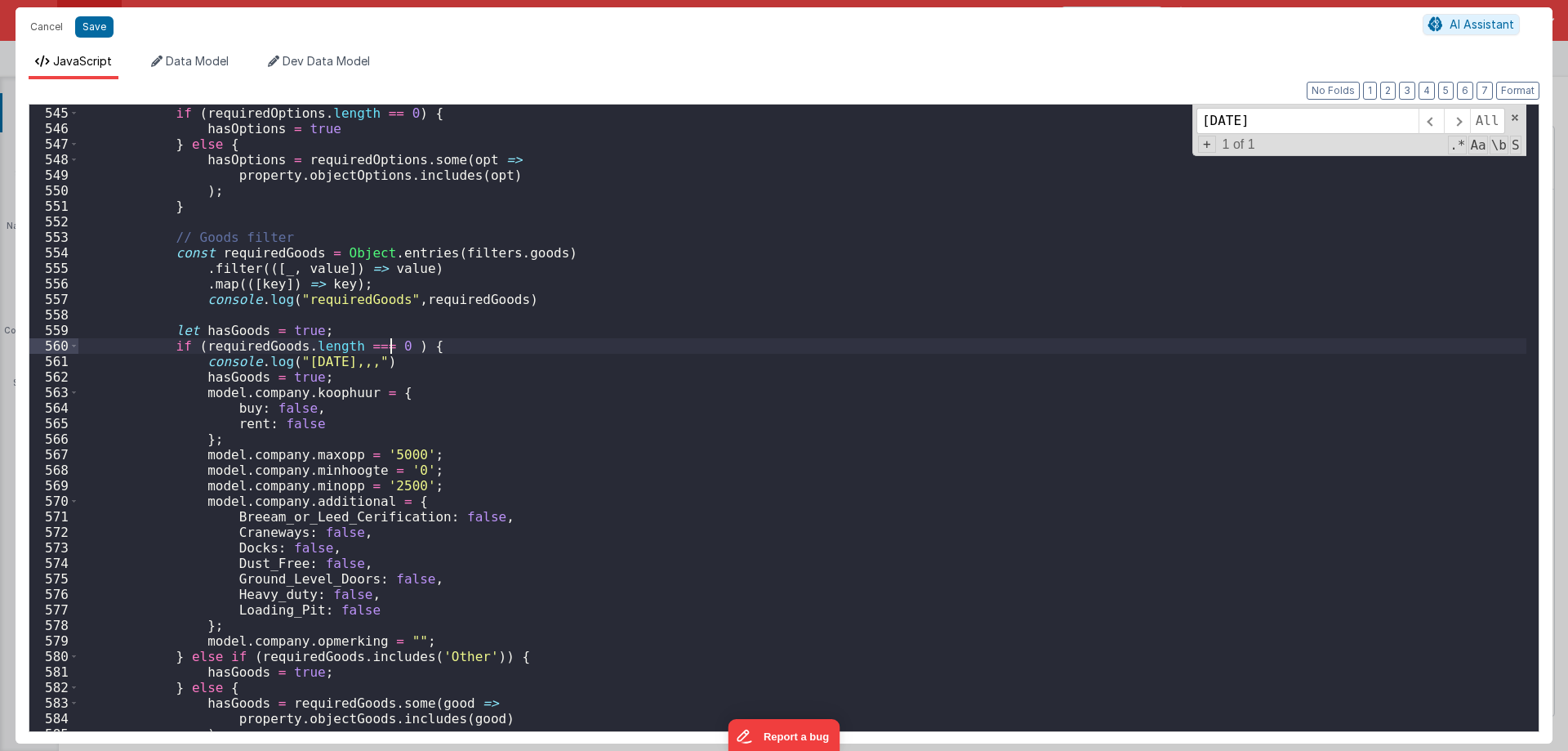
click at [391, 345] on div "var hasOptions = true if ( requiredOptions . length == 0 ) { hasOptions = true …" at bounding box center [802, 419] width 1448 height 657
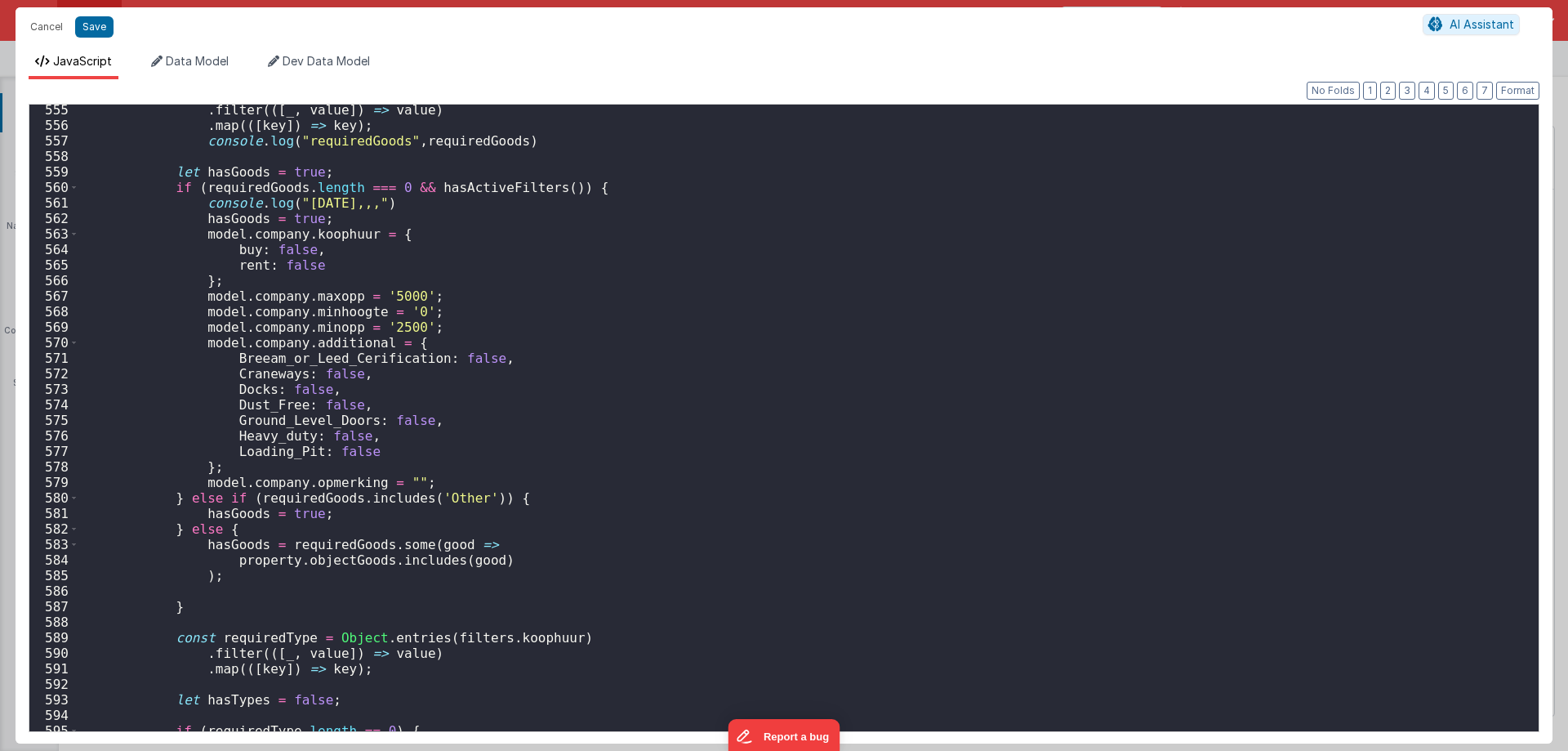
scroll to position [8503, 0]
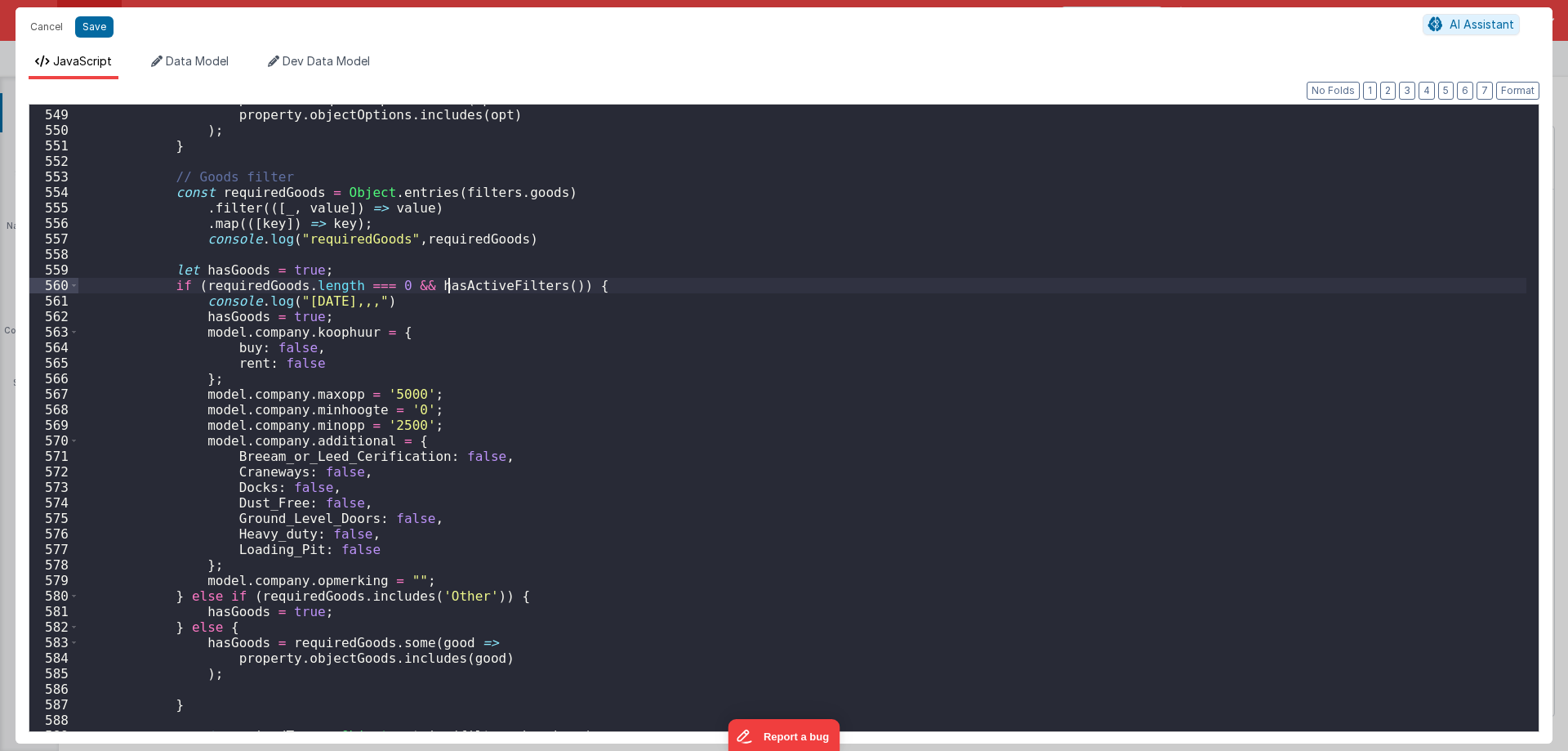
click at [452, 282] on div "hasOptions = requiredOptions . some ( opt => property . objectOptions . include…" at bounding box center [802, 420] width 1448 height 657
click at [546, 307] on div "hasOptions = requiredOptions . some ( opt => property . objectOptions . include…" at bounding box center [802, 420] width 1448 height 657
drag, startPoint x: 413, startPoint y: 284, endPoint x: 542, endPoint y: 288, distance: 129.1
click at [542, 288] on div "hasOptions = requiredOptions . some ( opt => property . objectOptions . include…" at bounding box center [802, 420] width 1448 height 657
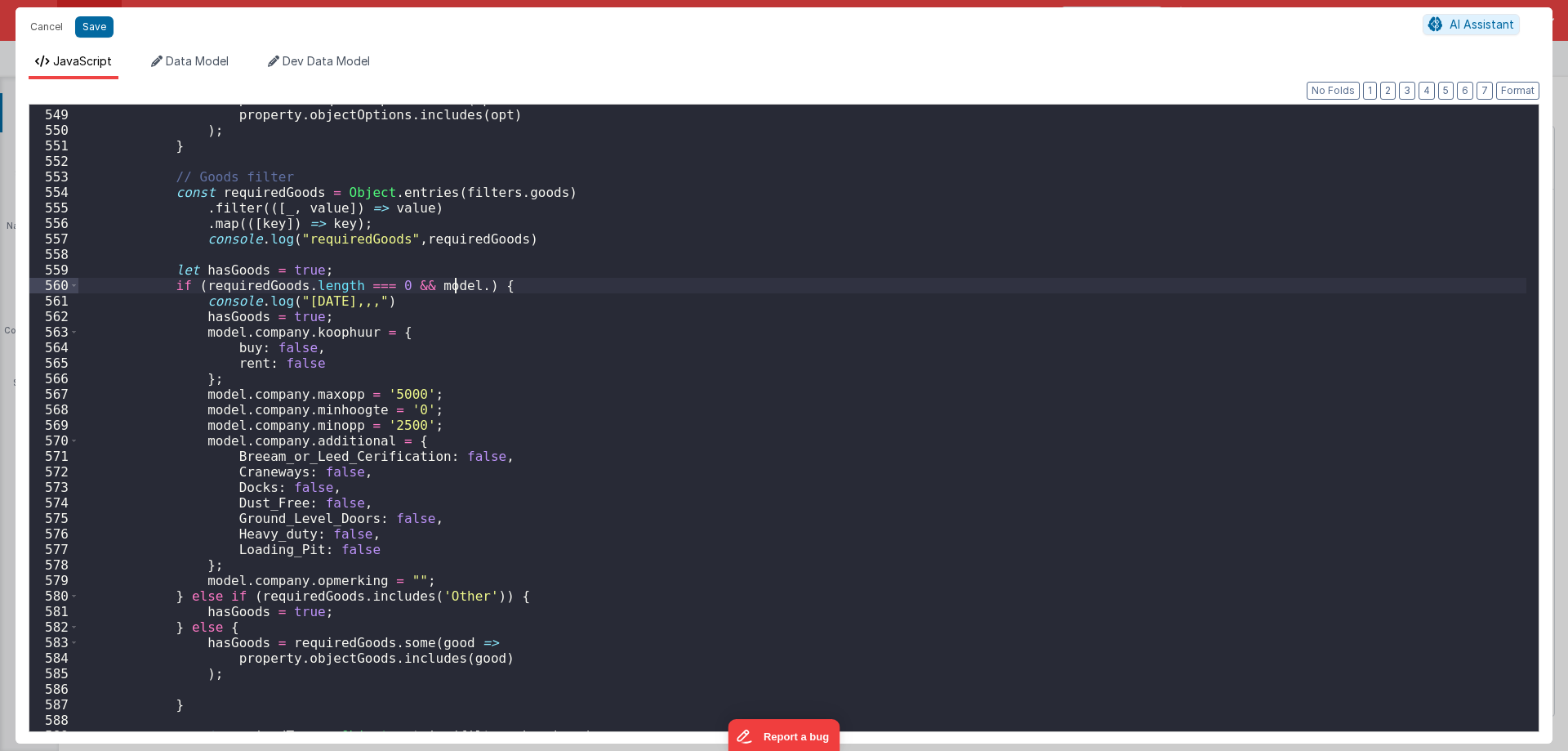
paste textarea
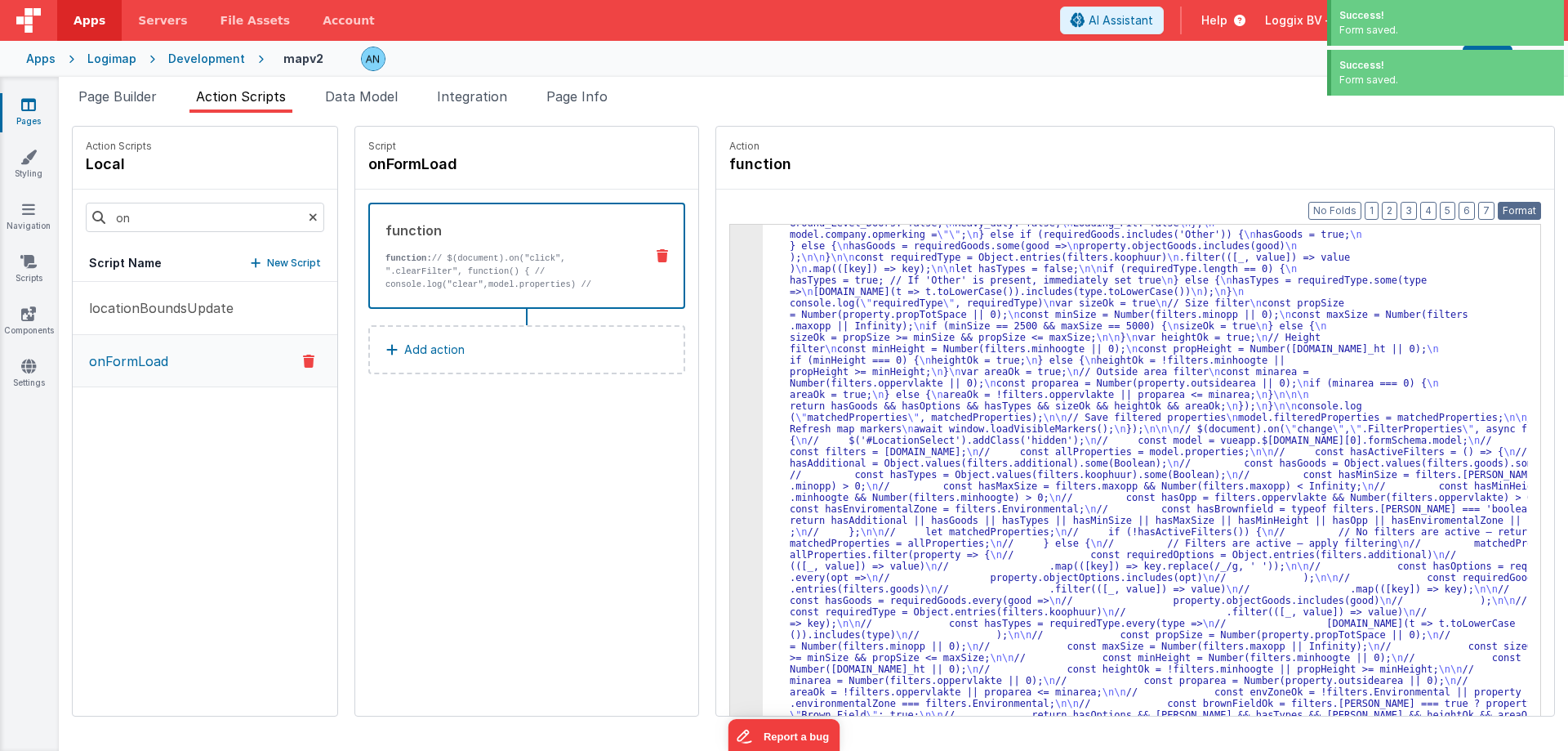
click at [1514, 206] on button "Format" at bounding box center [1519, 211] width 43 height 18
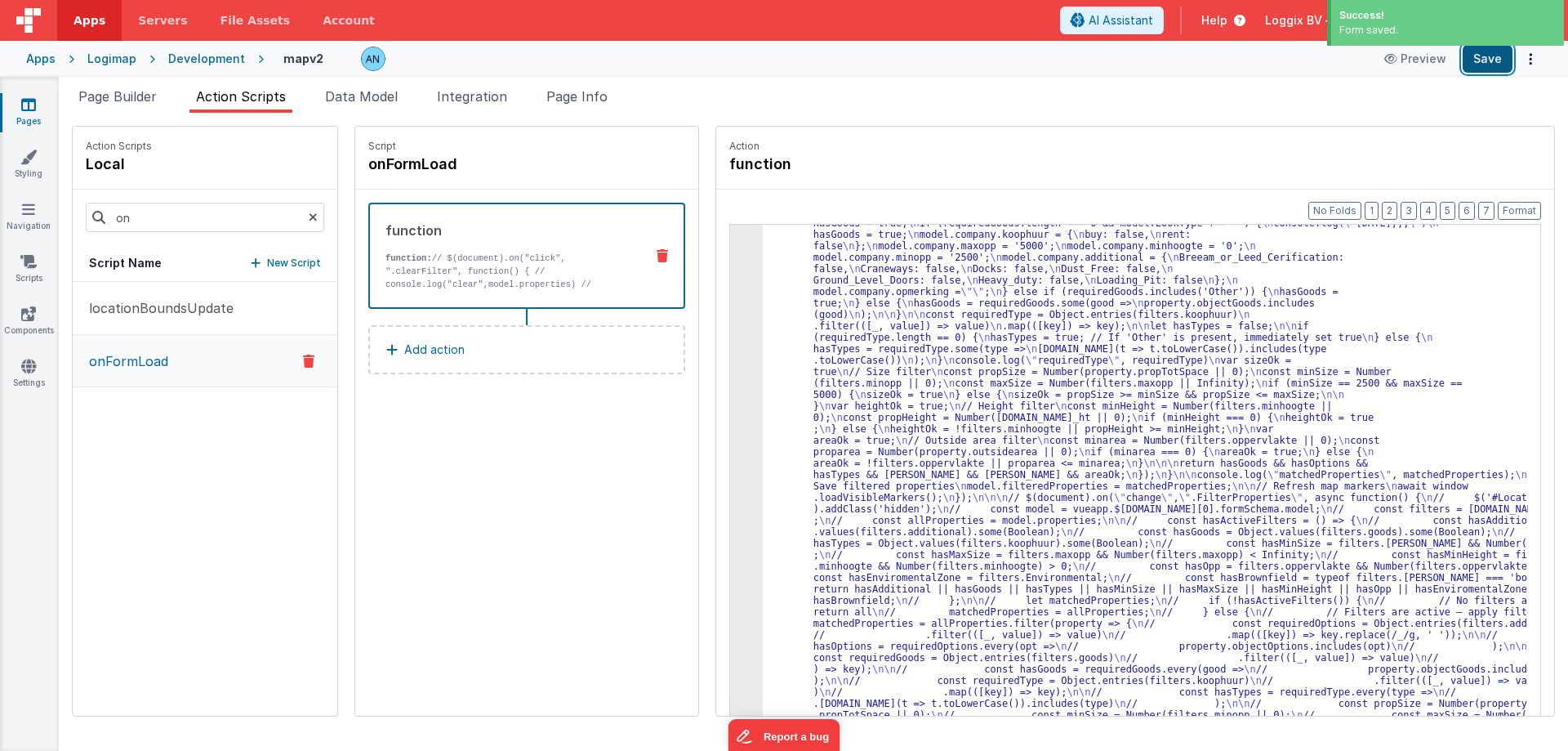
click at [1485, 55] on button "Save" at bounding box center [1488, 59] width 50 height 28
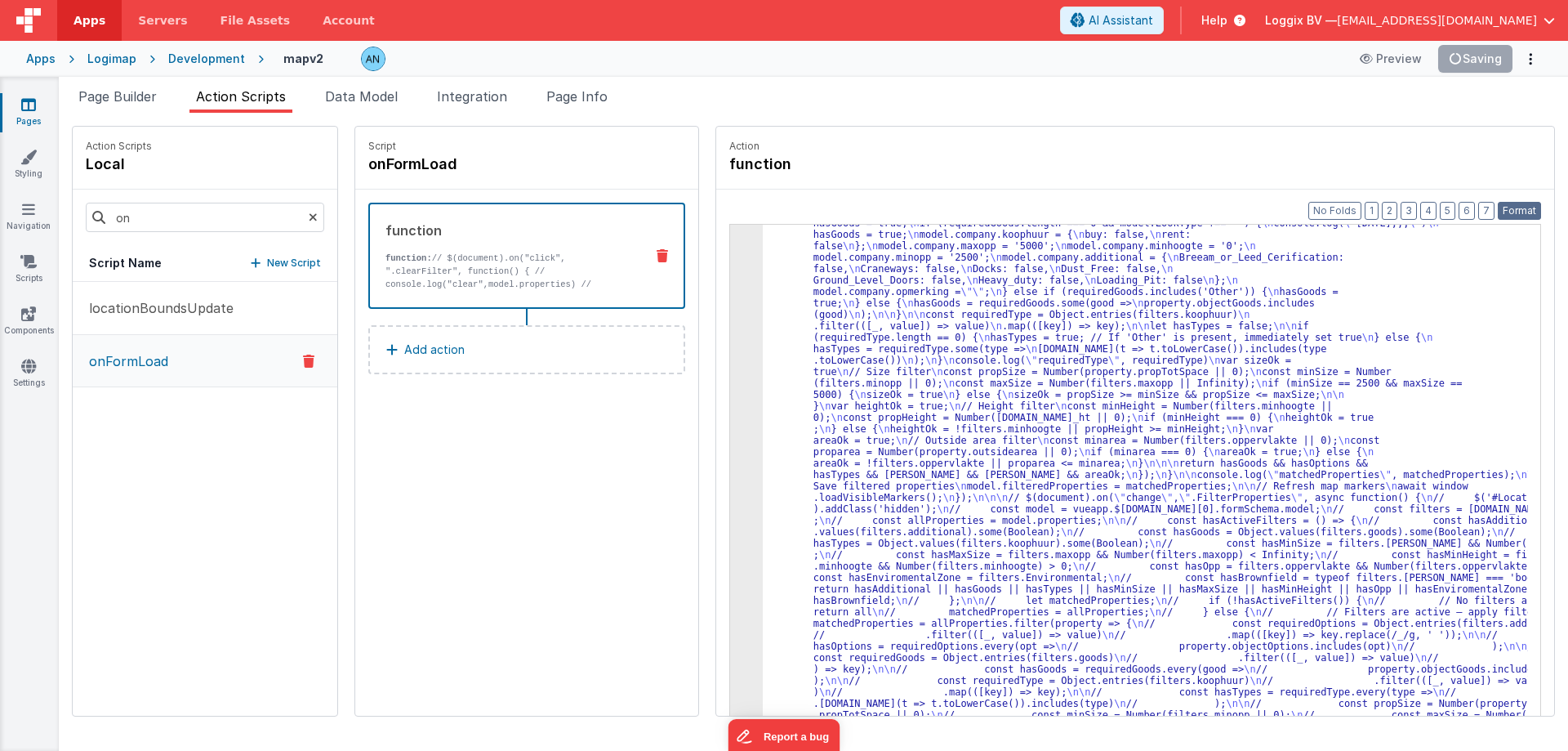
click at [1508, 206] on button "Format" at bounding box center [1519, 211] width 43 height 18
drag, startPoint x: 1494, startPoint y: 51, endPoint x: 1499, endPoint y: 85, distance: 34.4
click at [1493, 50] on button "Save" at bounding box center [1488, 59] width 50 height 28
click at [1518, 207] on button "Format" at bounding box center [1519, 211] width 43 height 18
click at [1484, 55] on button "Save" at bounding box center [1488, 59] width 50 height 28
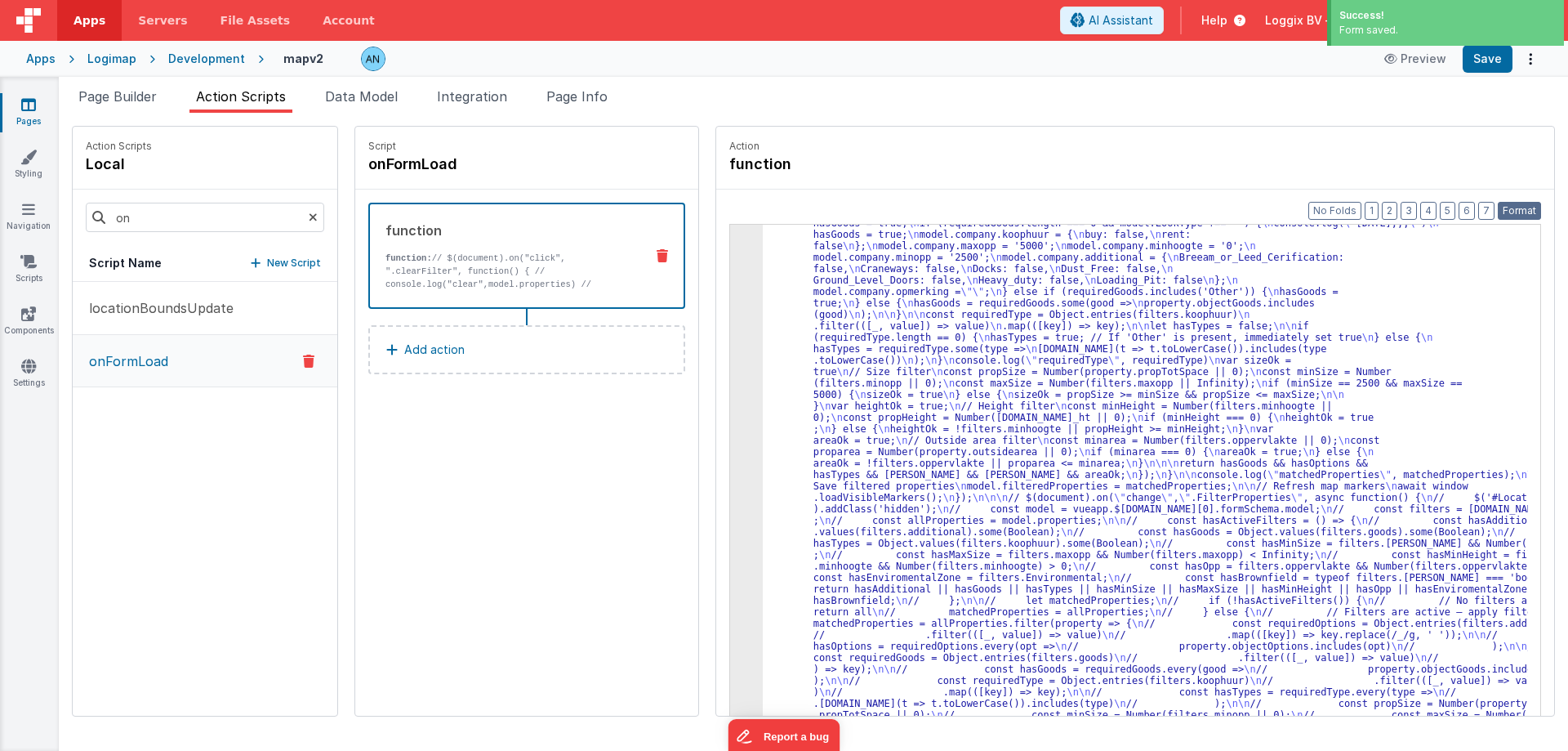
click at [1524, 213] on button "Format" at bounding box center [1519, 211] width 43 height 18
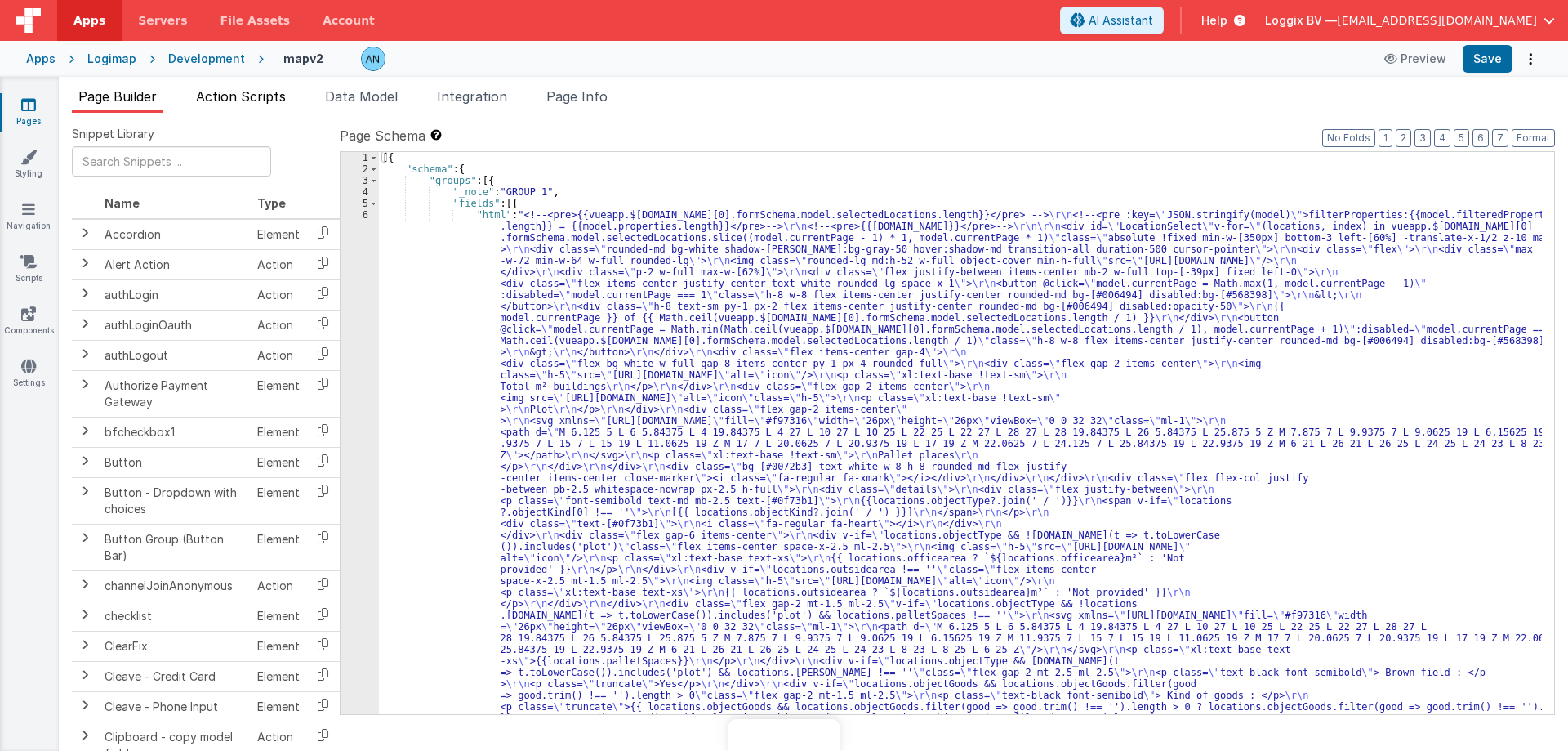
click at [230, 105] on li "Action Scripts" at bounding box center [241, 100] width 103 height 26
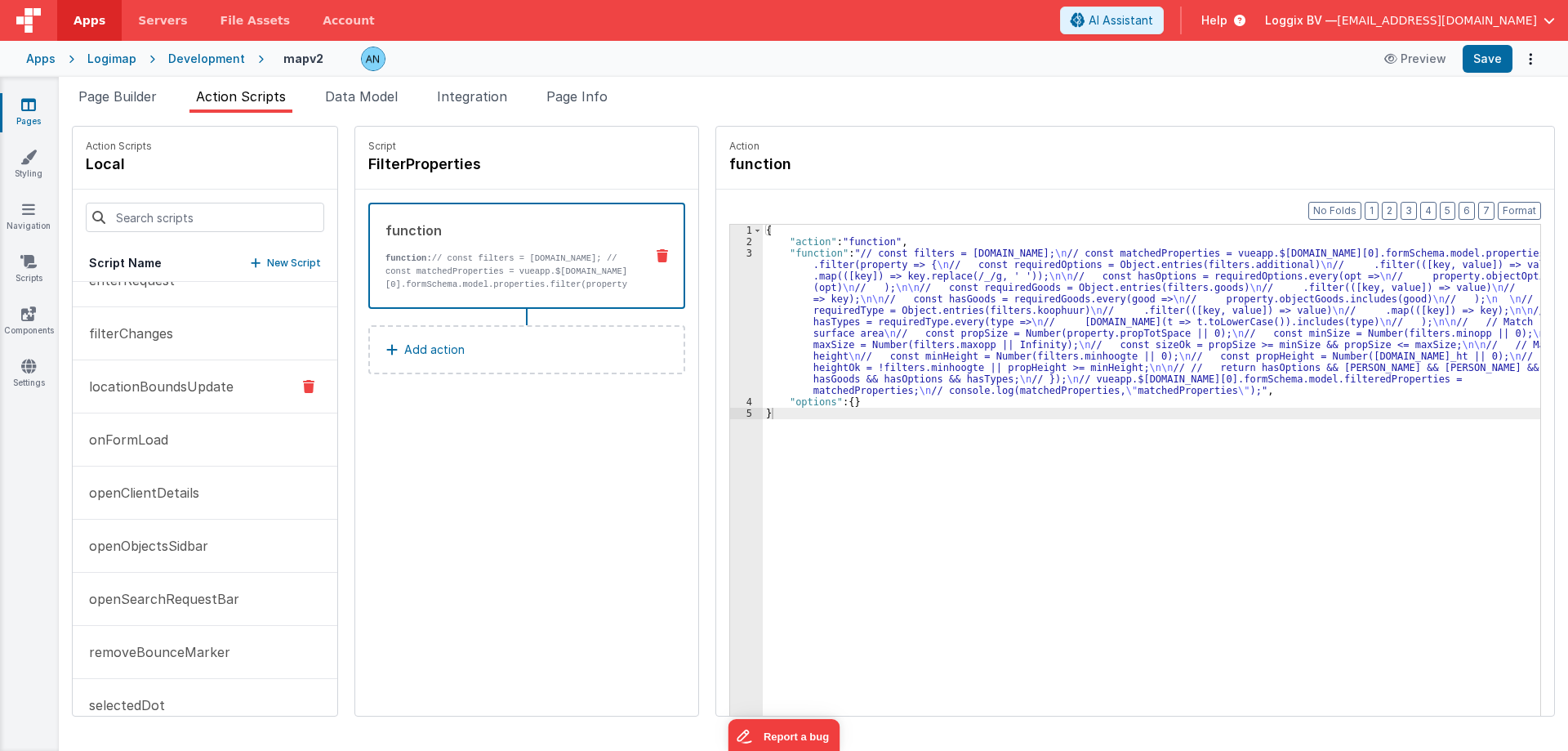
scroll to position [245, 0]
click at [127, 433] on p "onFormLoad" at bounding box center [124, 434] width 89 height 20
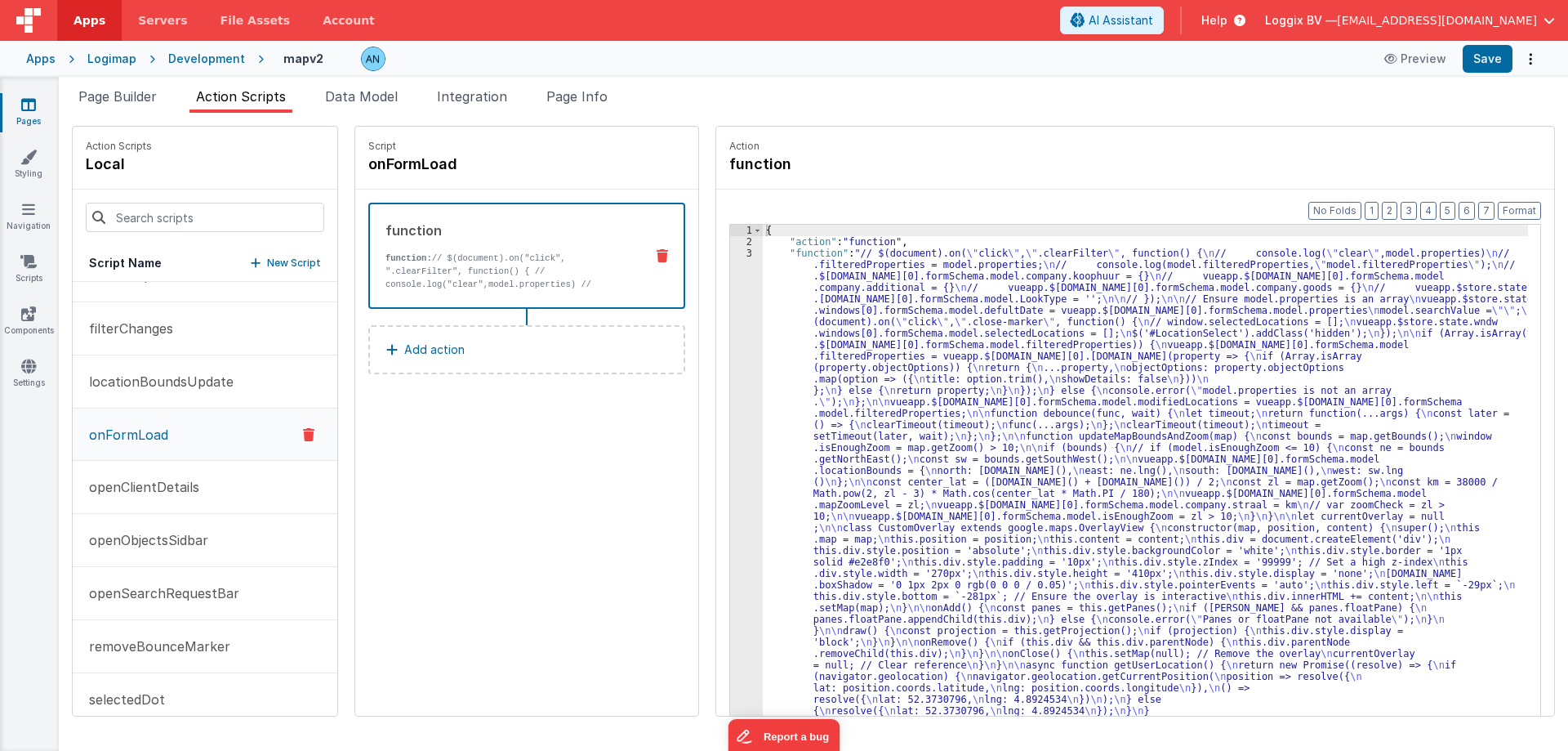
scroll to position [246, 0]
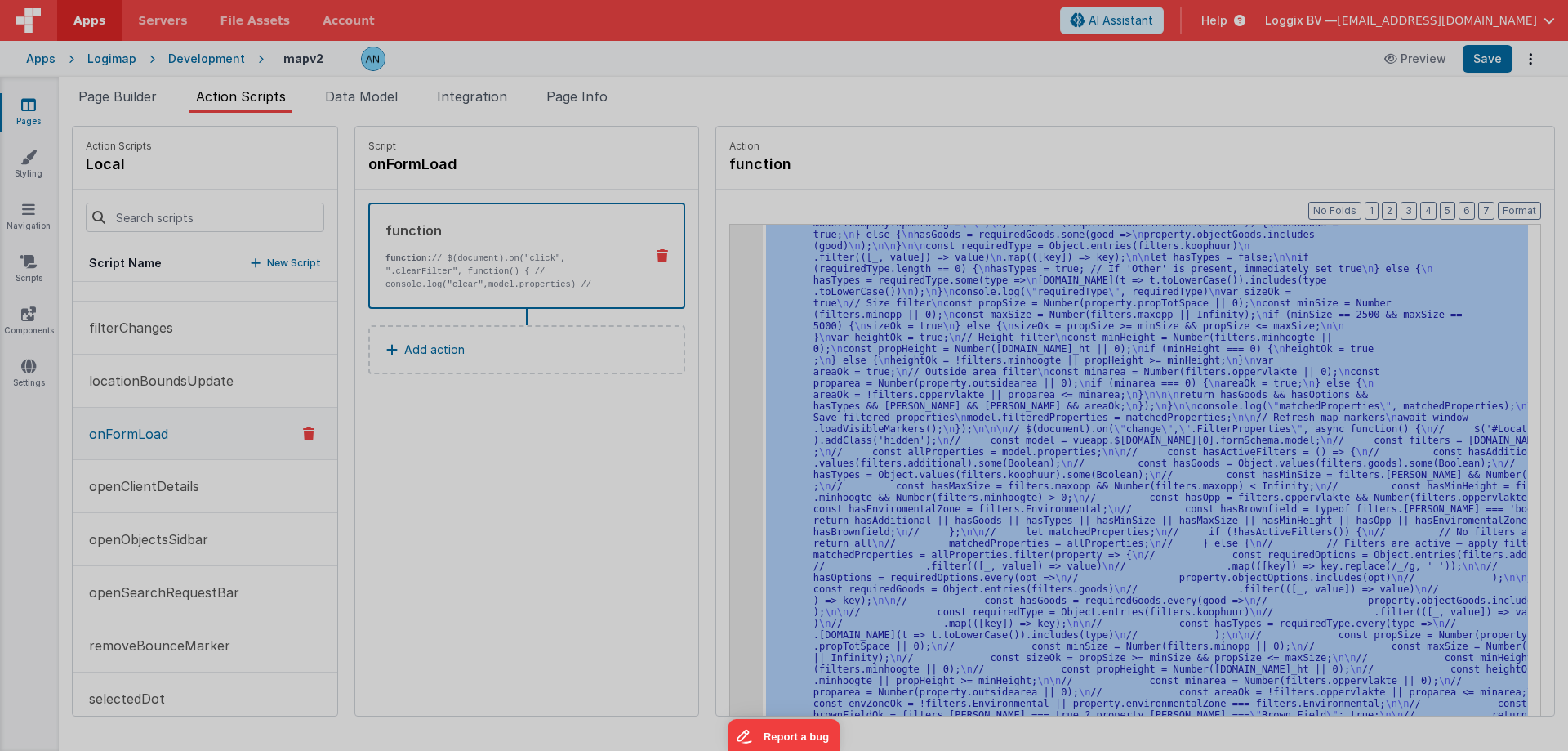
click at [726, 372] on div at bounding box center [784, 375] width 1568 height 751
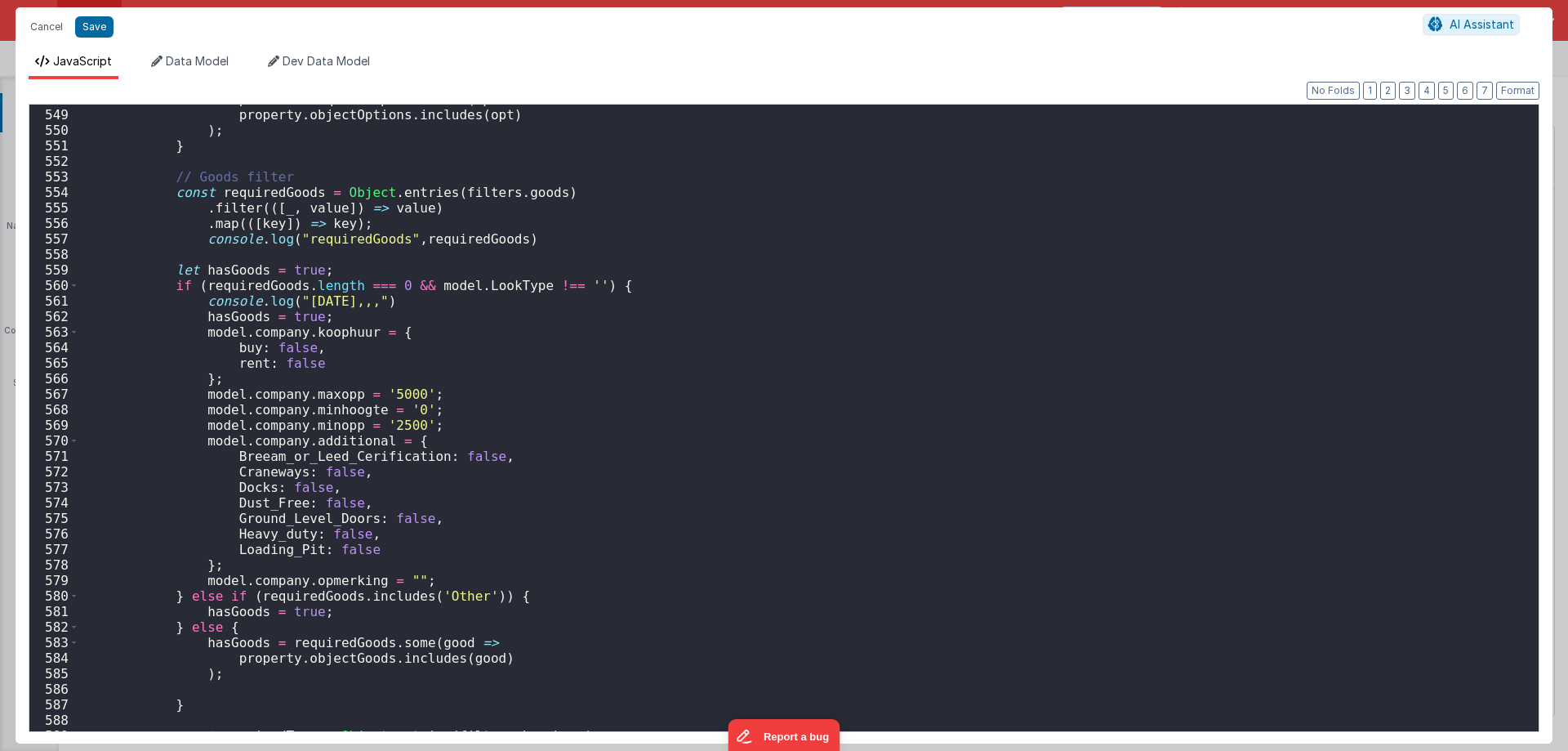
scroll to position [8503, 0]
click at [532, 284] on div "hasOptions = requiredOptions . some ( opt => property . objectOptions . include…" at bounding box center [802, 420] width 1448 height 657
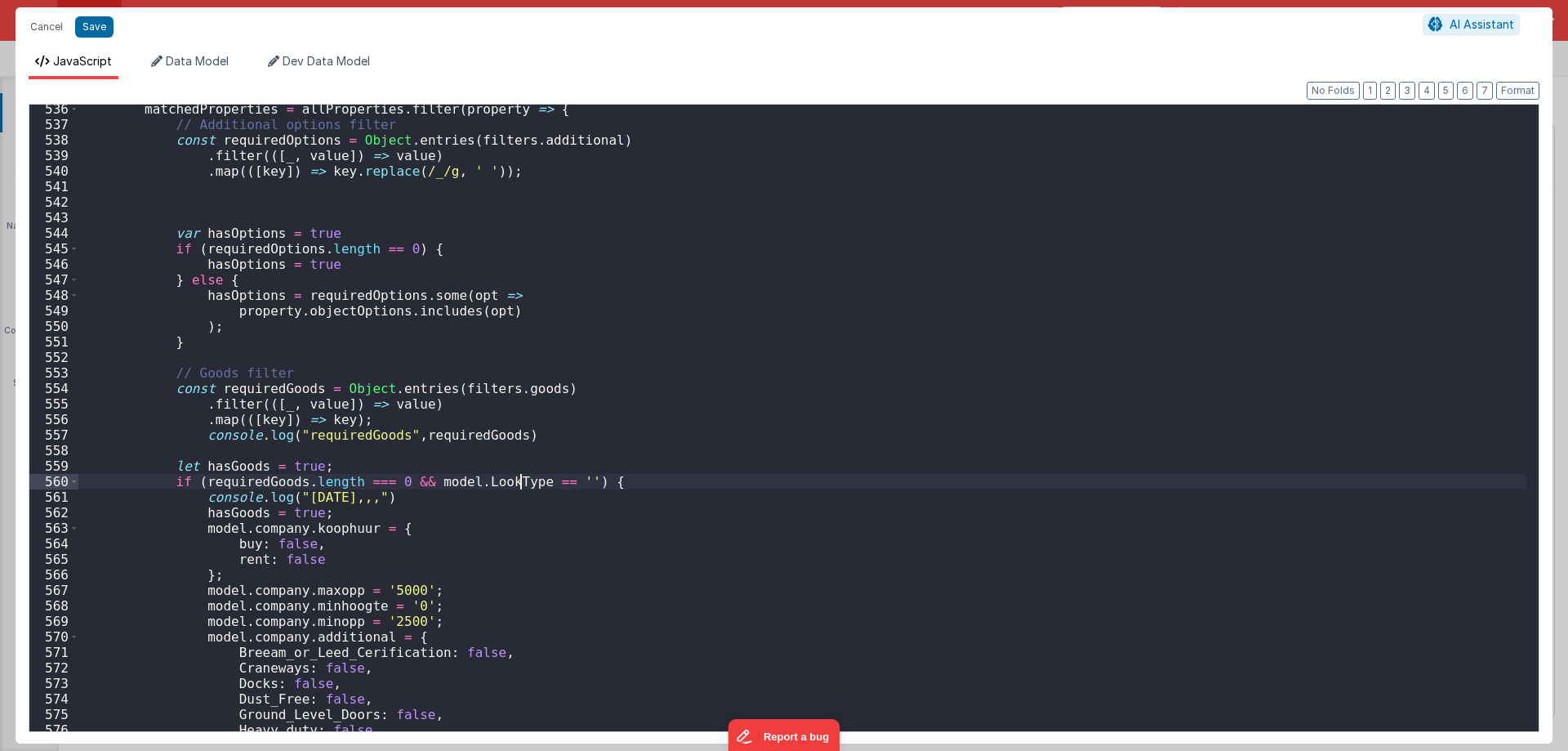
scroll to position [8209, 0]
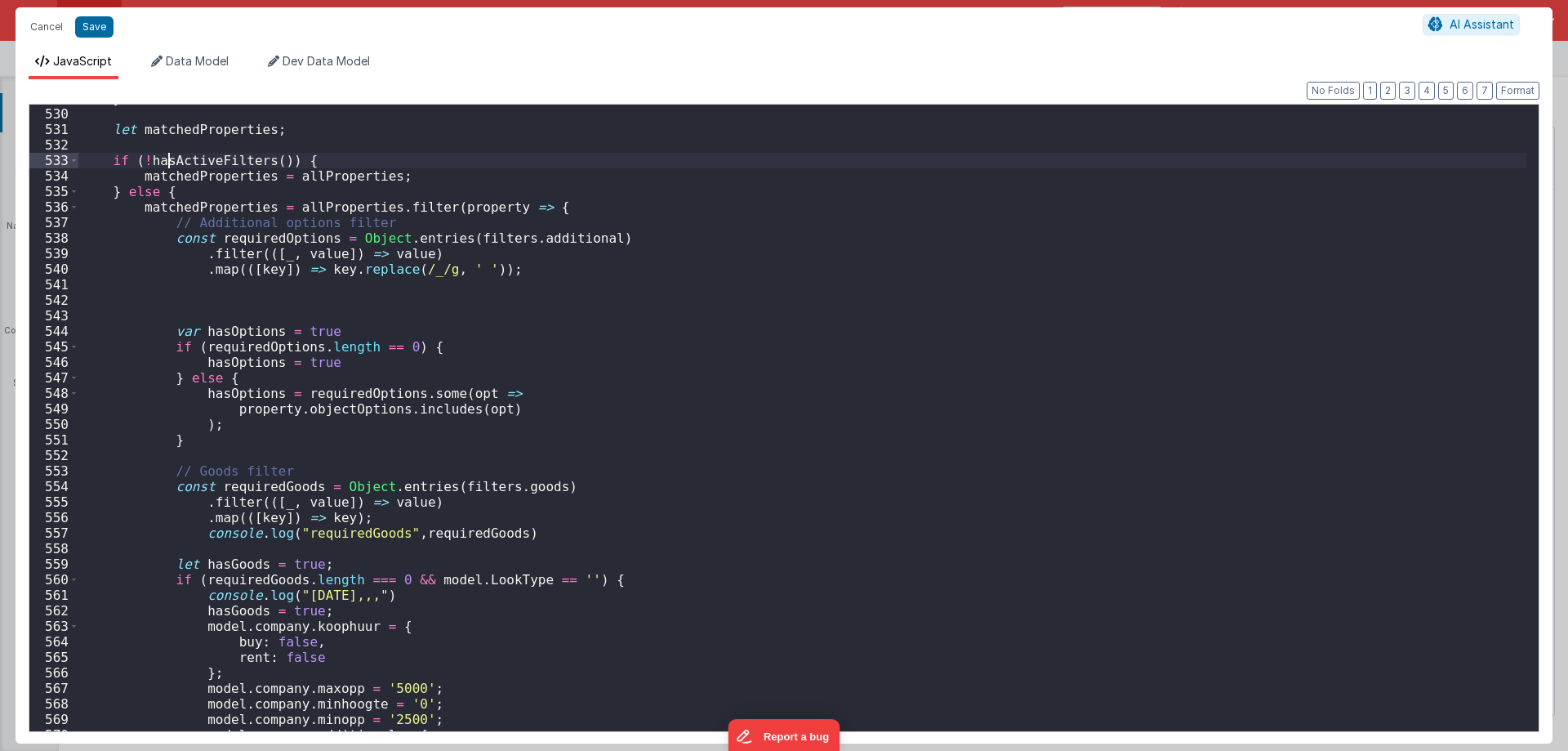
click at [166, 161] on div "} ; let matchedProperties ; if ( ! hasActiveFilters ( )) { matchedProperties = …" at bounding box center [802, 420] width 1448 height 657
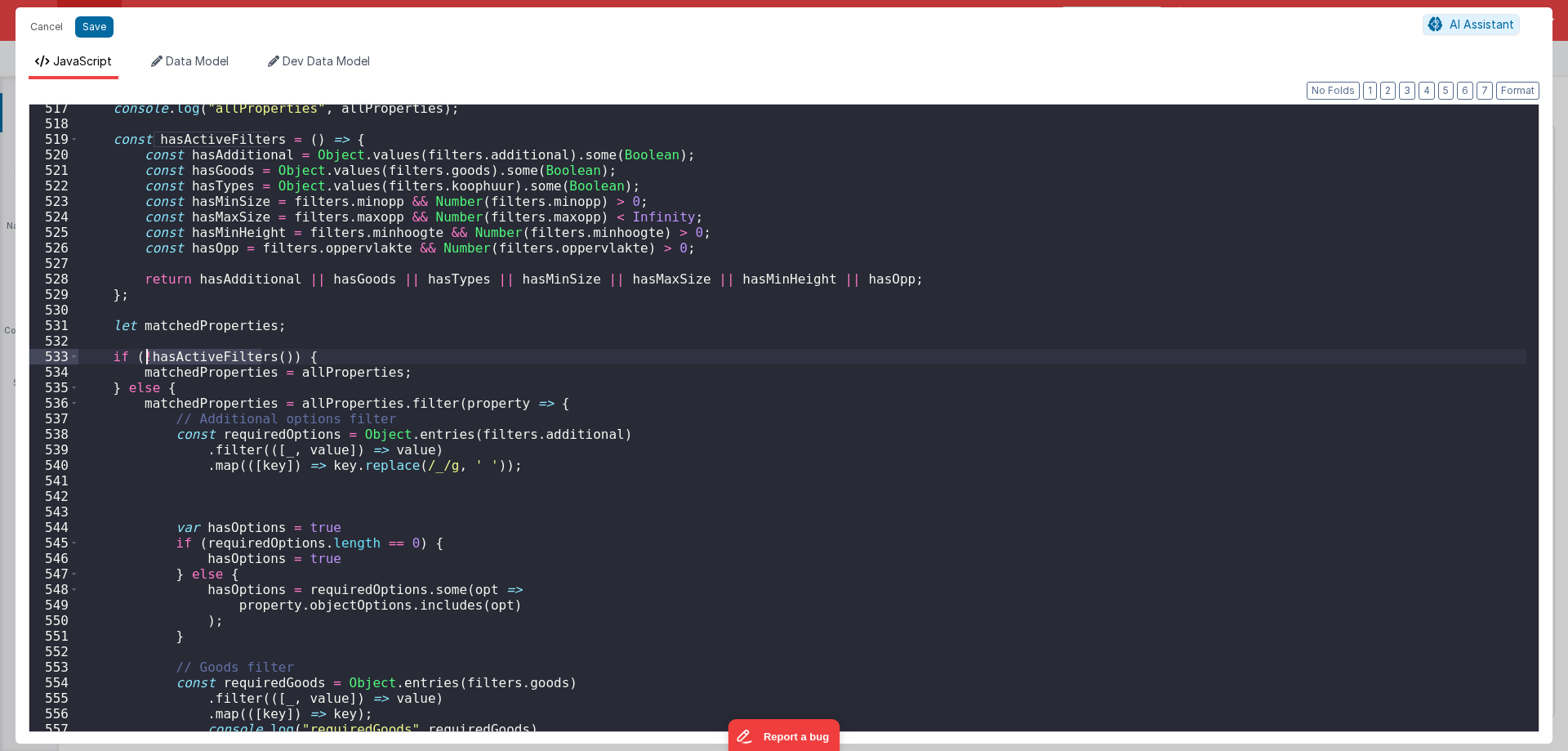
scroll to position [7964, 0]
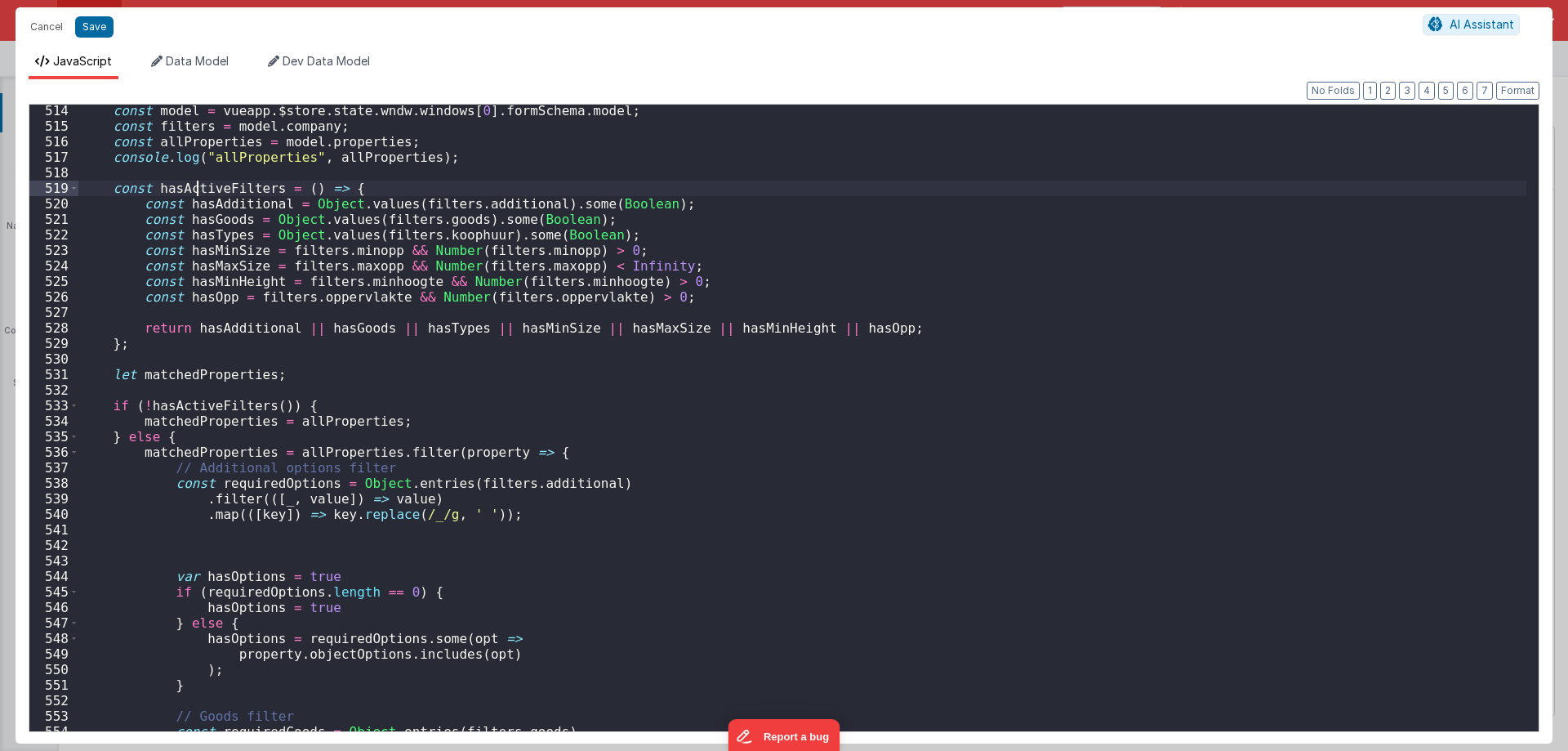
click at [195, 186] on div "const model = vueapp . $store . state . wndw . windows [ 0 ] . formSchema . mod…" at bounding box center [802, 431] width 1448 height 657
click at [169, 388] on div "const model = vueapp . $store . state . wndw . windows [ 0 ] . formSchema . mod…" at bounding box center [802, 431] width 1448 height 657
click at [1523, 86] on button "Format" at bounding box center [1517, 91] width 43 height 18
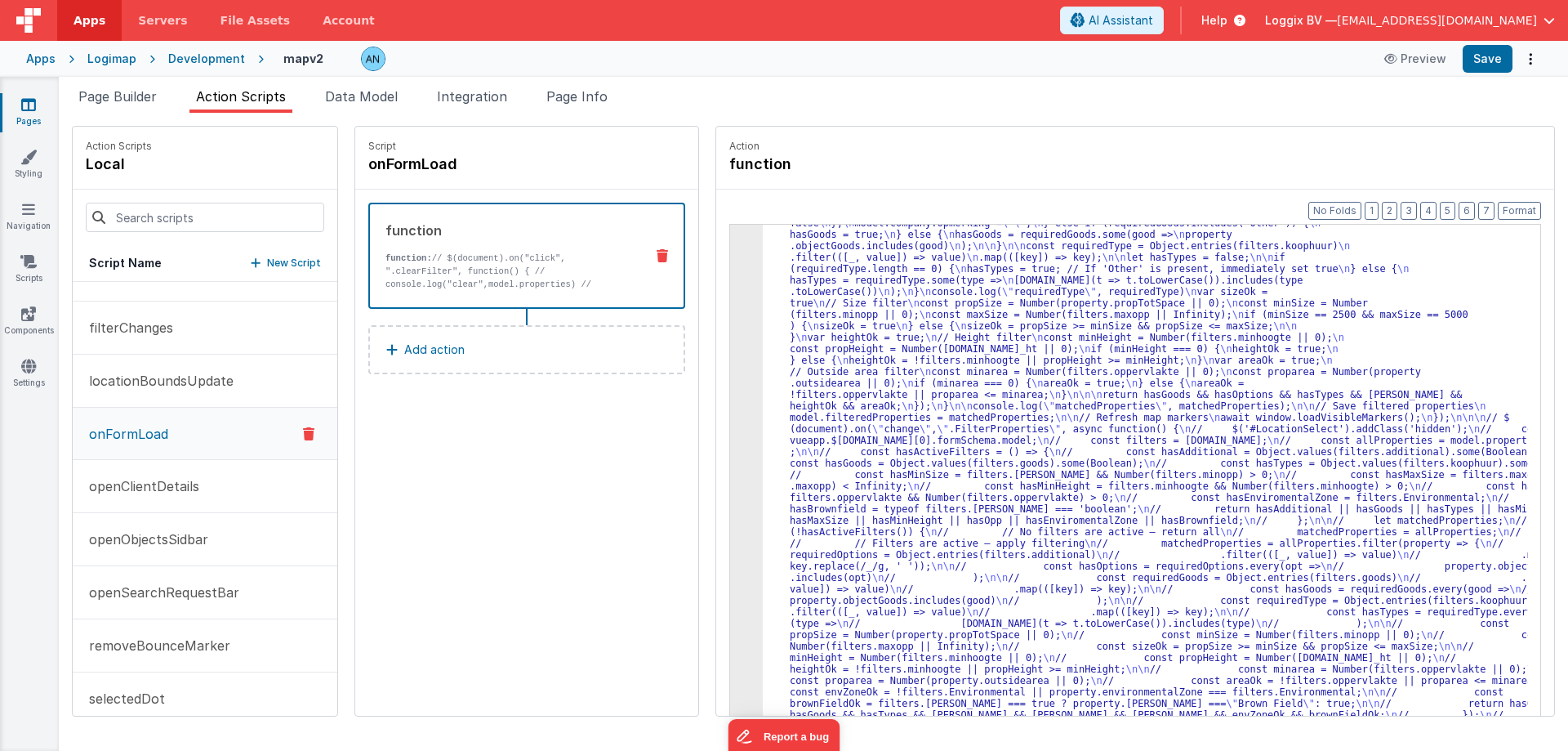
scroll to position [2032, 0]
click at [1489, 54] on button "Save" at bounding box center [1488, 59] width 50 height 28
click at [1516, 207] on button "Format" at bounding box center [1519, 211] width 43 height 18
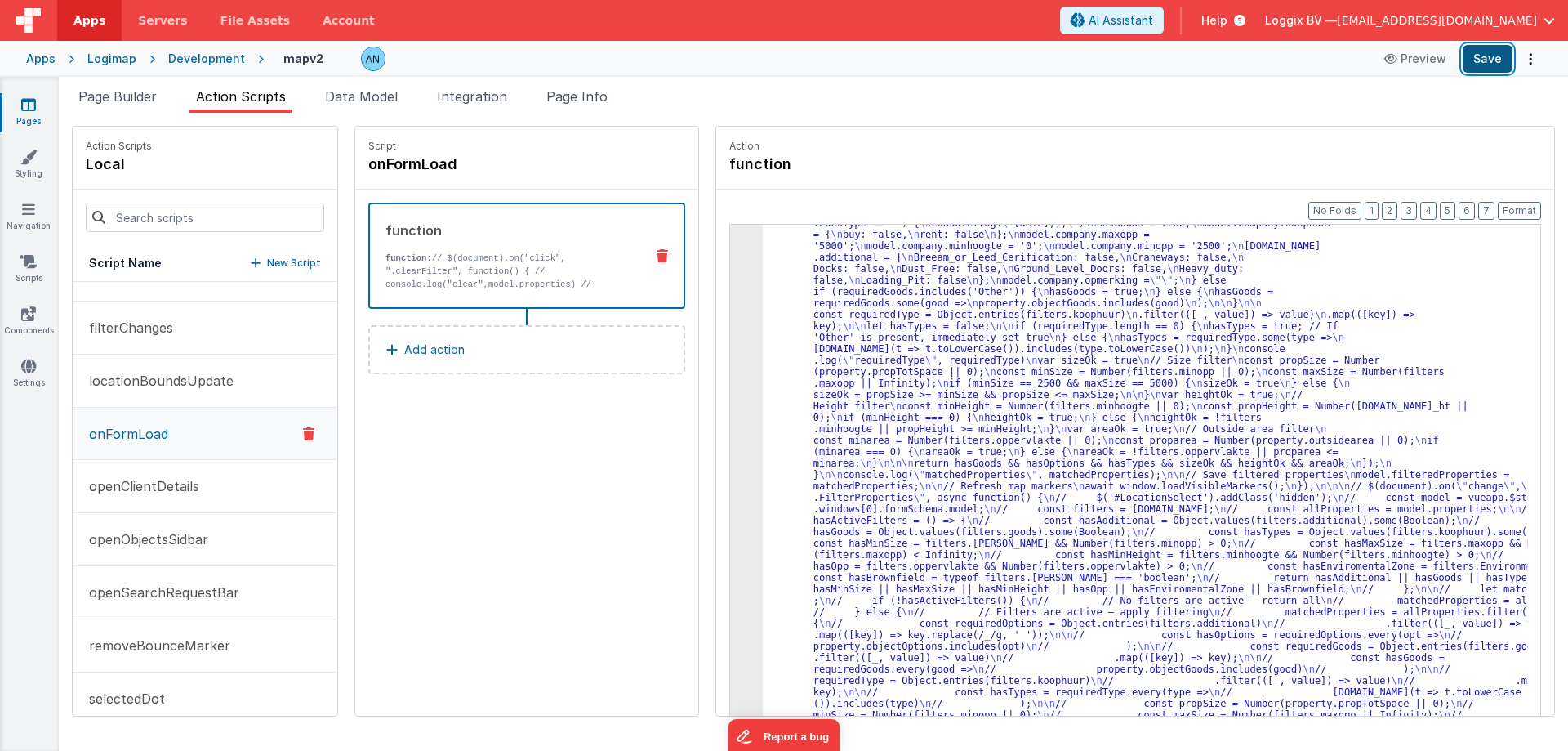
click at [1478, 60] on button "Save" at bounding box center [1488, 59] width 50 height 28
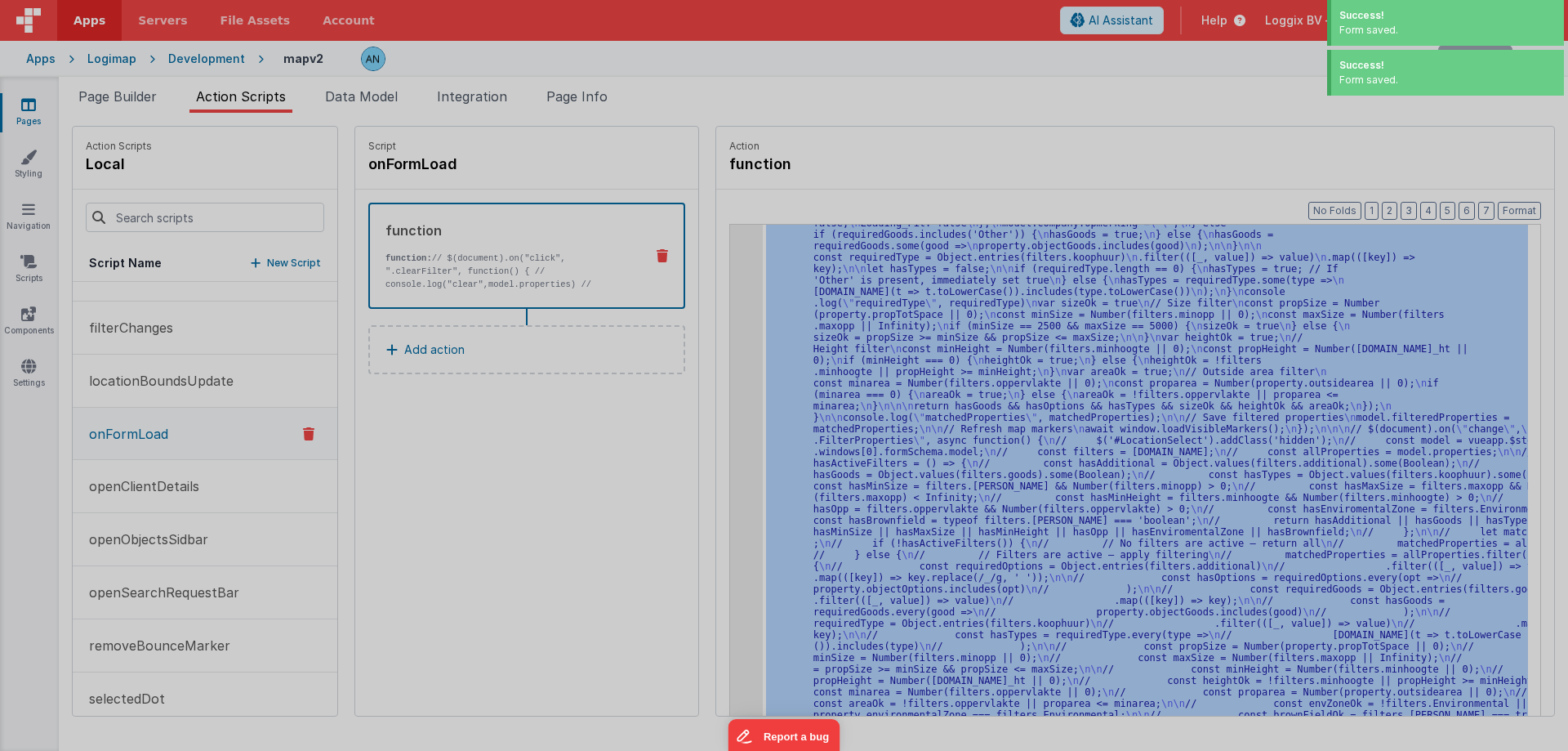
click at [718, 238] on div "Format 7 6 5 4 3 2 1 No Folds" at bounding box center [784, 400] width 1511 height 628
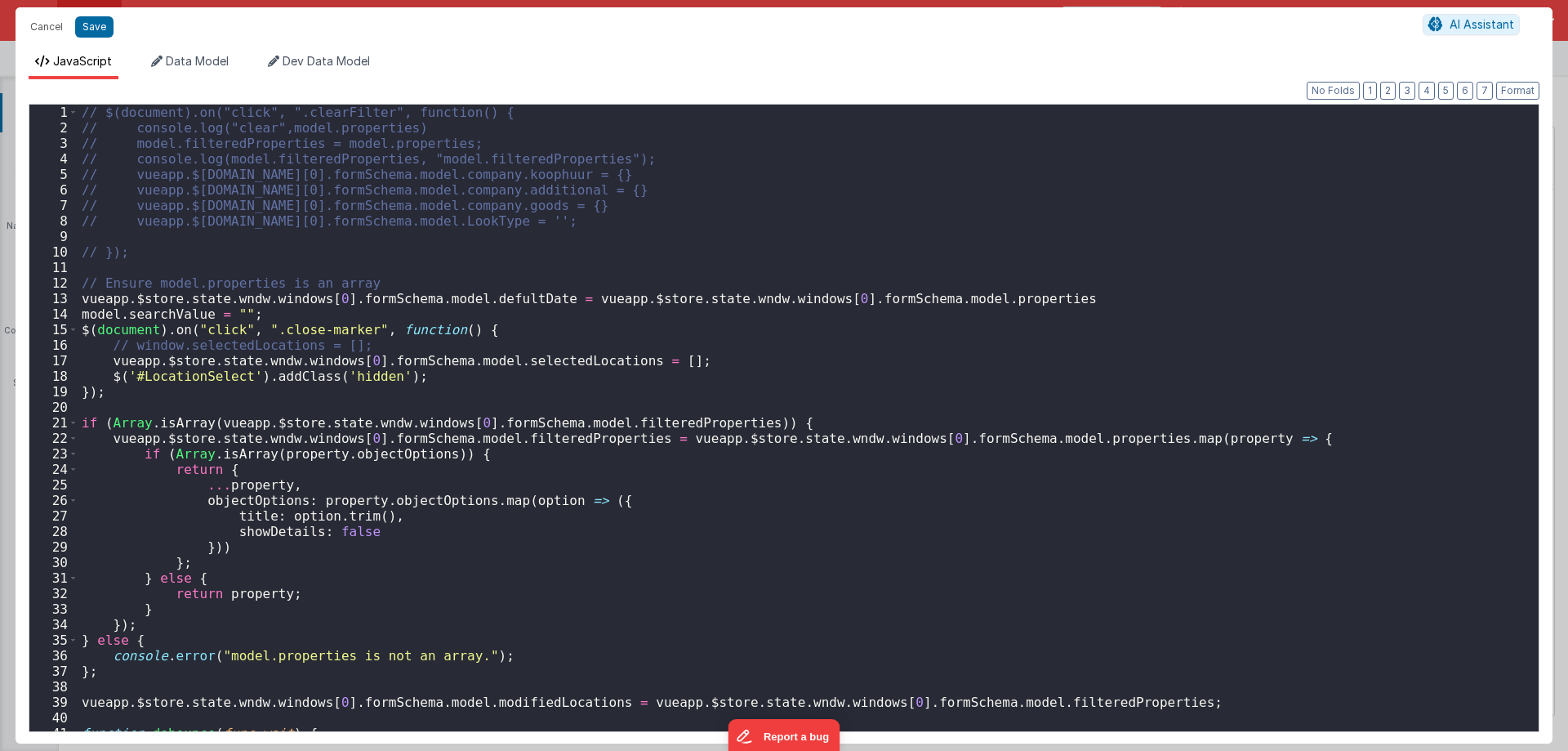
click at [772, 266] on div "// $(document).on("click", ".clearFilter", function() { // console.log("clear",…" at bounding box center [802, 433] width 1448 height 657
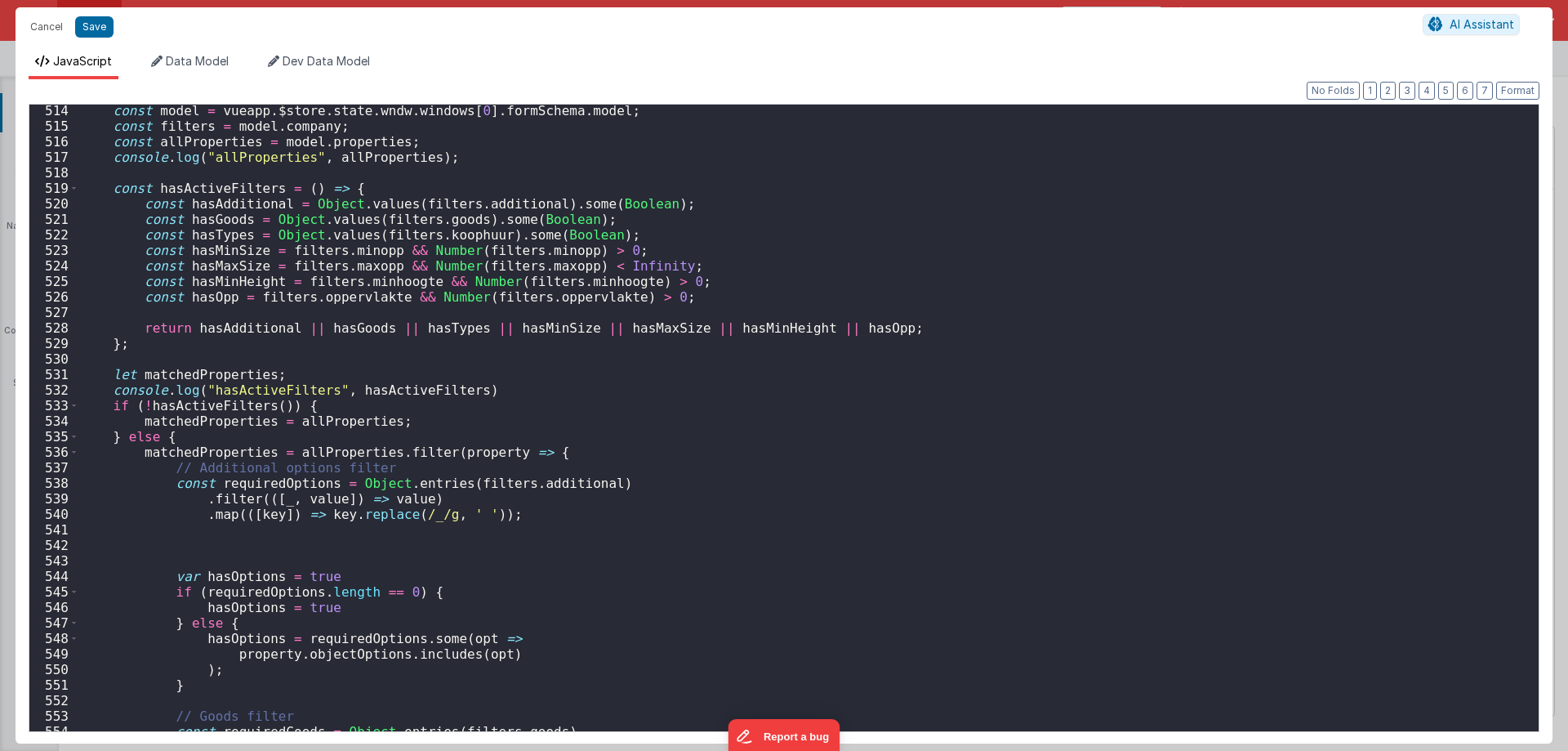
scroll to position [7866, 0]
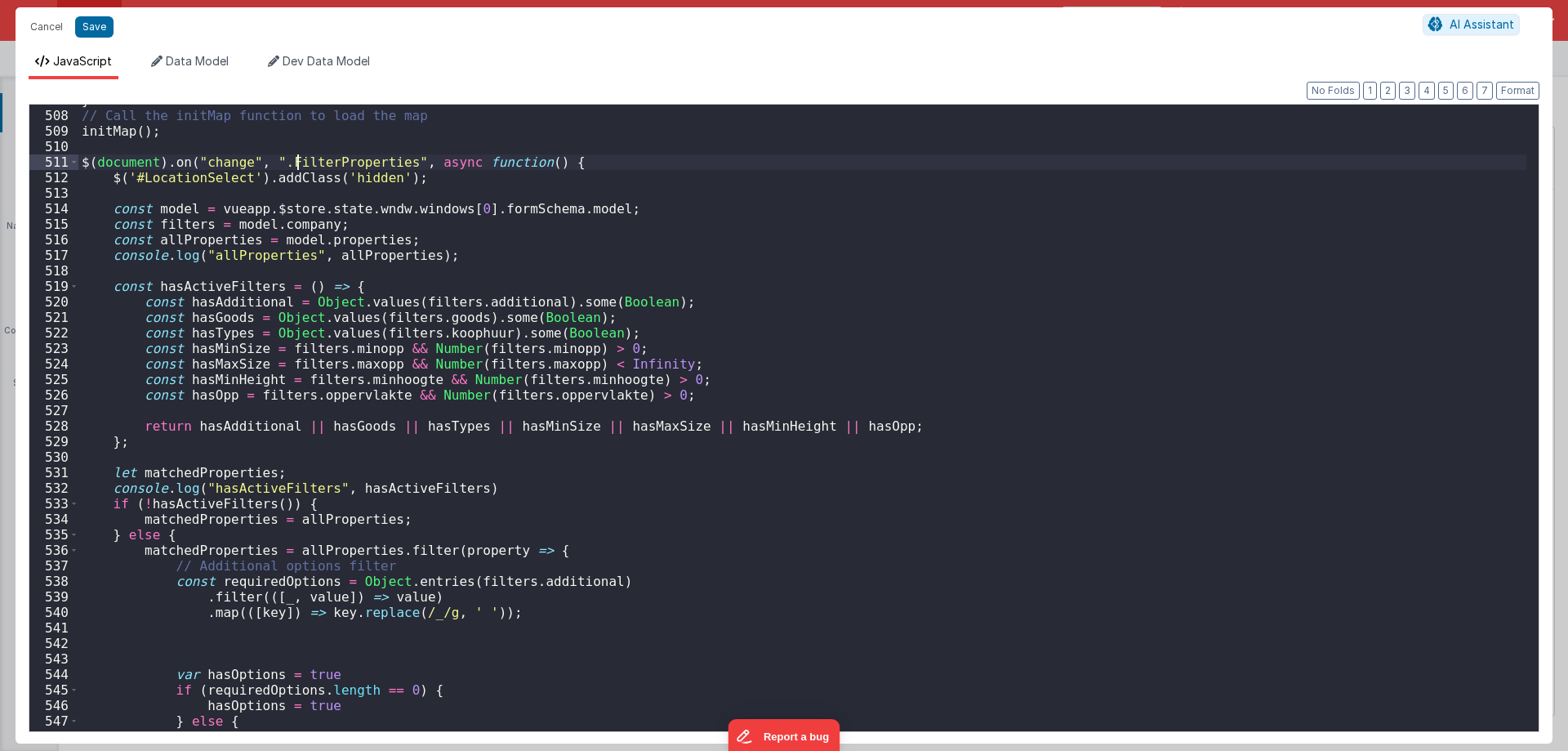
click at [300, 165] on div "} // Call the initMap function to load the map initMap ( ) ; $ ( document ) . o…" at bounding box center [802, 421] width 1448 height 657
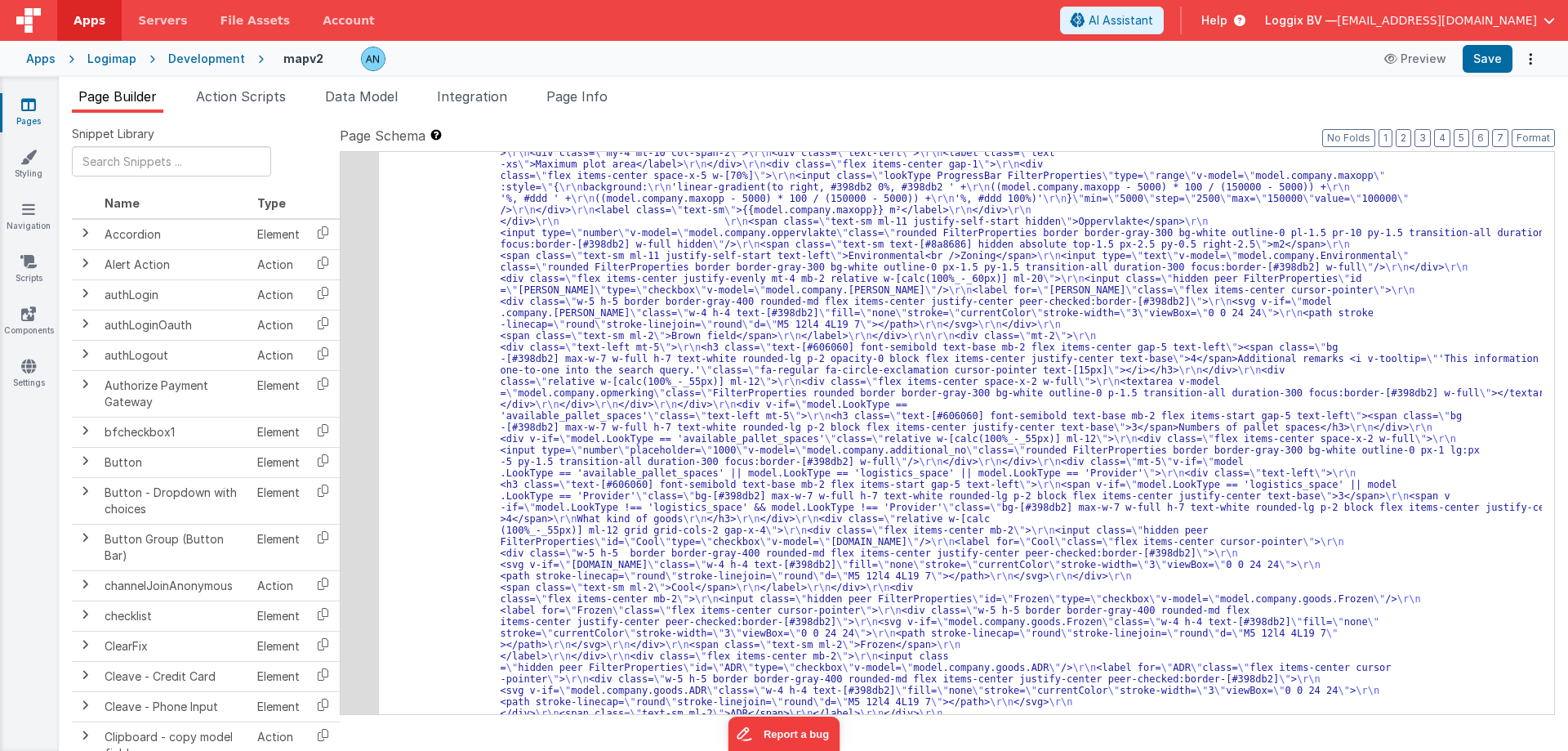
scroll to position [1127, 0]
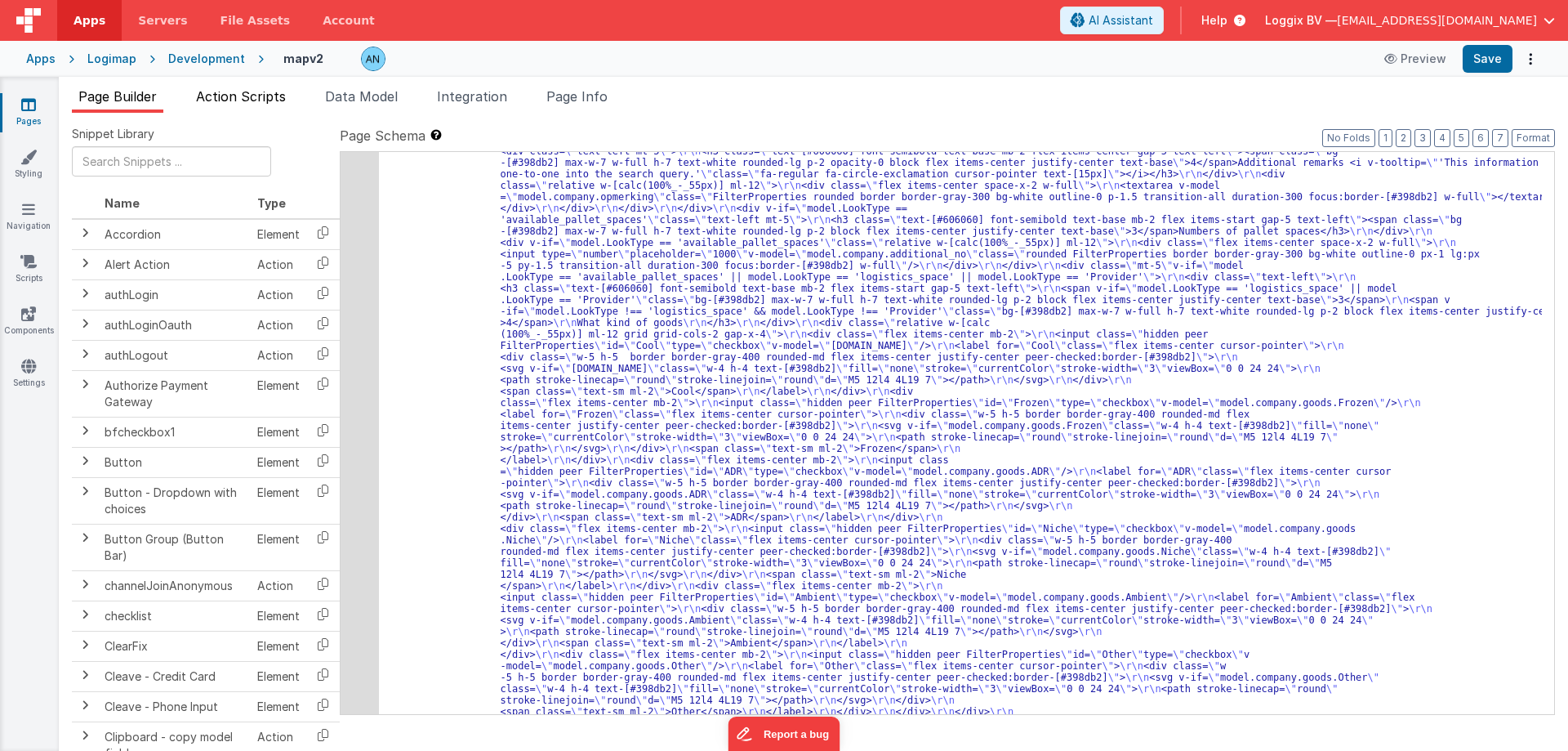
click at [275, 101] on span "Action Scripts" at bounding box center [241, 97] width 90 height 17
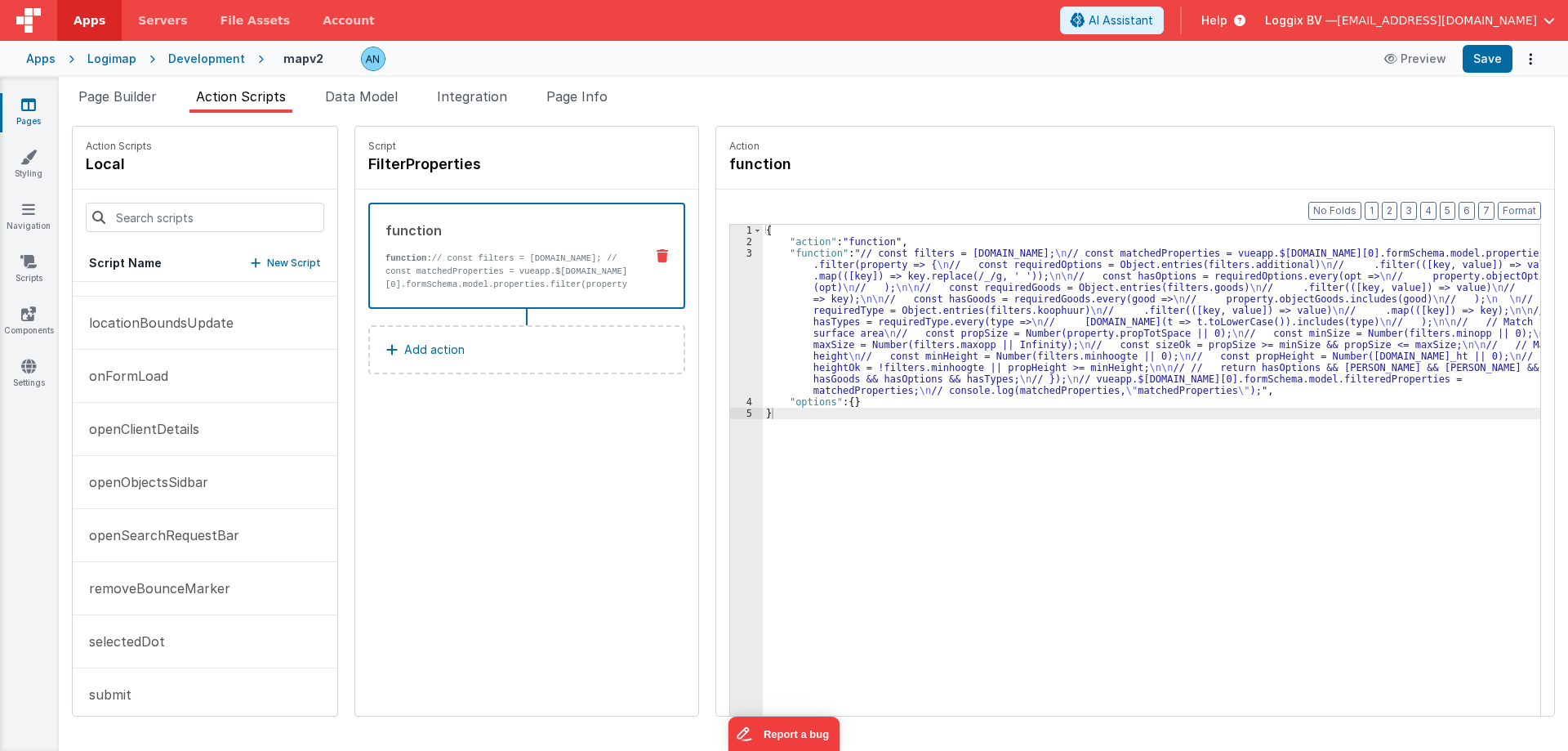
scroll to position [327, 0]
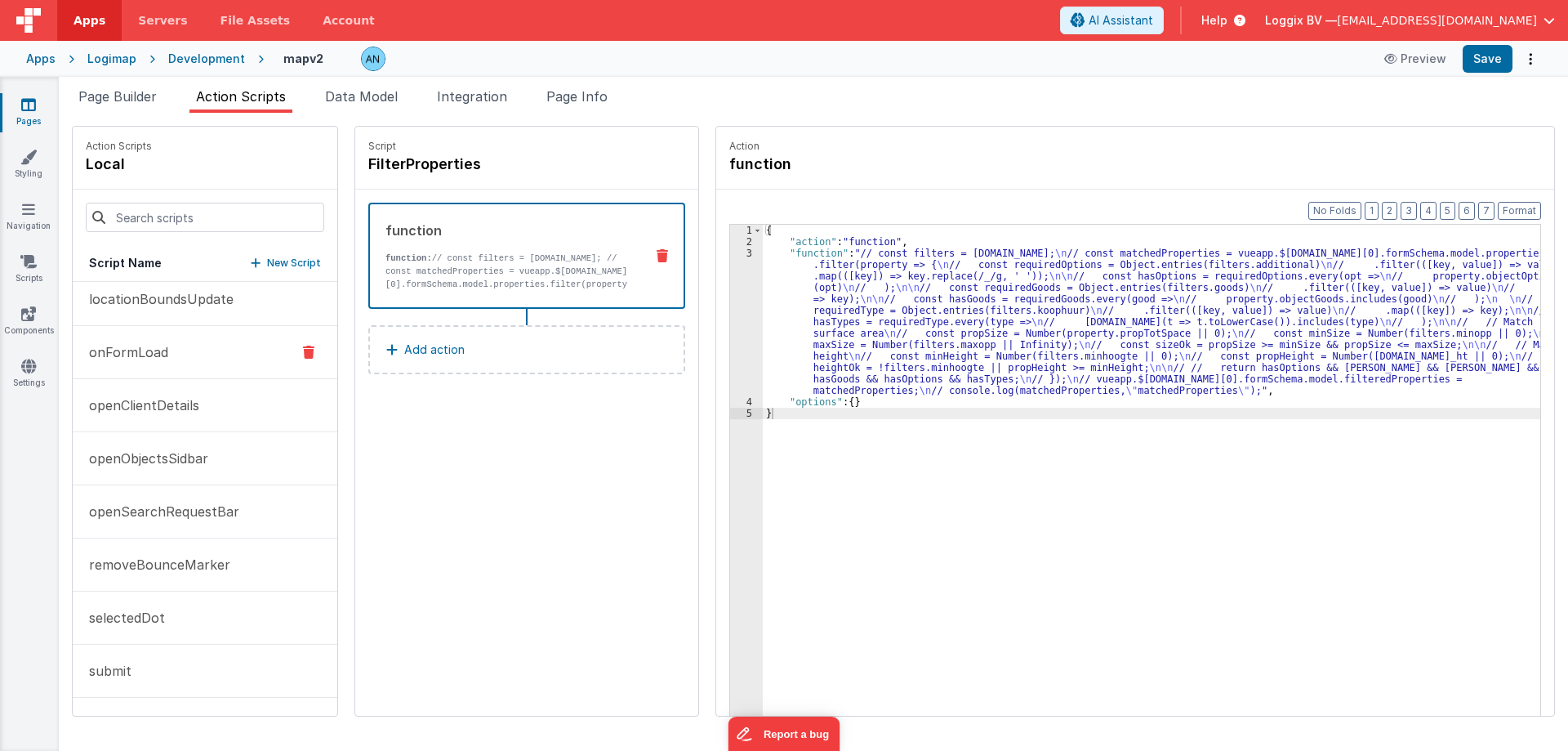
click at [87, 345] on p "onFormLoad" at bounding box center [124, 352] width 89 height 20
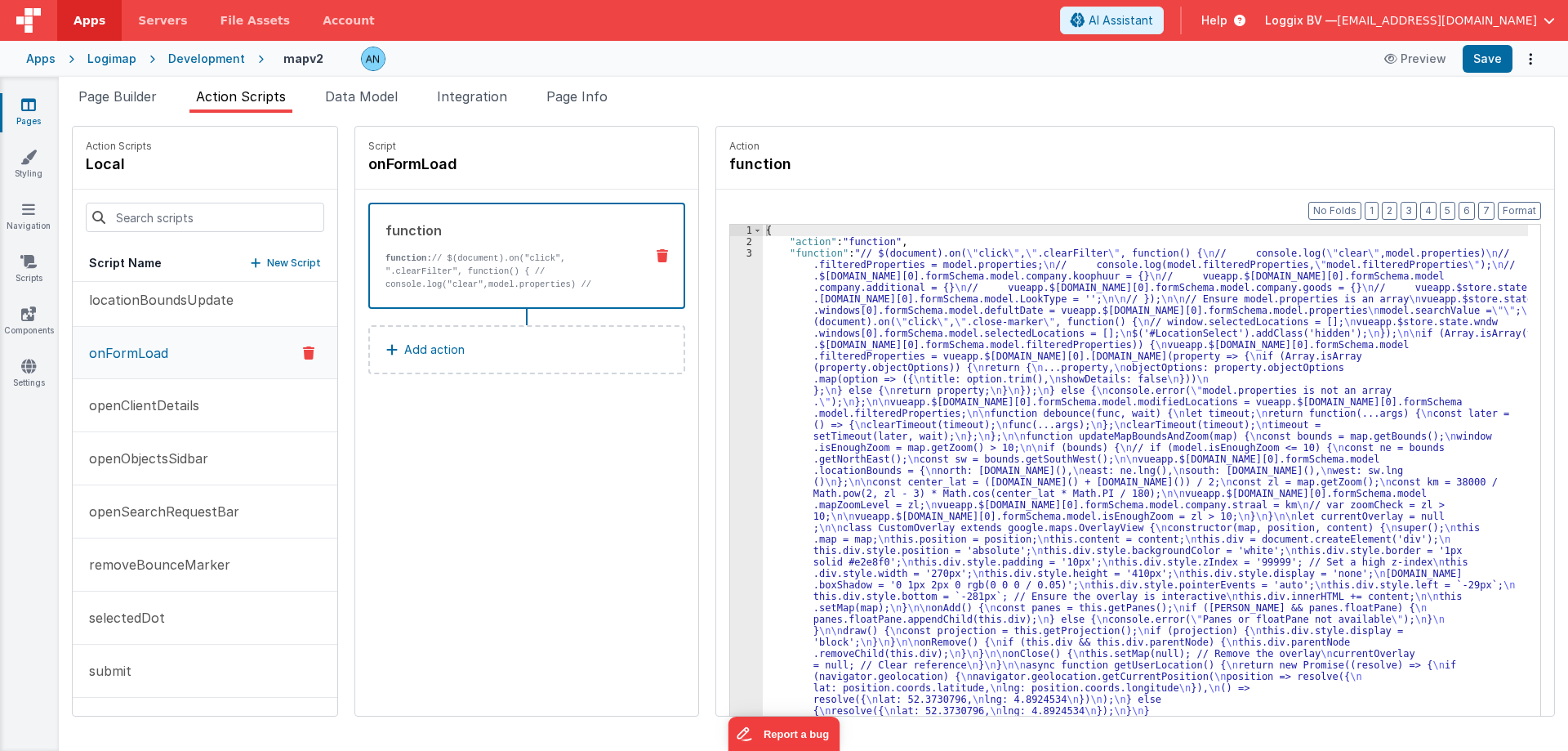
scroll to position [328, 0]
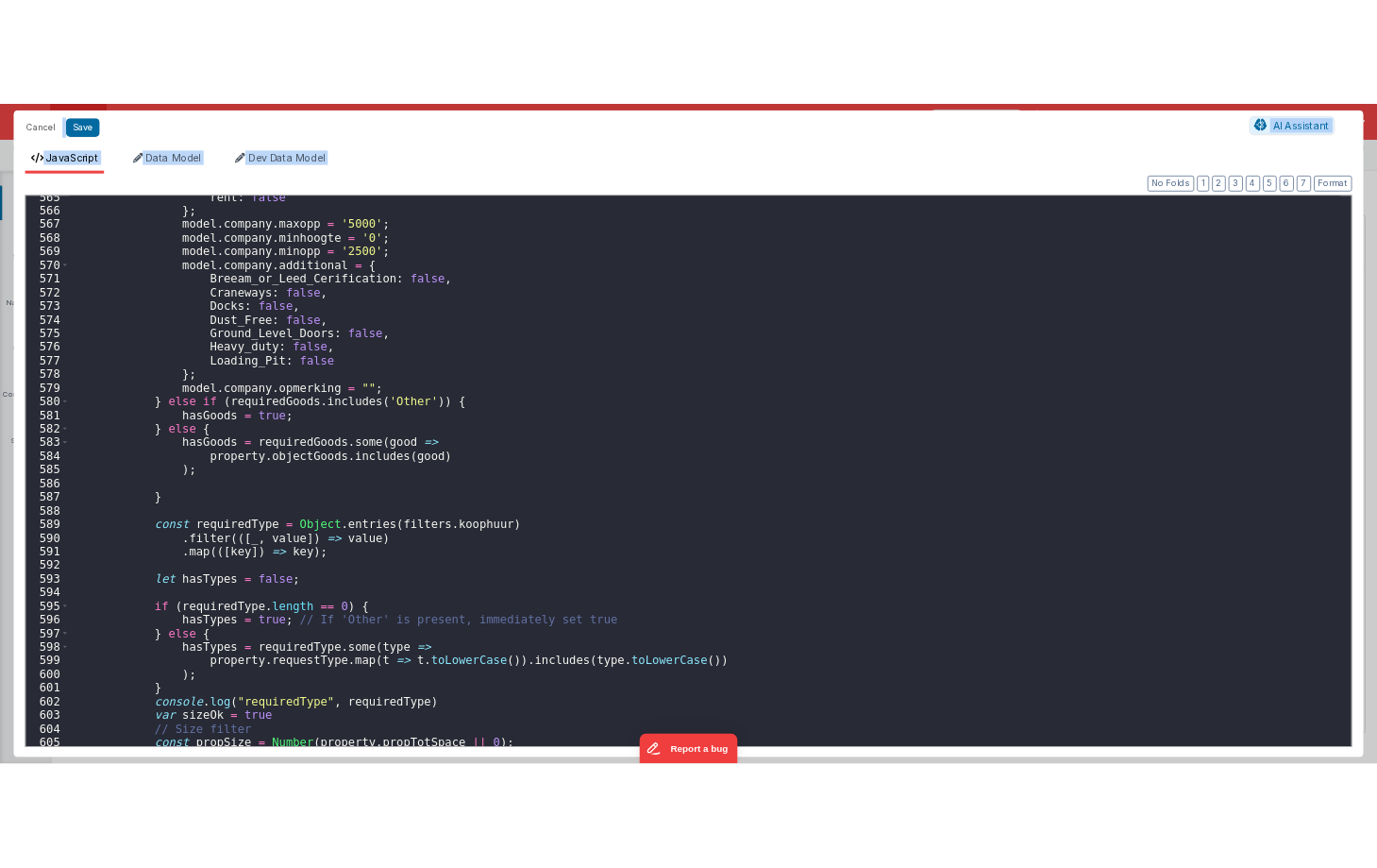
scroll to position [9842, 0]
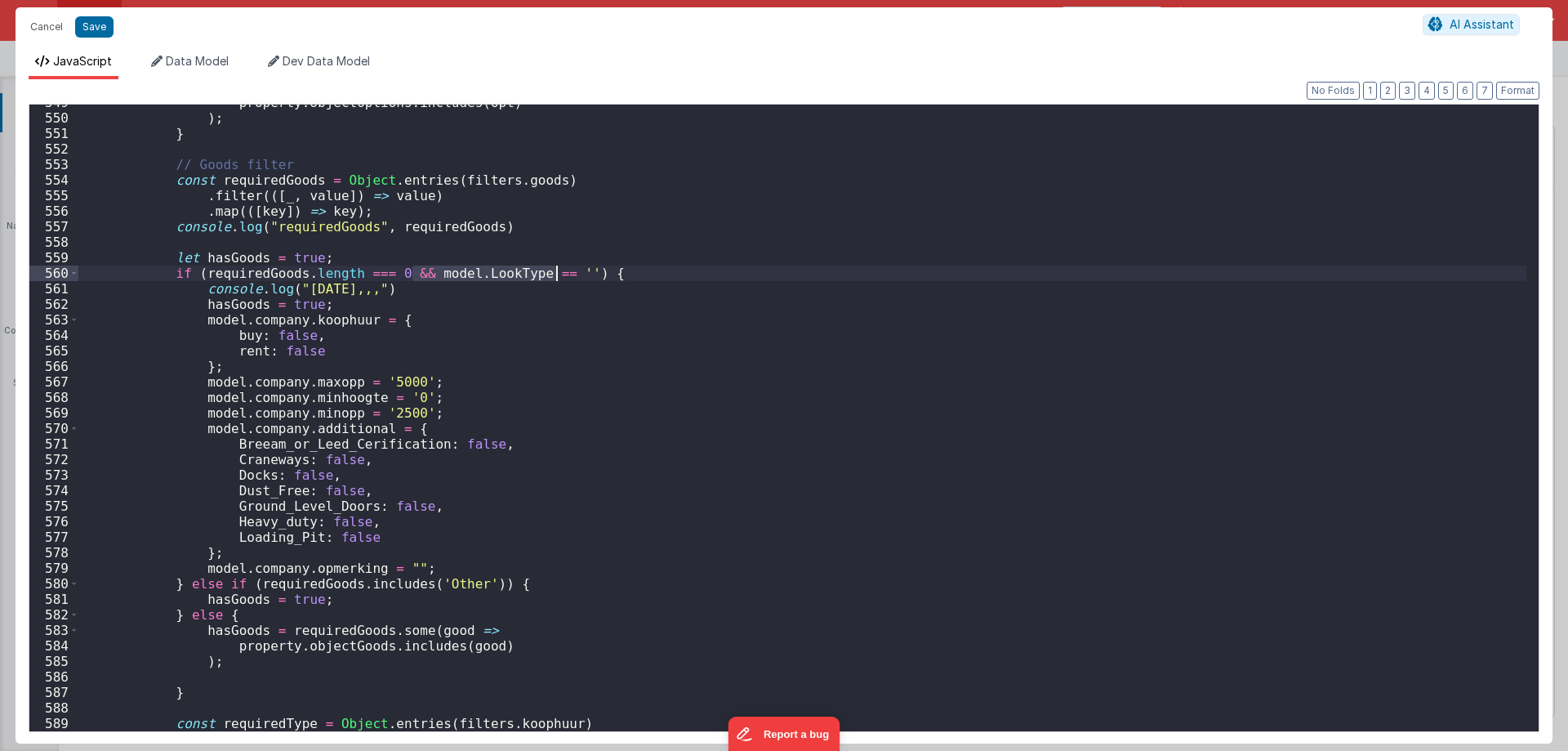
drag, startPoint x: 415, startPoint y: 276, endPoint x: 554, endPoint y: 267, distance: 139.3
click at [554, 267] on div "property . objectOptions . includes ( opt ) ) ; } // Goods filter const require…" at bounding box center [802, 423] width 1448 height 657
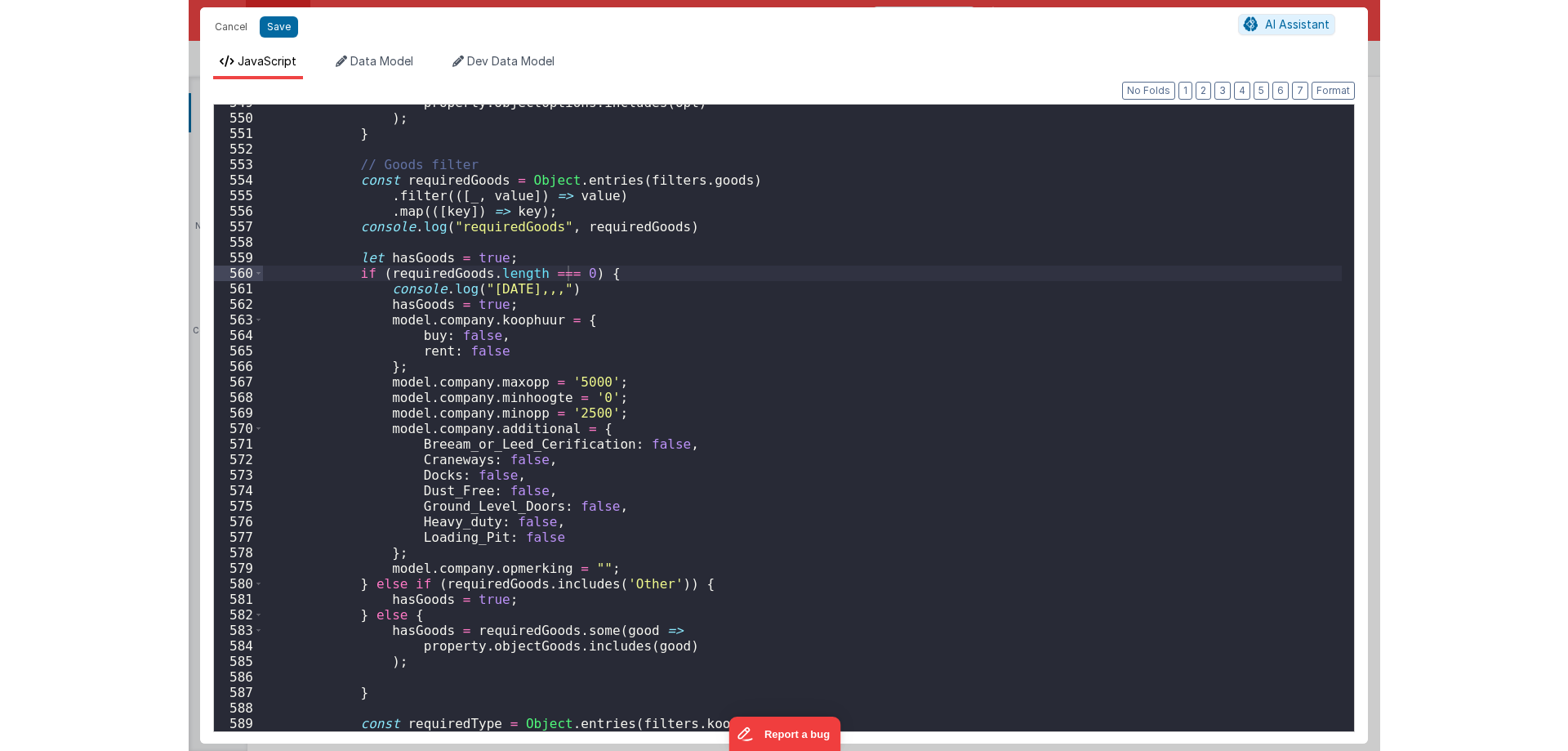
scroll to position [8593, 0]
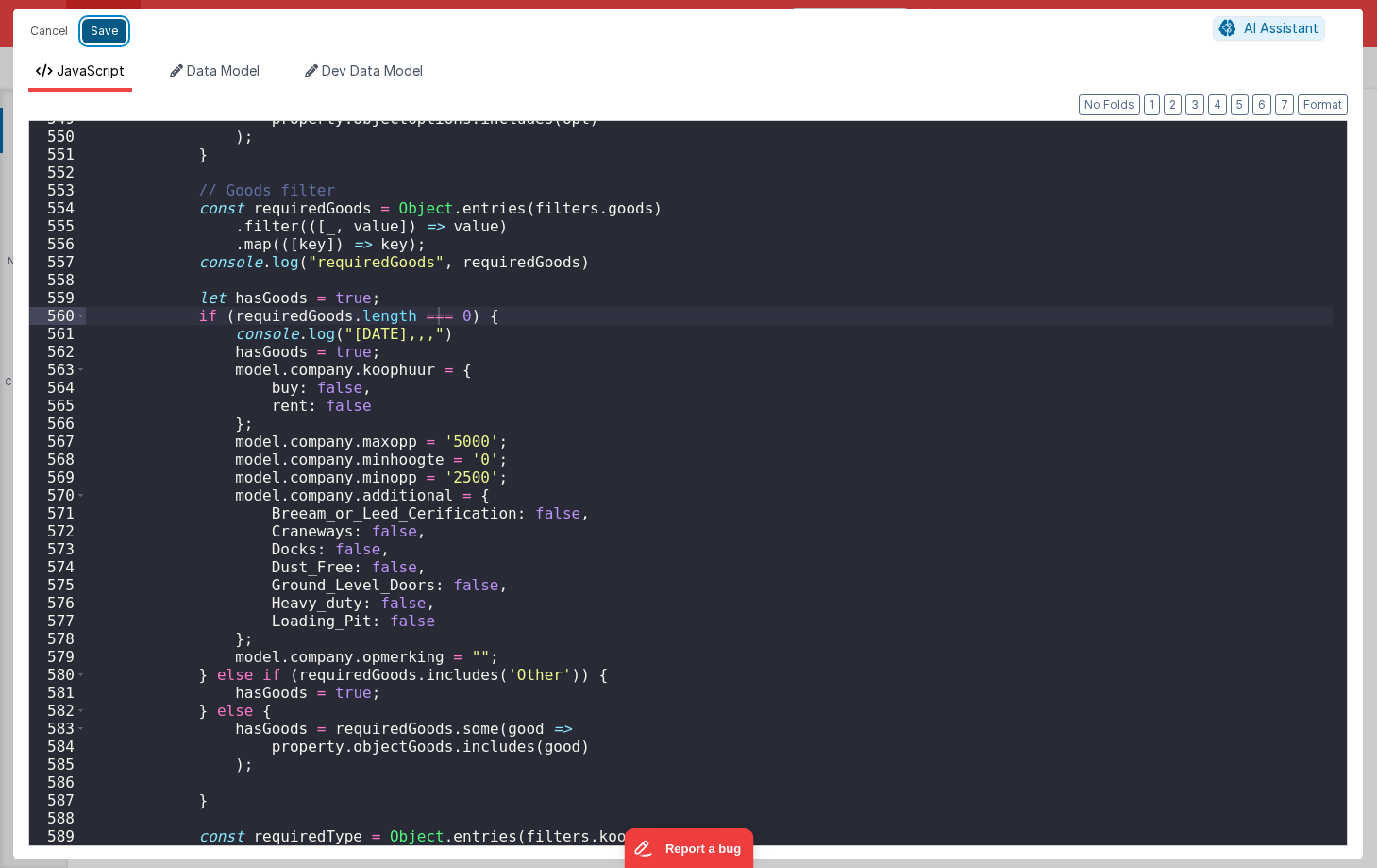
click at [106, 25] on button "Save" at bounding box center [104, 32] width 44 height 25
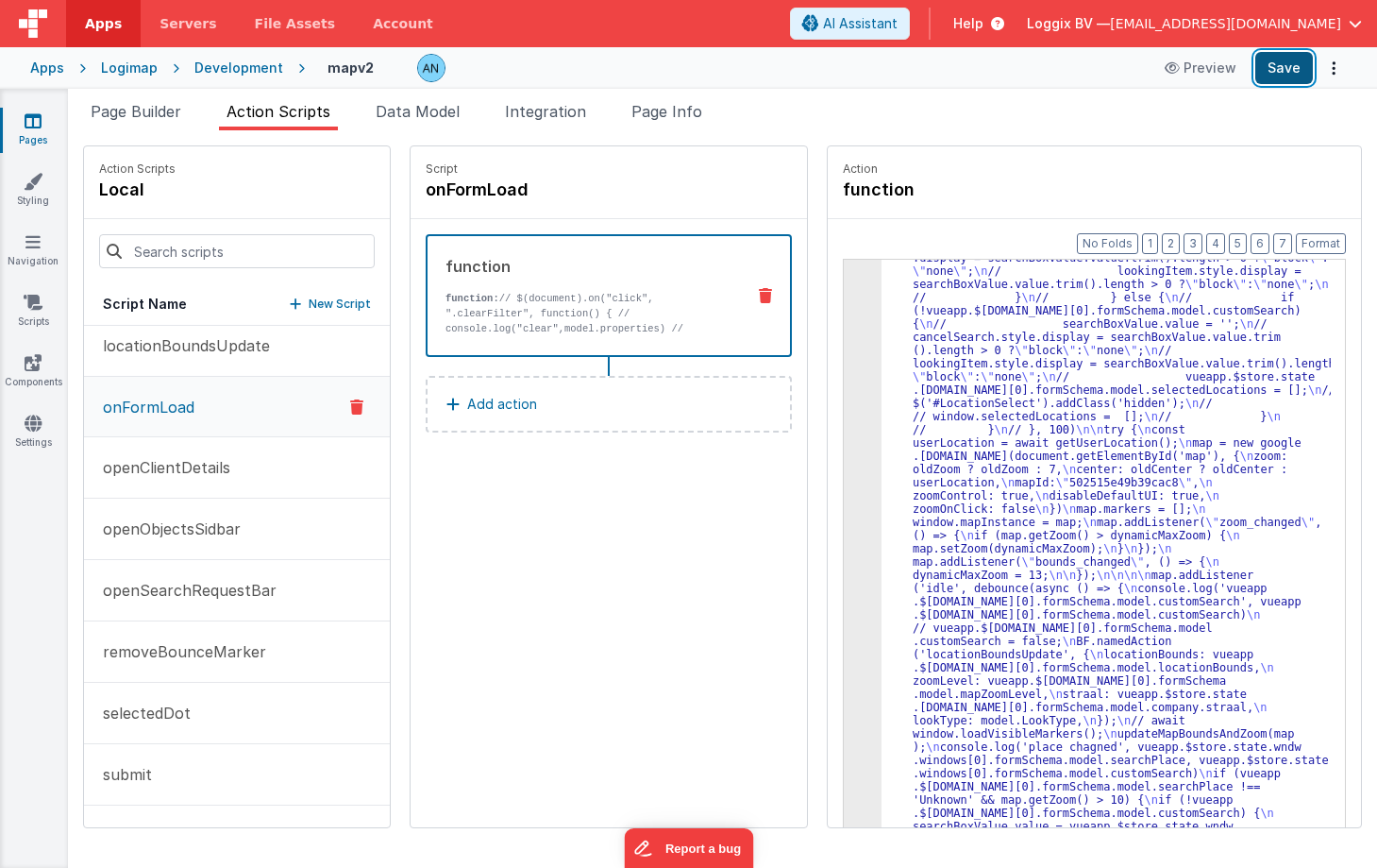
click at [1299, 61] on button "Save" at bounding box center [1284, 68] width 57 height 33
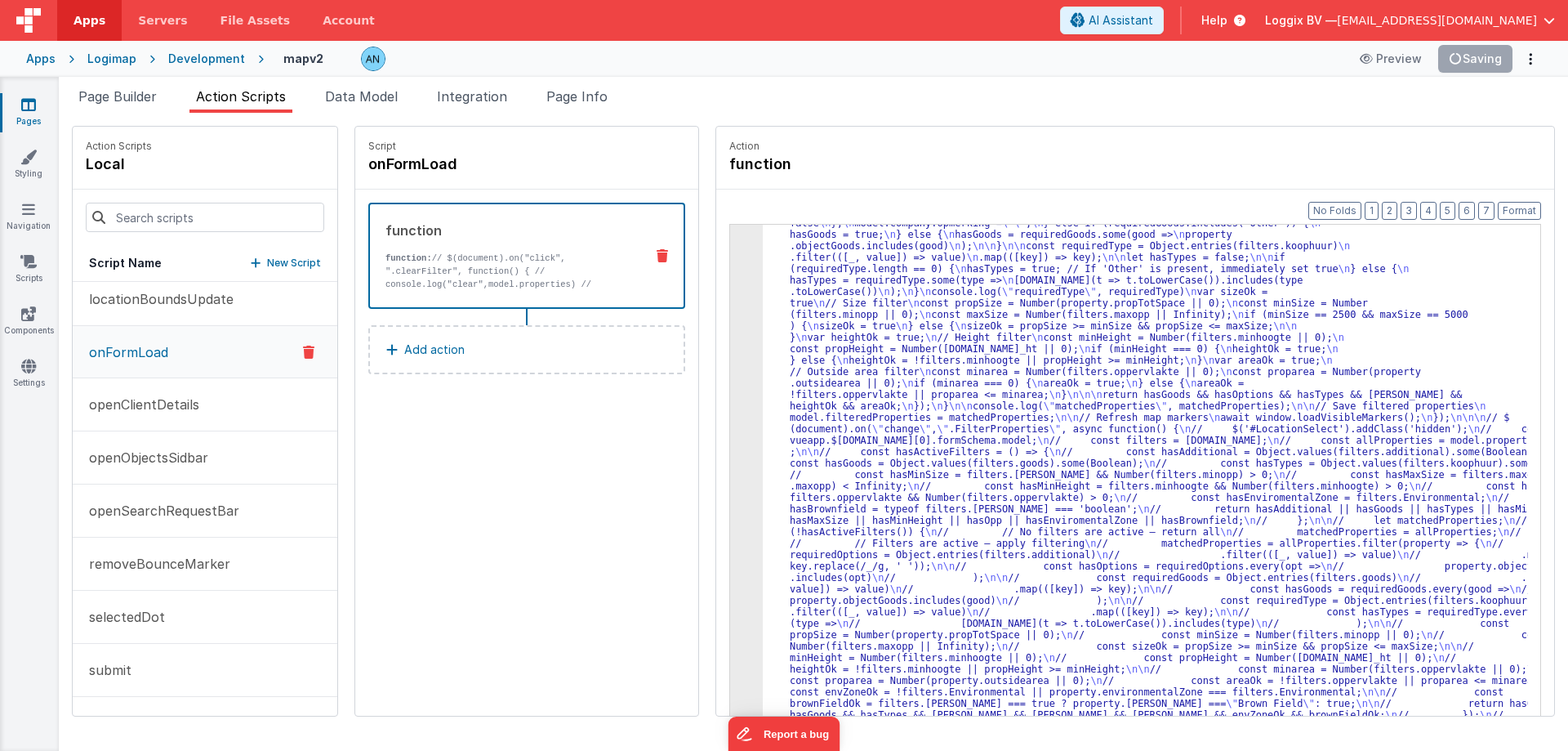
scroll to position [2032, 0]
click at [1499, 60] on button "Save" at bounding box center [1488, 59] width 50 height 28
click at [1514, 209] on button "Format" at bounding box center [1519, 211] width 43 height 18
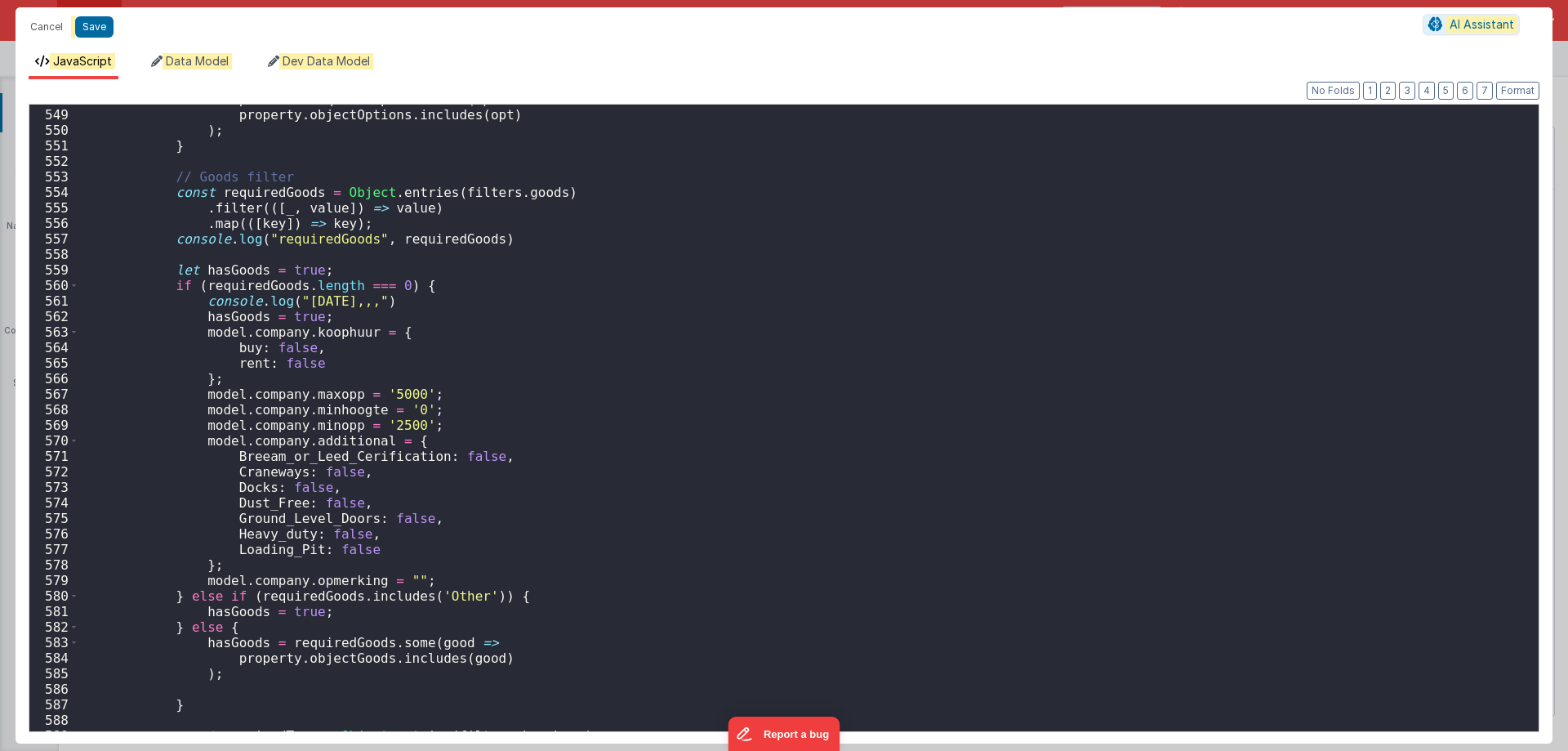
scroll to position [8503, 0]
click at [232, 282] on div "hasOptions = requiredOptions . some ( opt => property . objectOptions . include…" at bounding box center [802, 420] width 1448 height 657
click at [411, 287] on div "hasOptions = requiredOptions . some ( opt => property . objectOptions . include…" at bounding box center [802, 420] width 1448 height 657
click at [385, 280] on div "hasOptions = requiredOptions . some ( opt => property . objectOptions . include…" at bounding box center [802, 420] width 1448 height 657
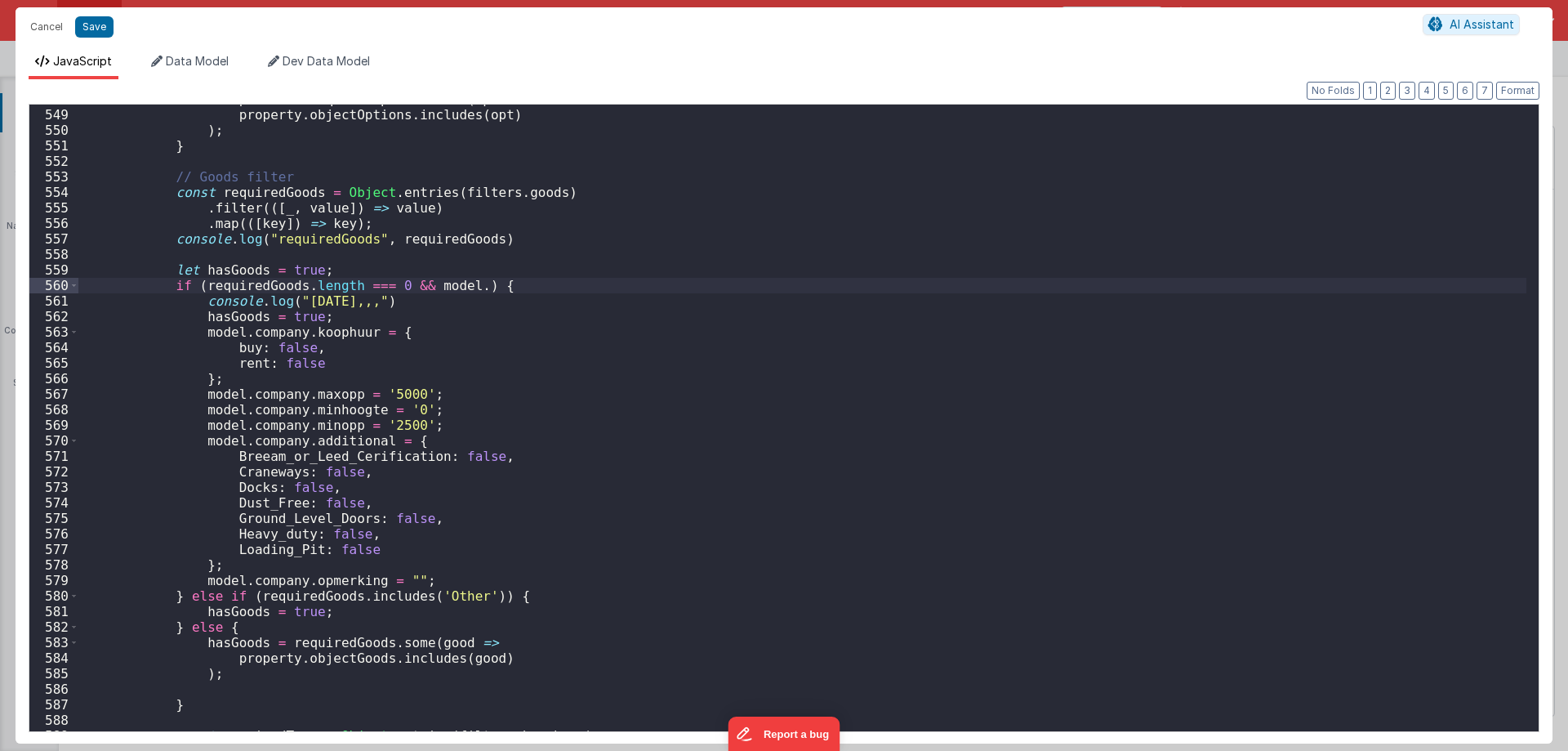
paste textarea
click at [562, 285] on div "hasOptions = requiredOptions . some ( opt => property . objectOptions . include…" at bounding box center [802, 420] width 1448 height 657
click at [522, 285] on div "hasOptions = requiredOptions . some ( opt => property . objectOptions . include…" at bounding box center [802, 420] width 1448 height 657
click at [91, 23] on button "Save" at bounding box center [94, 27] width 38 height 22
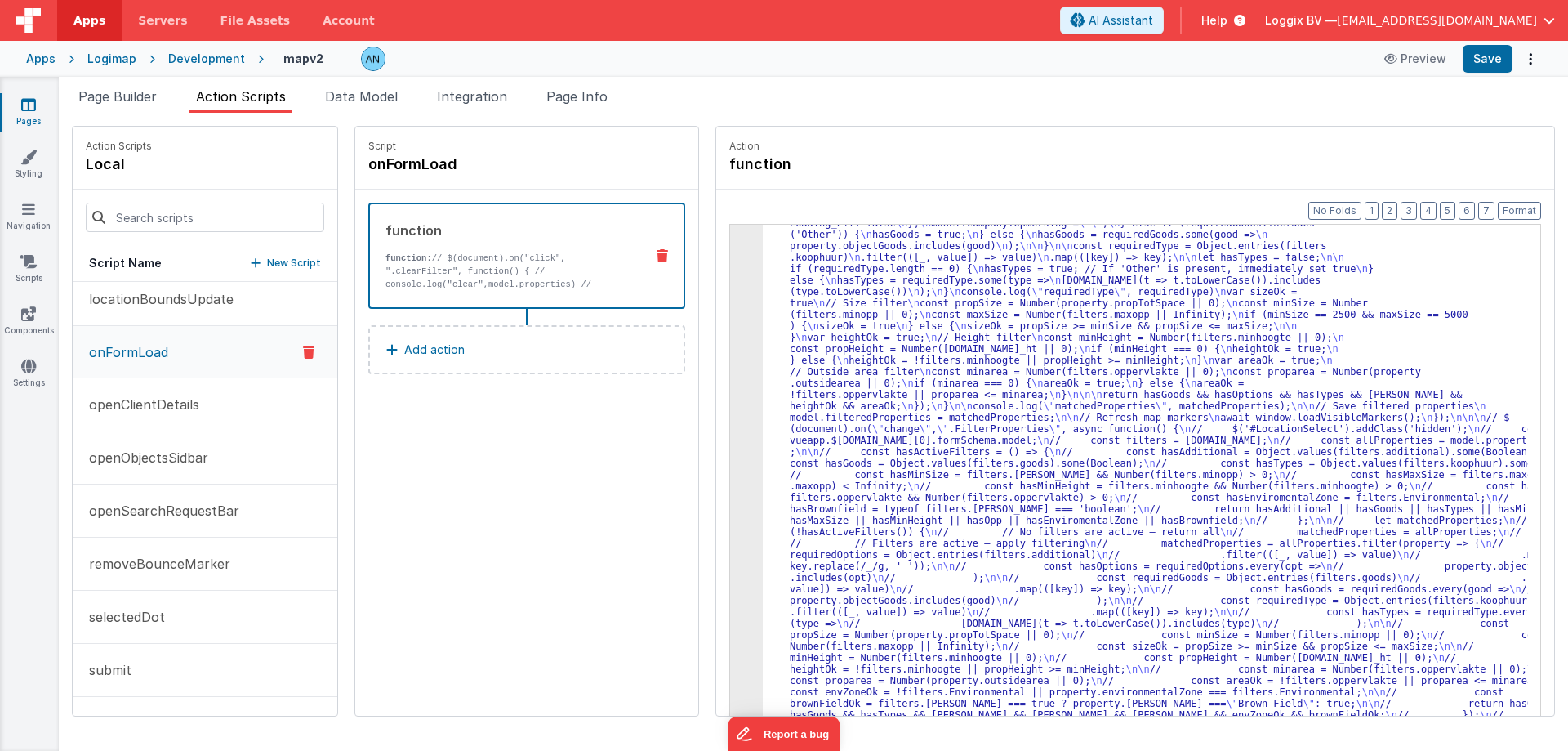
scroll to position [2032, 0]
click at [1483, 55] on button "Save" at bounding box center [1488, 59] width 50 height 28
click at [1517, 205] on button "Format" at bounding box center [1519, 211] width 43 height 18
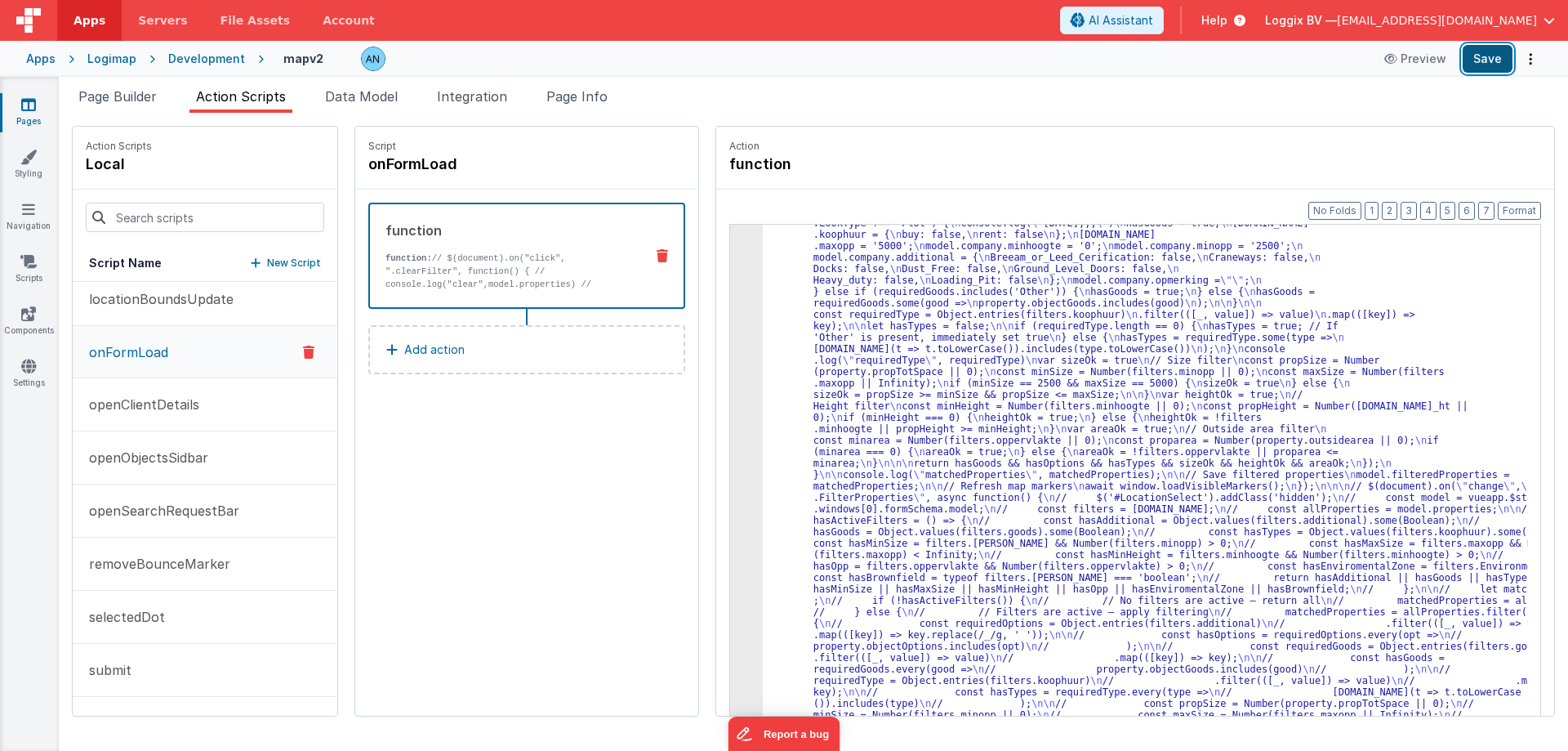
click at [1489, 59] on button "Save" at bounding box center [1488, 59] width 50 height 28
click at [1526, 204] on button "Format" at bounding box center [1519, 211] width 43 height 18
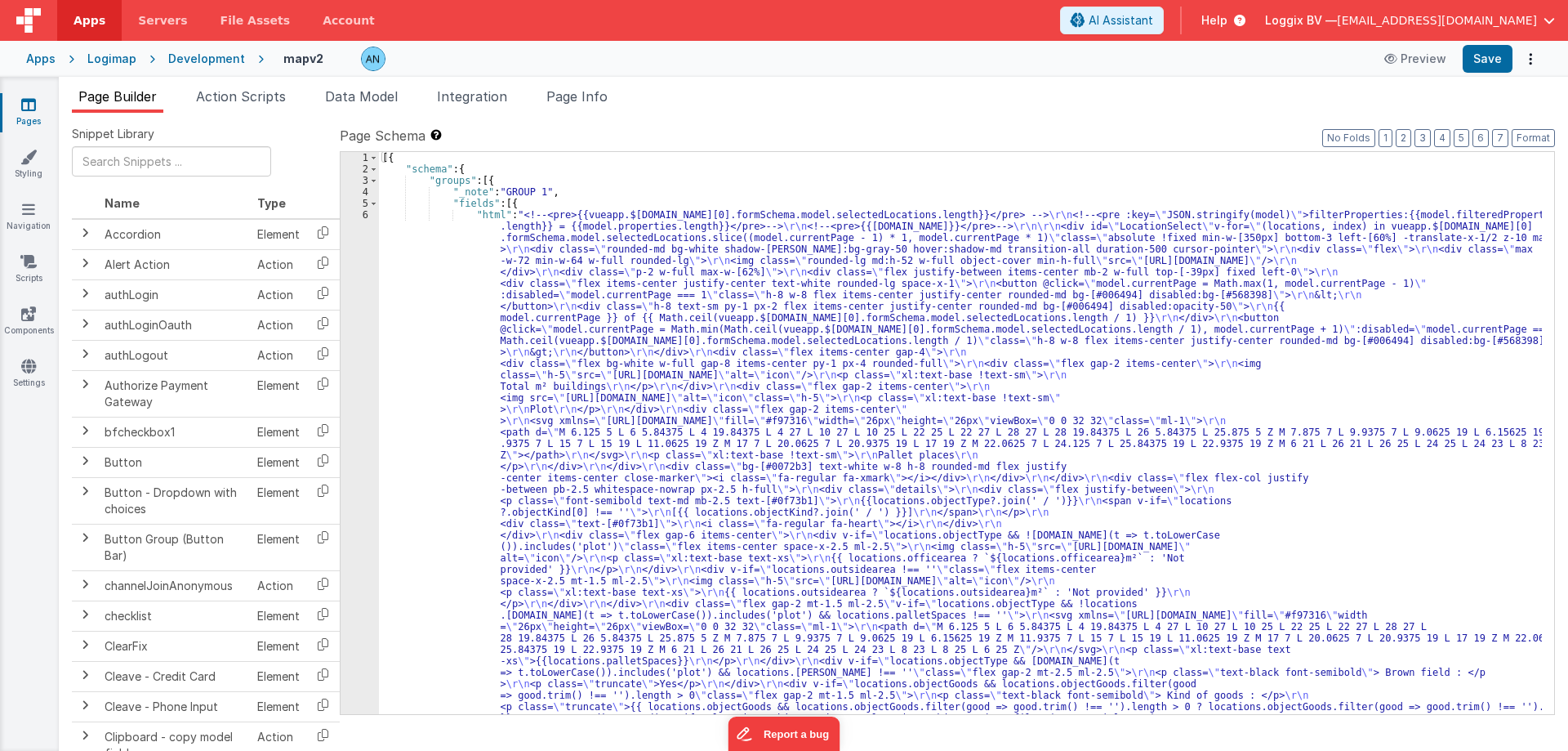
click at [250, 93] on span "Action Scripts" at bounding box center [241, 97] width 90 height 17
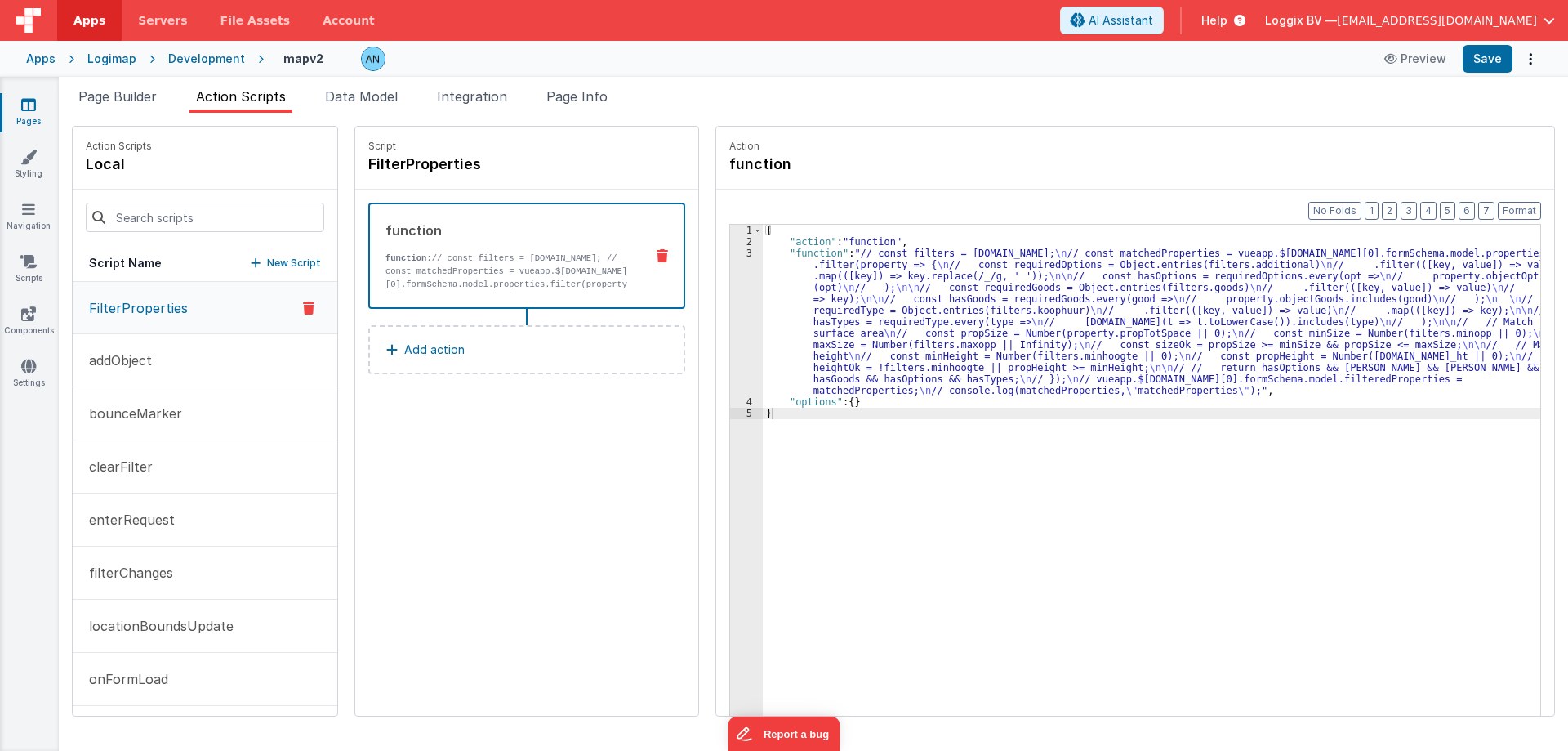
drag, startPoint x: 179, startPoint y: 679, endPoint x: 368, endPoint y: 518, distance: 248.3
click at [178, 679] on button "onFormLoad" at bounding box center [205, 679] width 265 height 53
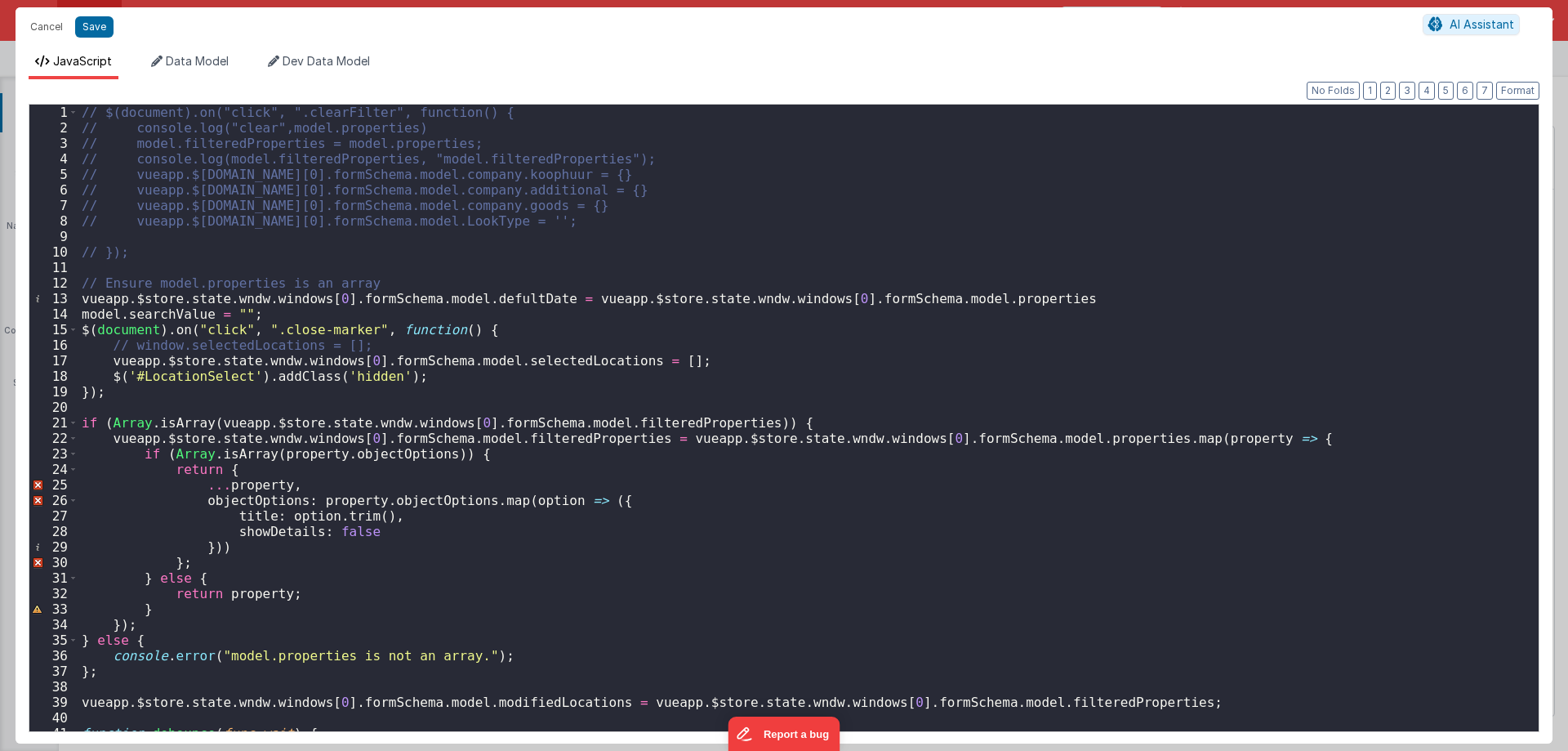
click at [570, 481] on div "// $(document).on("click", ".clearFilter", function() { // console.log("clear",…" at bounding box center [802, 433] width 1448 height 657
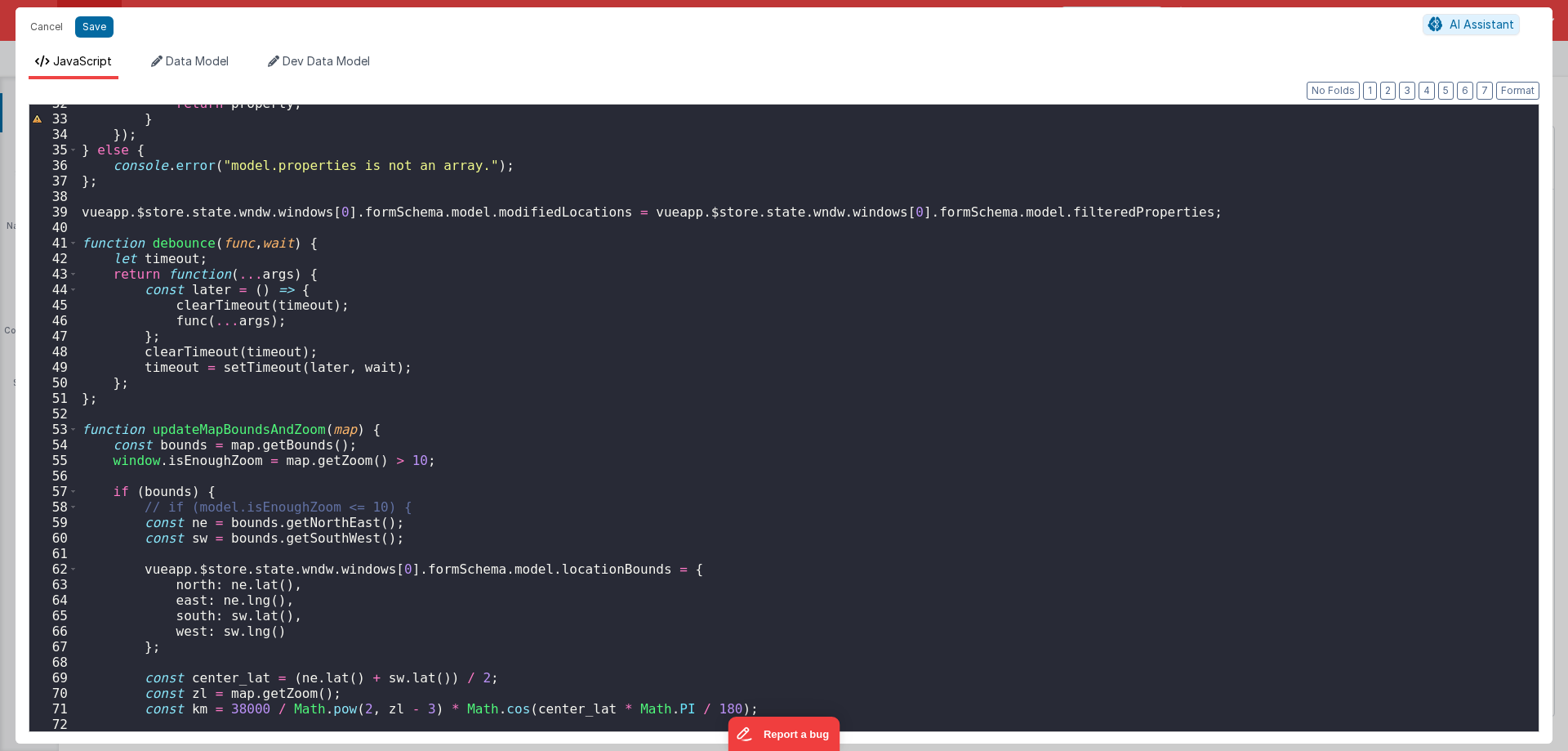
scroll to position [490, 0]
click at [753, 450] on div "return property ; } }) ; } else { console . error ( "model.properties is not an…" at bounding box center [802, 424] width 1448 height 657
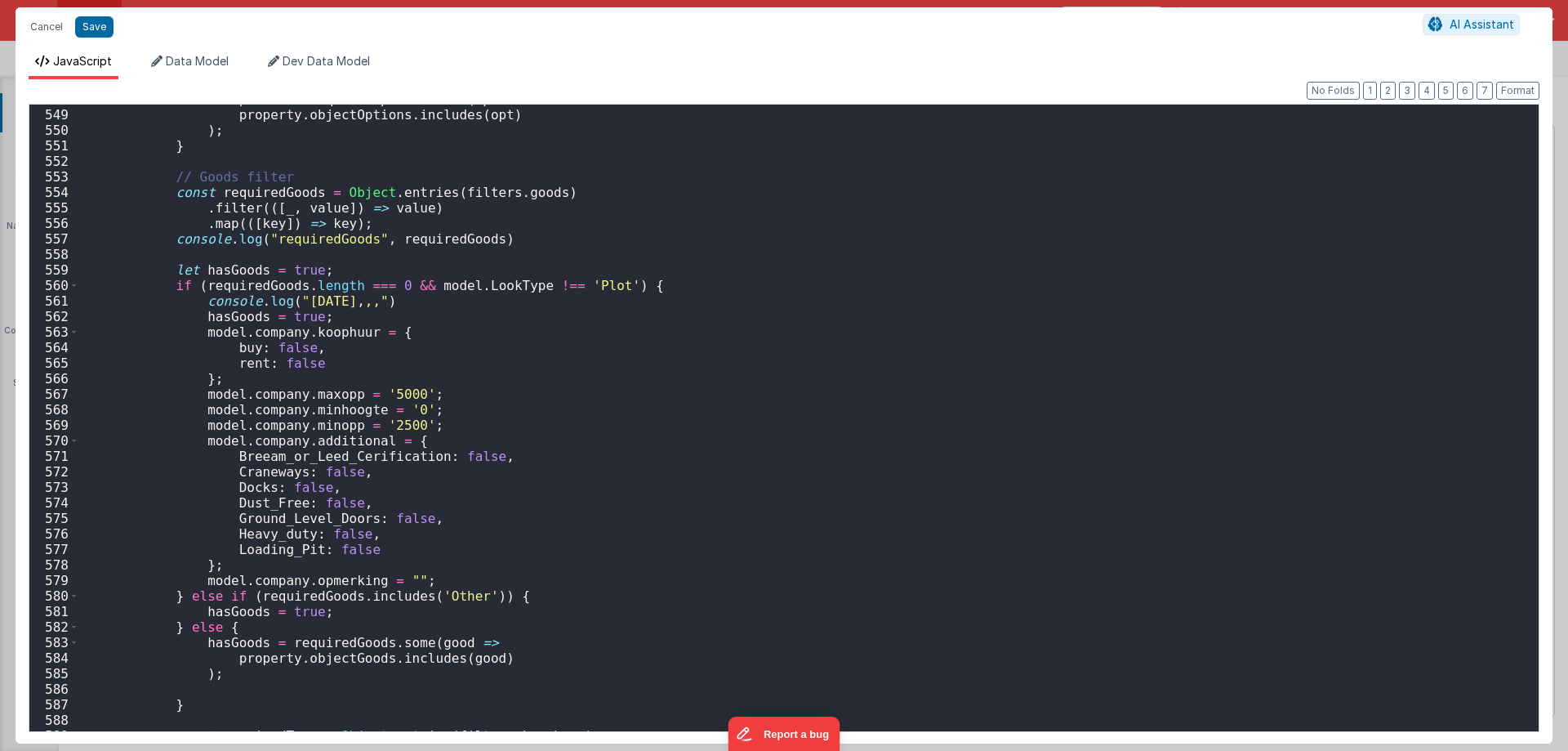
scroll to position [8454, 0]
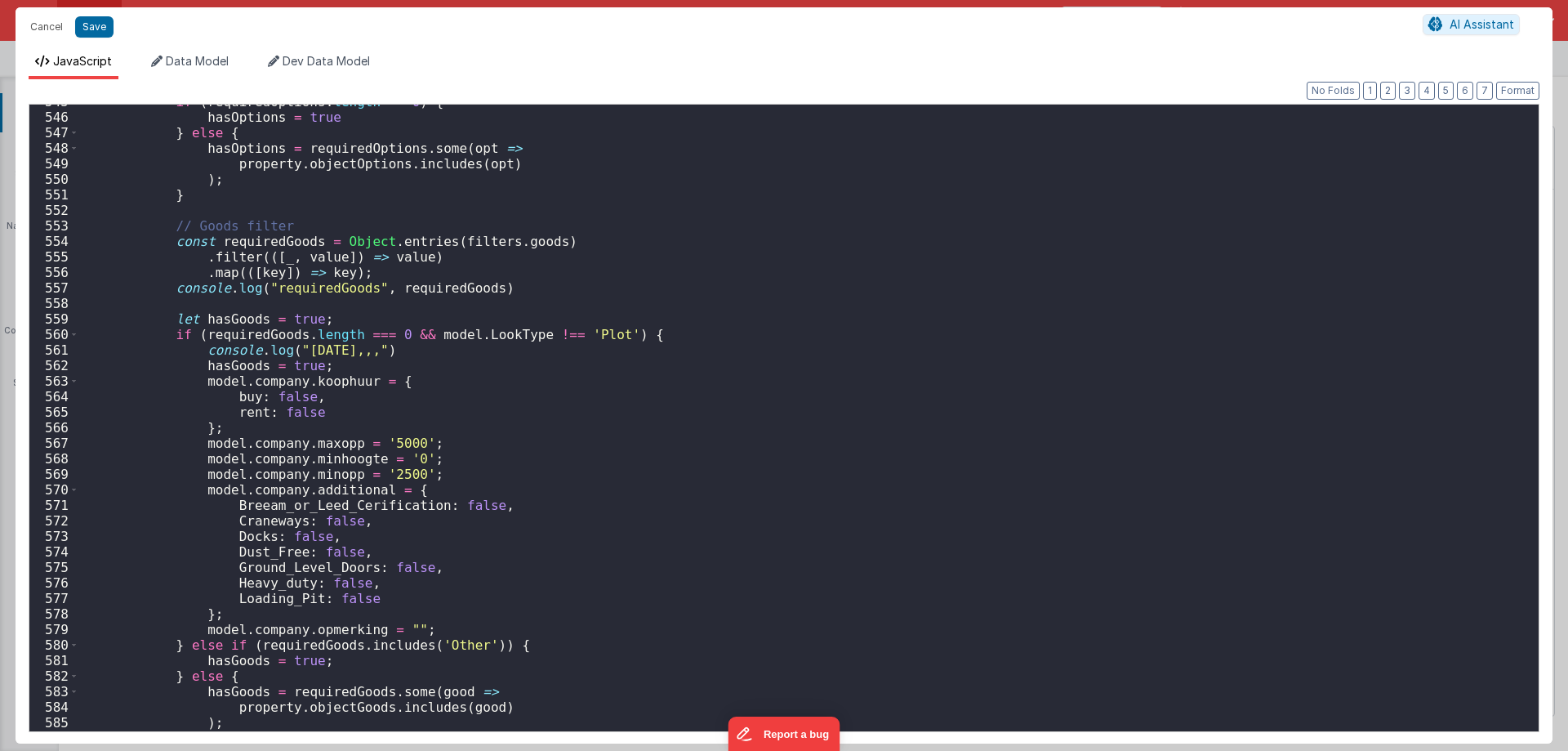
click at [267, 331] on div "if ( requiredOptions . length == 0 ) { hasOptions = true } else { hasOptions = …" at bounding box center [802, 422] width 1448 height 657
click at [267, 336] on div "if ( requiredOptions . length == 0 ) { hasOptions = true } else { hasOptions = …" at bounding box center [802, 417] width 1448 height 627
click at [267, 336] on div "if ( requiredOptions . length == 0 ) { hasOptions = true } else { hasOptions = …" at bounding box center [802, 422] width 1448 height 657
click at [1027, 166] on div "if ( requiredOptions . length == 0 ) { hasOptions = true } else { hasOptions = …" at bounding box center [802, 422] width 1448 height 657
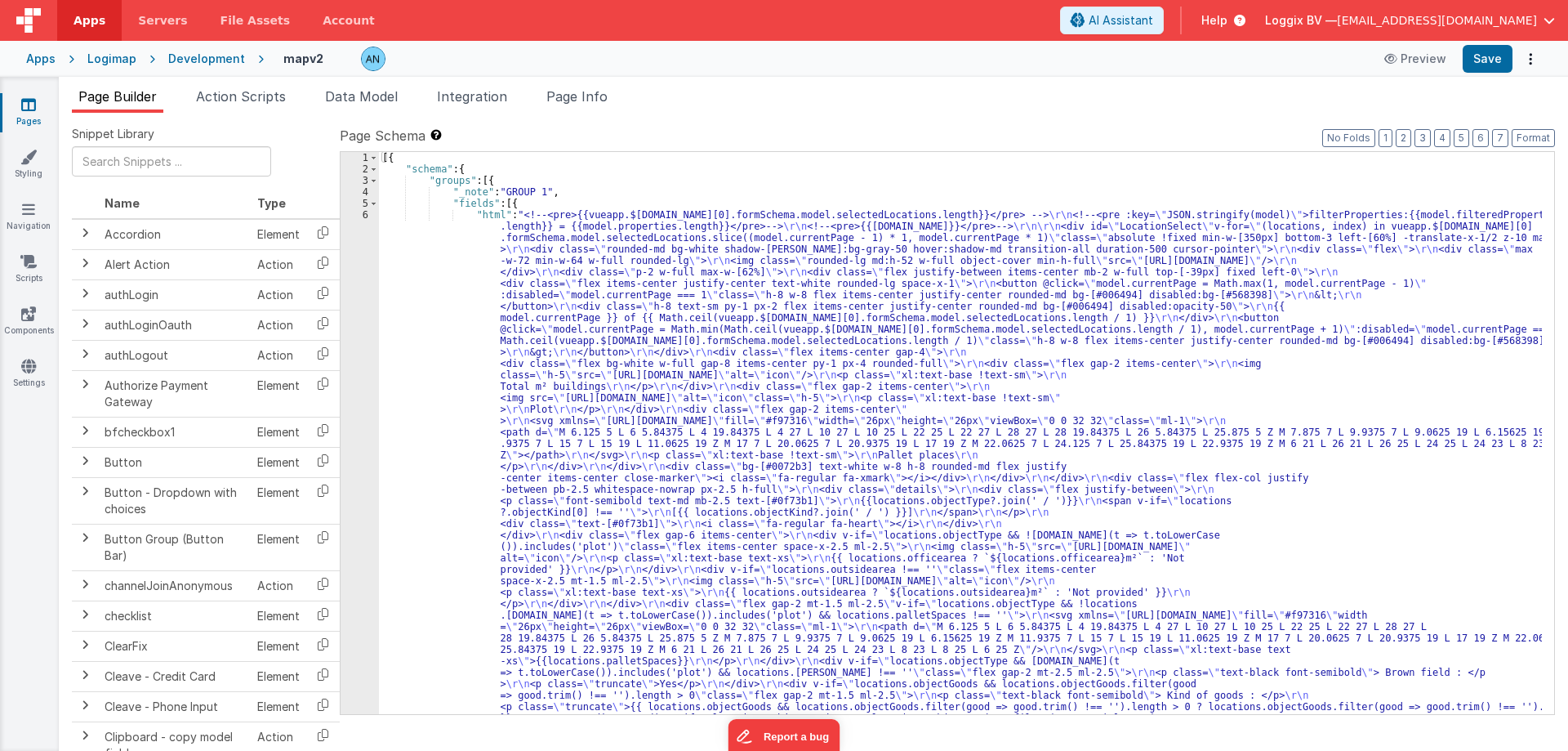
click at [84, 16] on span "Apps" at bounding box center [89, 21] width 31 height 17
